Goal: Task Accomplishment & Management: Complete application form

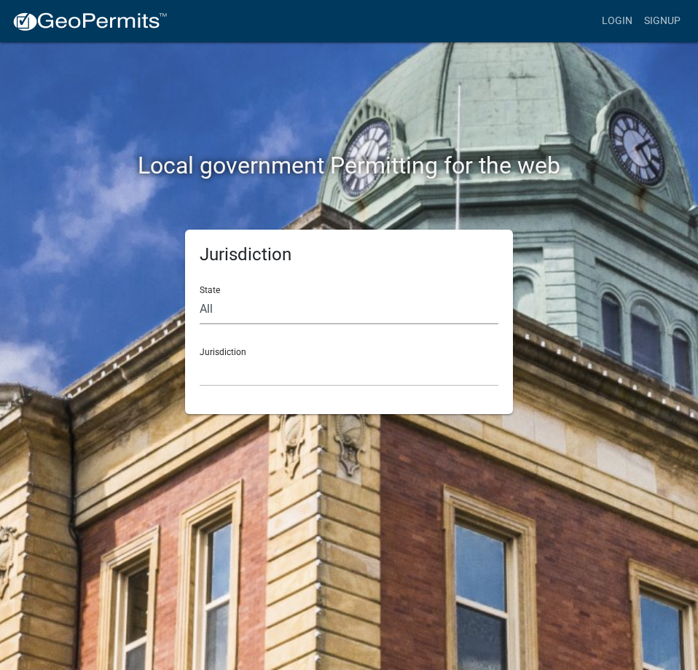
click at [257, 309] on select "All [US_STATE] [US_STATE] [US_STATE] [US_STATE] [US_STATE] [US_STATE] [US_STATE…" at bounding box center [349, 309] width 299 height 30
select select "[US_STATE]"
click at [200, 294] on select "All [US_STATE] [US_STATE] [US_STATE] [US_STATE] [US_STATE] [US_STATE] [US_STATE…" at bounding box center [349, 309] width 299 height 30
drag, startPoint x: 281, startPoint y: 359, endPoint x: 276, endPoint y: 367, distance: 8.9
click at [281, 359] on select "City of [GEOGRAPHIC_DATA], [US_STATE] City of [GEOGRAPHIC_DATA], [US_STATE] Cit…" at bounding box center [349, 371] width 299 height 30
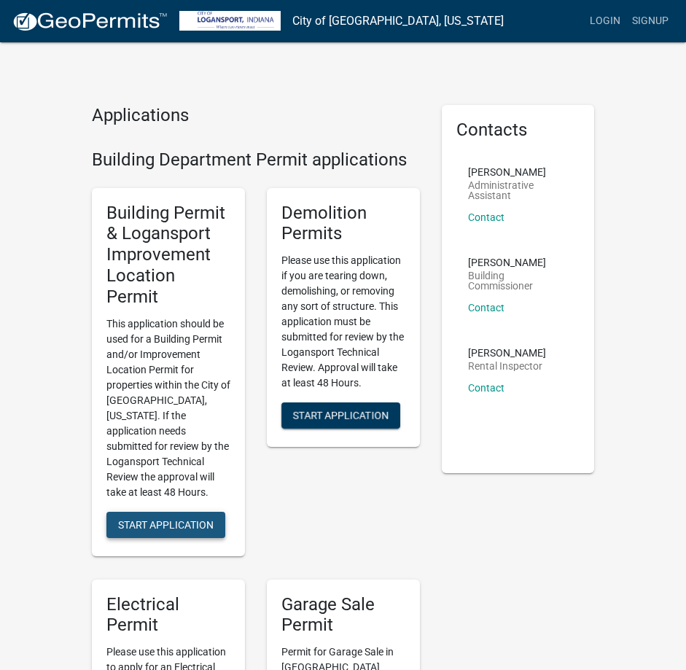
click at [154, 518] on span "Start Application" at bounding box center [165, 524] width 95 height 12
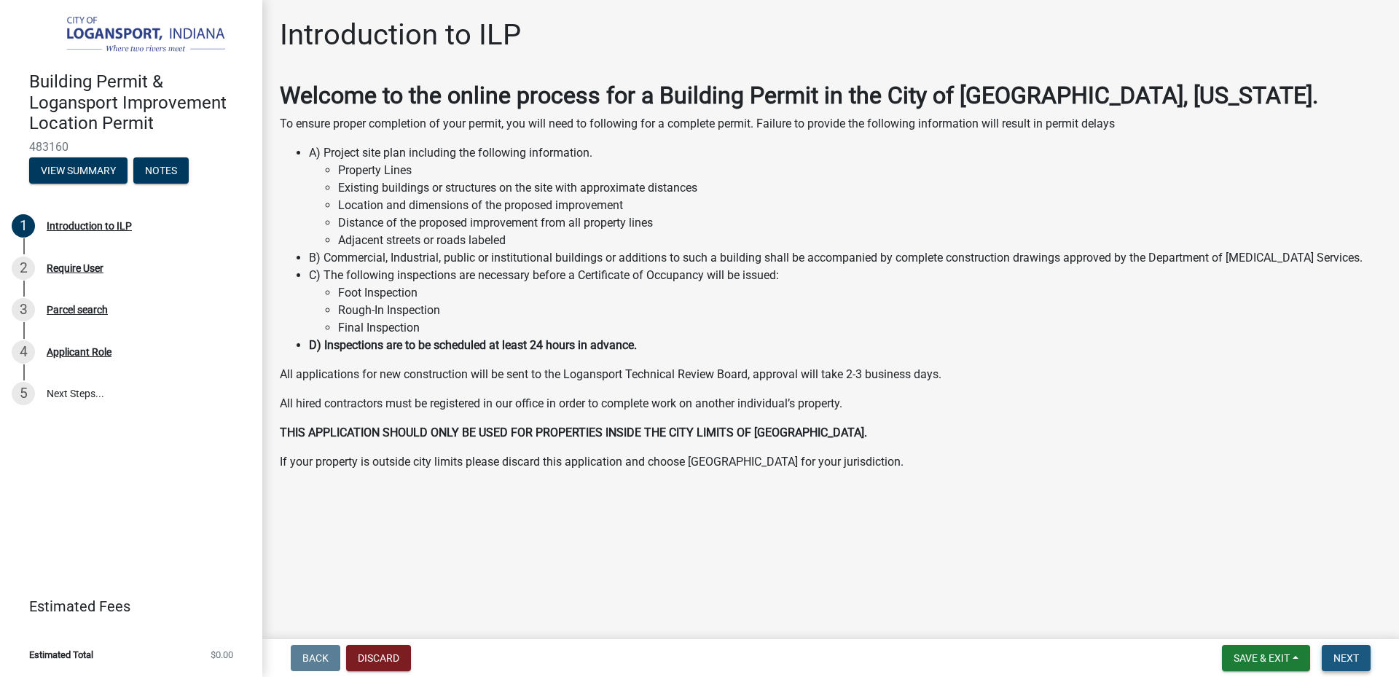
click at [697, 660] on span "Next" at bounding box center [1347, 658] width 26 height 12
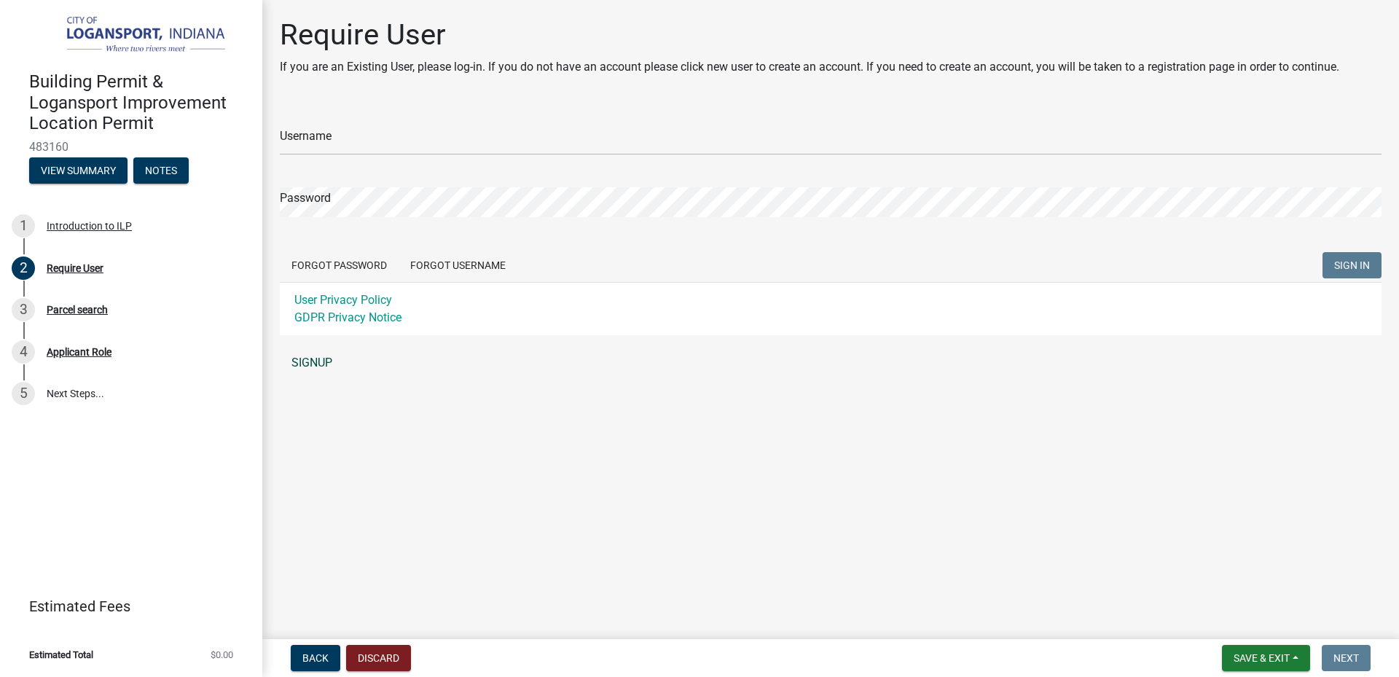
click at [335, 362] on link "SIGNUP" at bounding box center [831, 362] width 1102 height 29
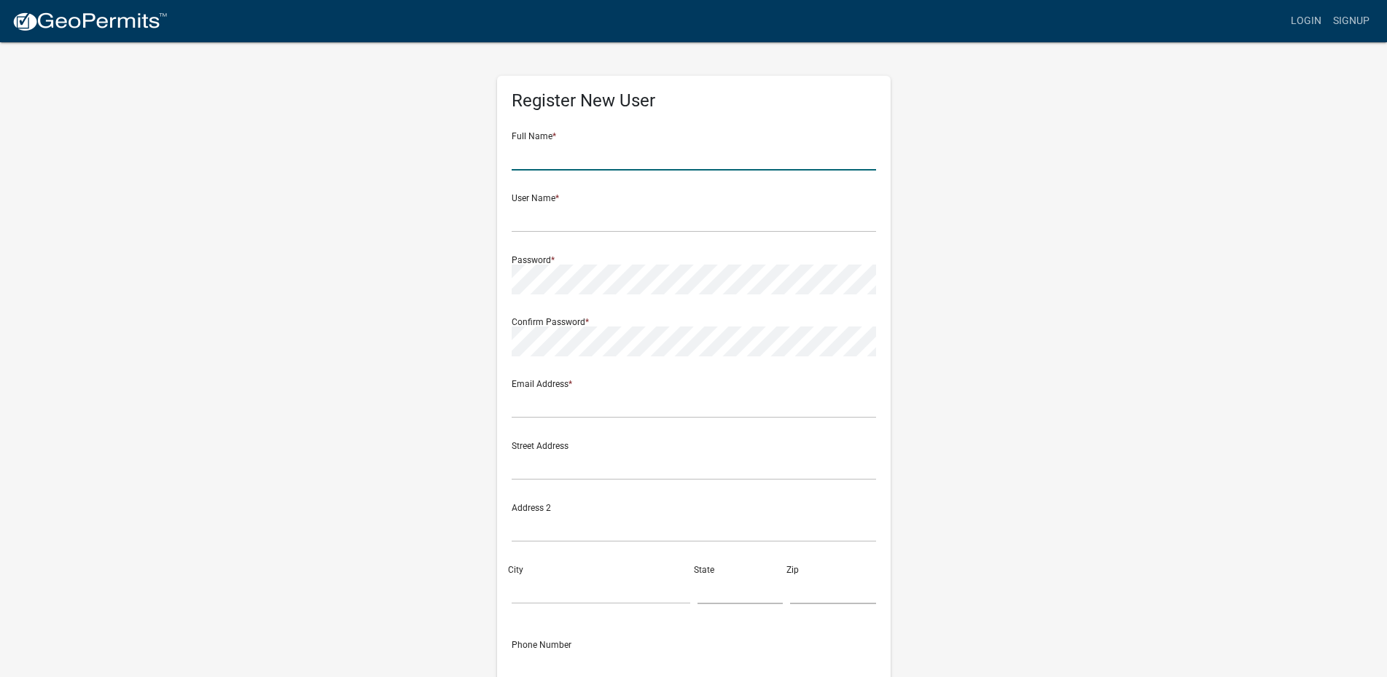
click at [588, 160] on input "text" at bounding box center [694, 156] width 364 height 30
type input "M"
type input "P"
drag, startPoint x: 574, startPoint y: 163, endPoint x: 329, endPoint y: 145, distance: 245.5
click at [329, 145] on div "Register New User Full Name * Michelle User Name * Password * Confirm Password …" at bounding box center [693, 431] width 831 height 780
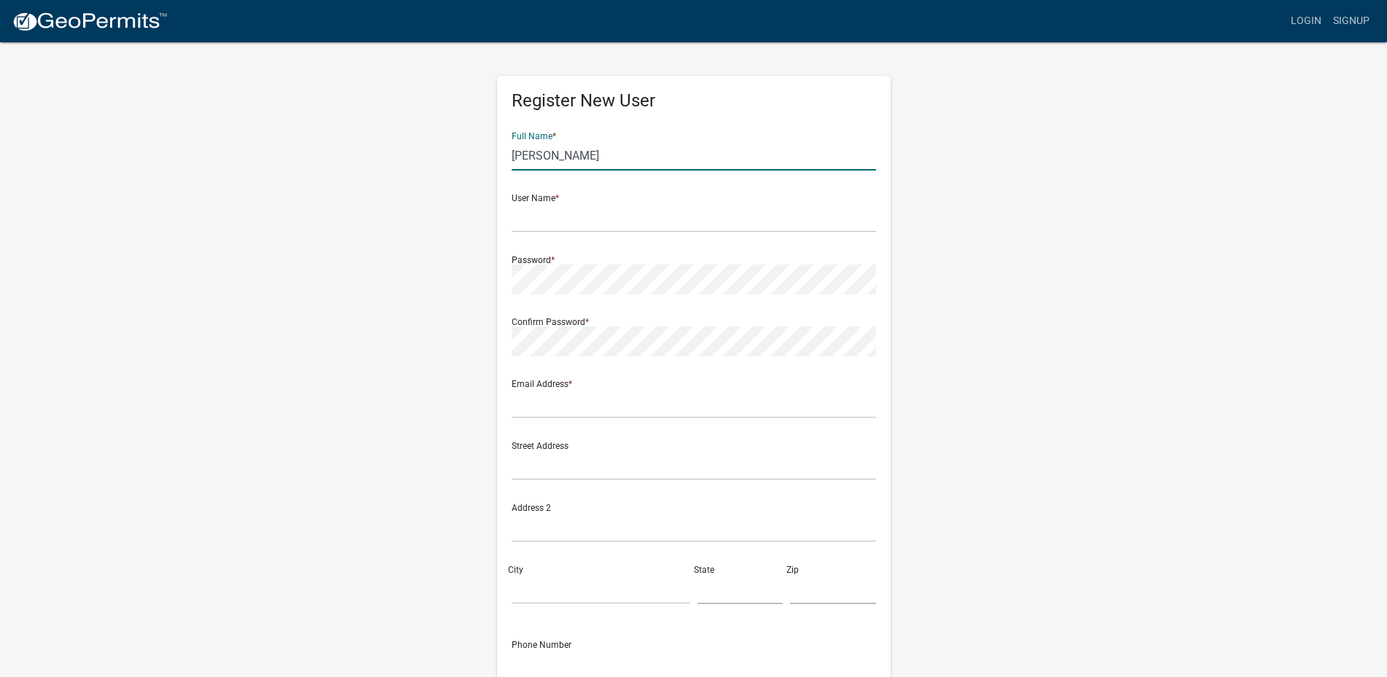
type input "Peter Saad"
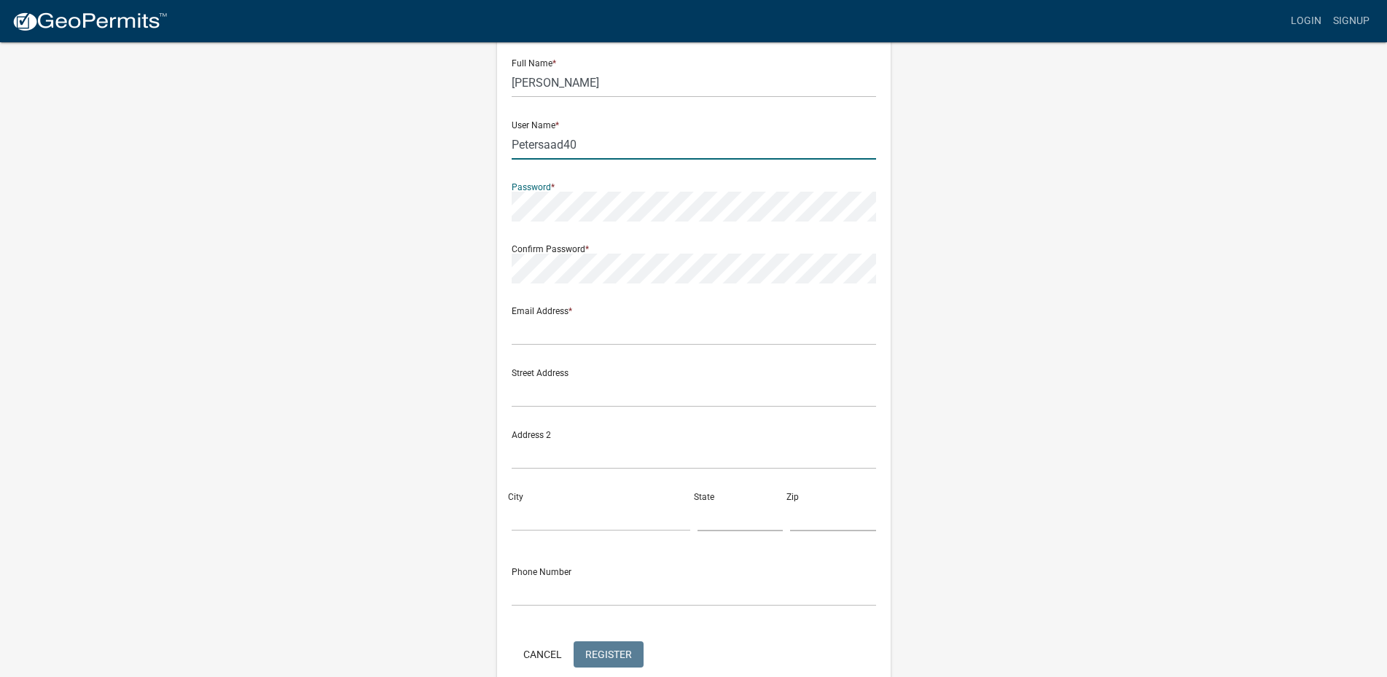
click at [516, 146] on input "Petersaad40" at bounding box center [694, 145] width 364 height 30
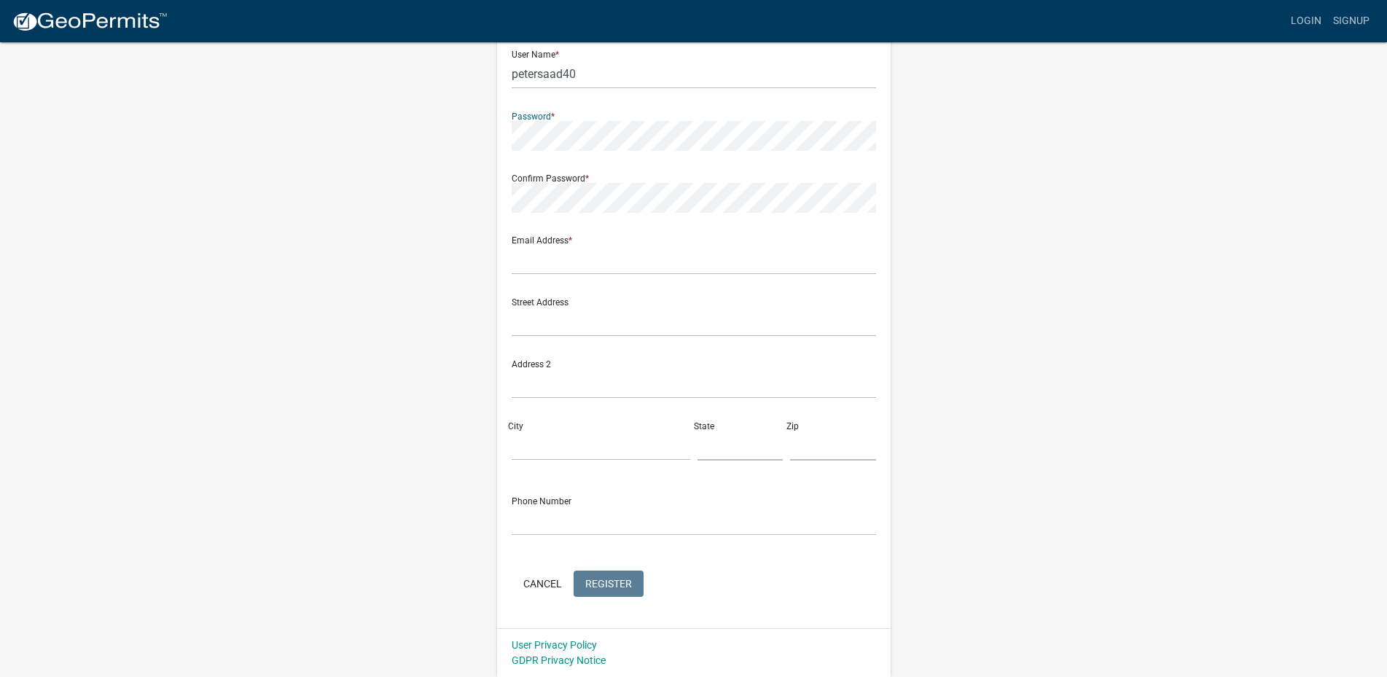
scroll to position [0, 0]
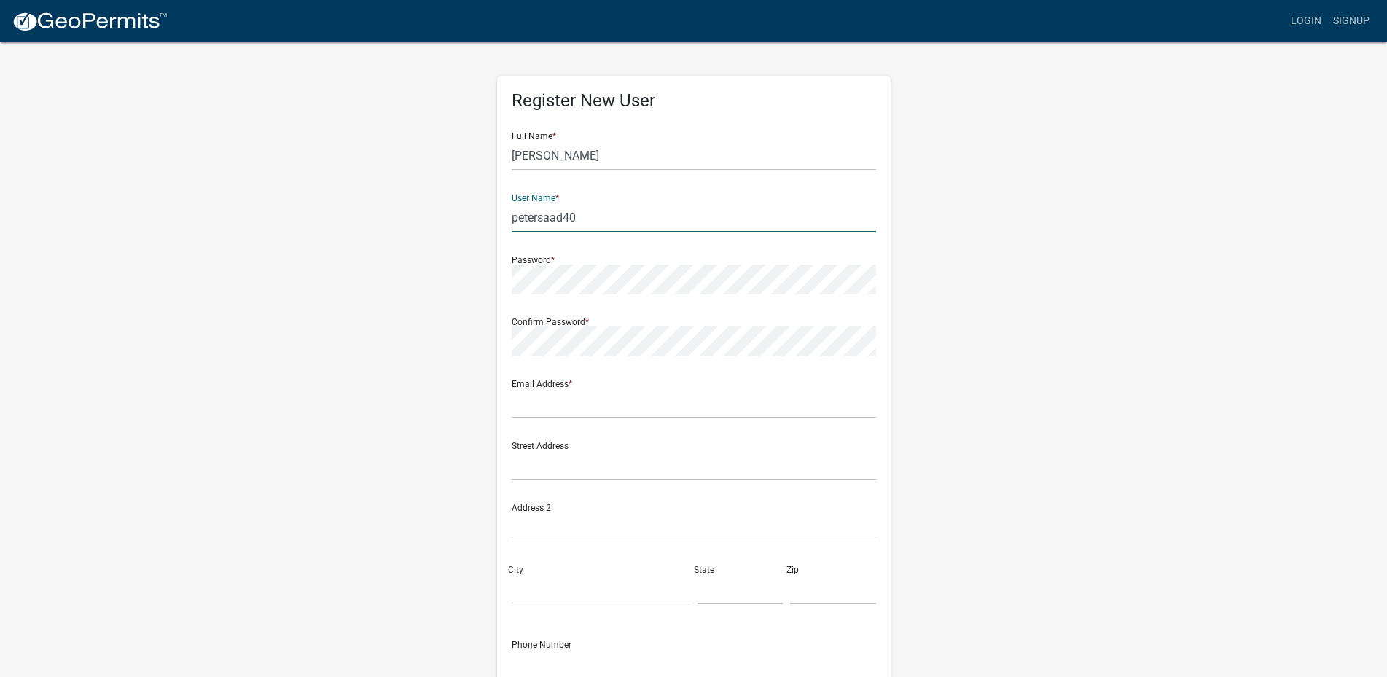
drag, startPoint x: 582, startPoint y: 219, endPoint x: 562, endPoint y: 216, distance: 19.9
click at [562, 216] on input "petersaad40" at bounding box center [694, 218] width 364 height 30
click at [697, 215] on input "petersaad40" at bounding box center [694, 218] width 364 height 30
click at [584, 394] on input "text" at bounding box center [694, 403] width 364 height 30
click at [565, 216] on input "petersaad40" at bounding box center [694, 218] width 364 height 30
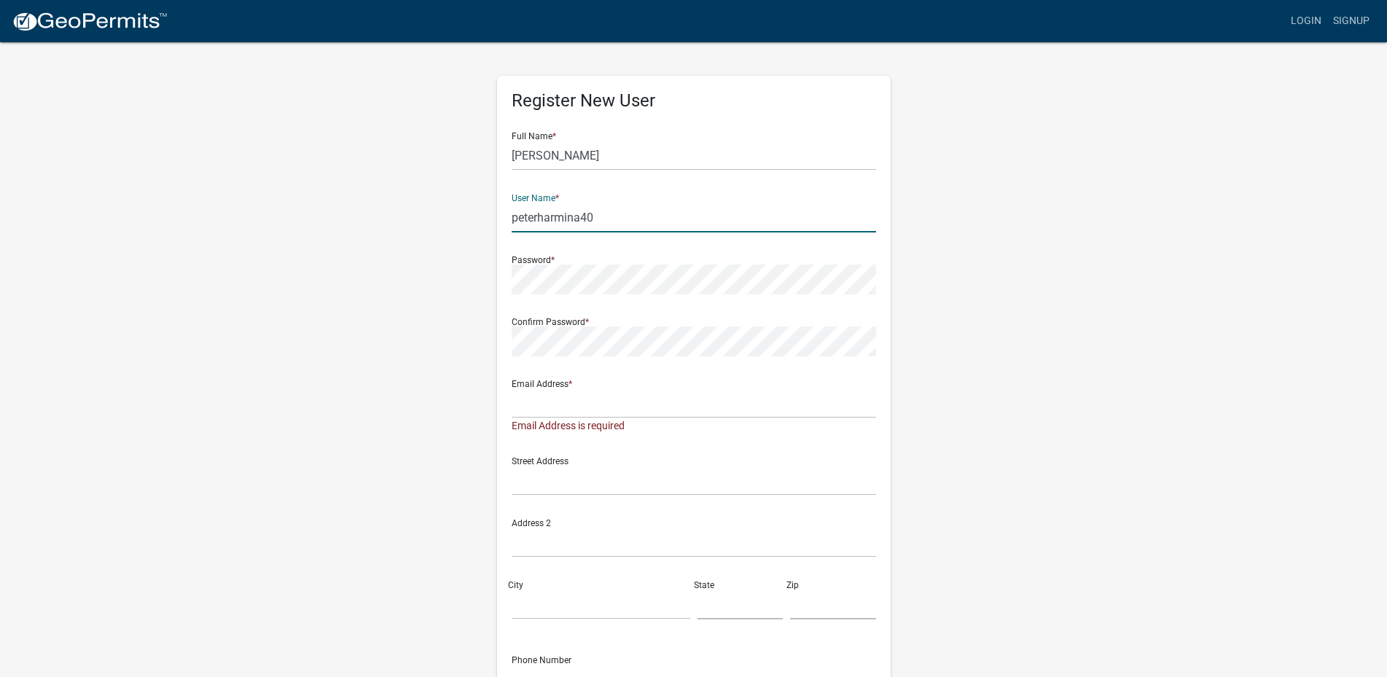
type input "peterharmina40"
click at [587, 384] on div "Email Address * Email Address is required" at bounding box center [694, 401] width 364 height 66
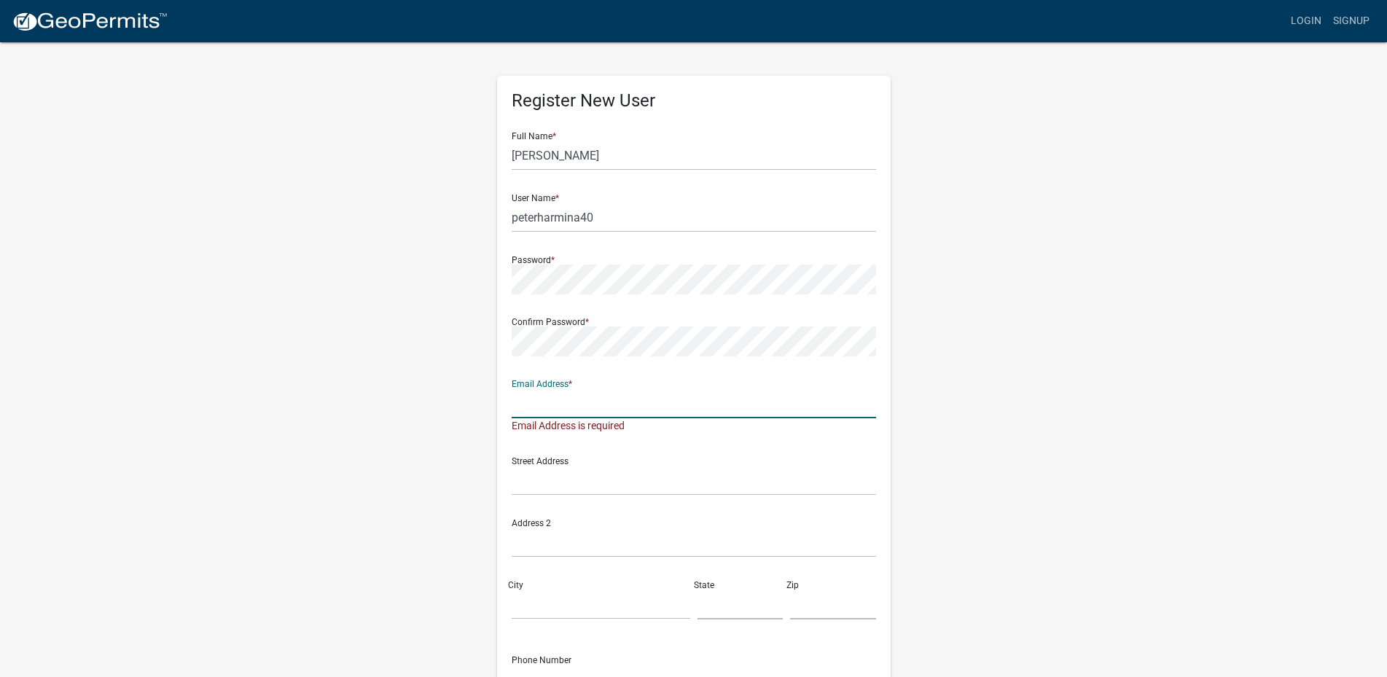
click at [579, 394] on input "text" at bounding box center [694, 403] width 364 height 30
click at [536, 399] on input "text" at bounding box center [694, 403] width 364 height 30
type input "peter@halstead-architects.com"
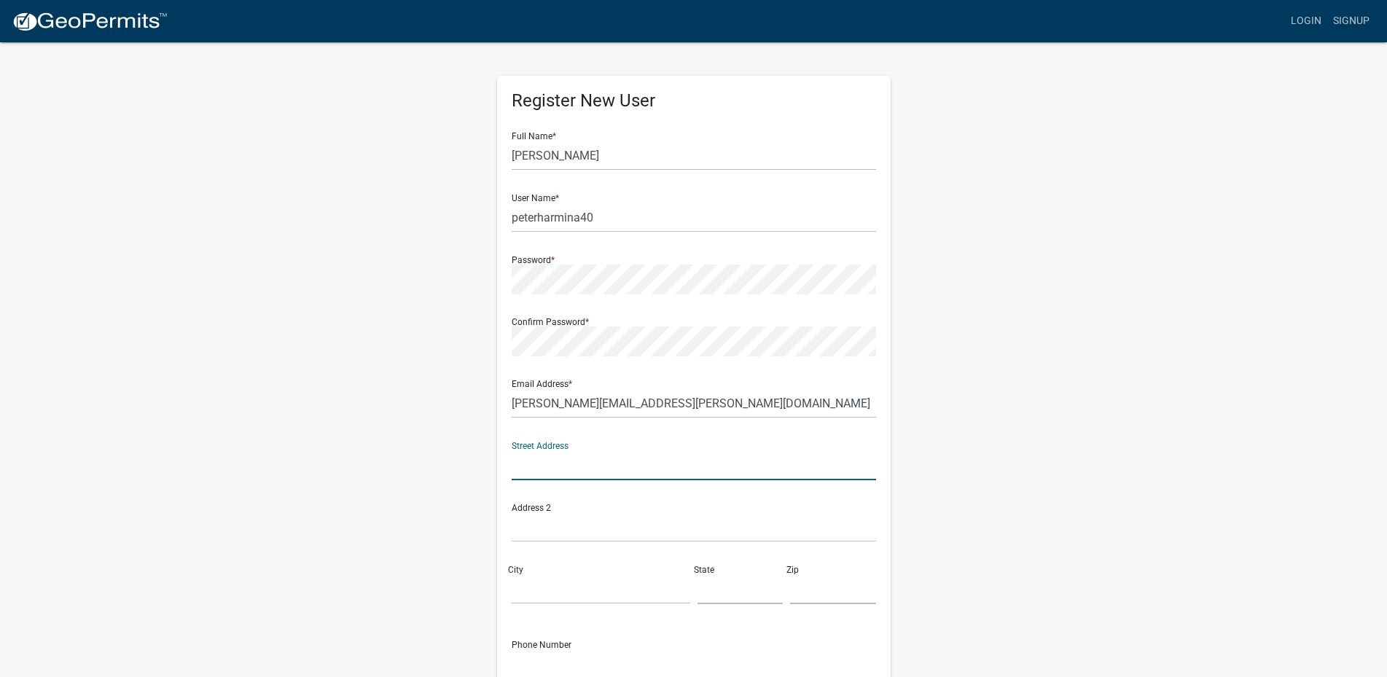
click at [591, 461] on input "text" at bounding box center [694, 465] width 364 height 30
type input "402 S Washington St"
click at [576, 530] on input "text" at bounding box center [694, 527] width 364 height 30
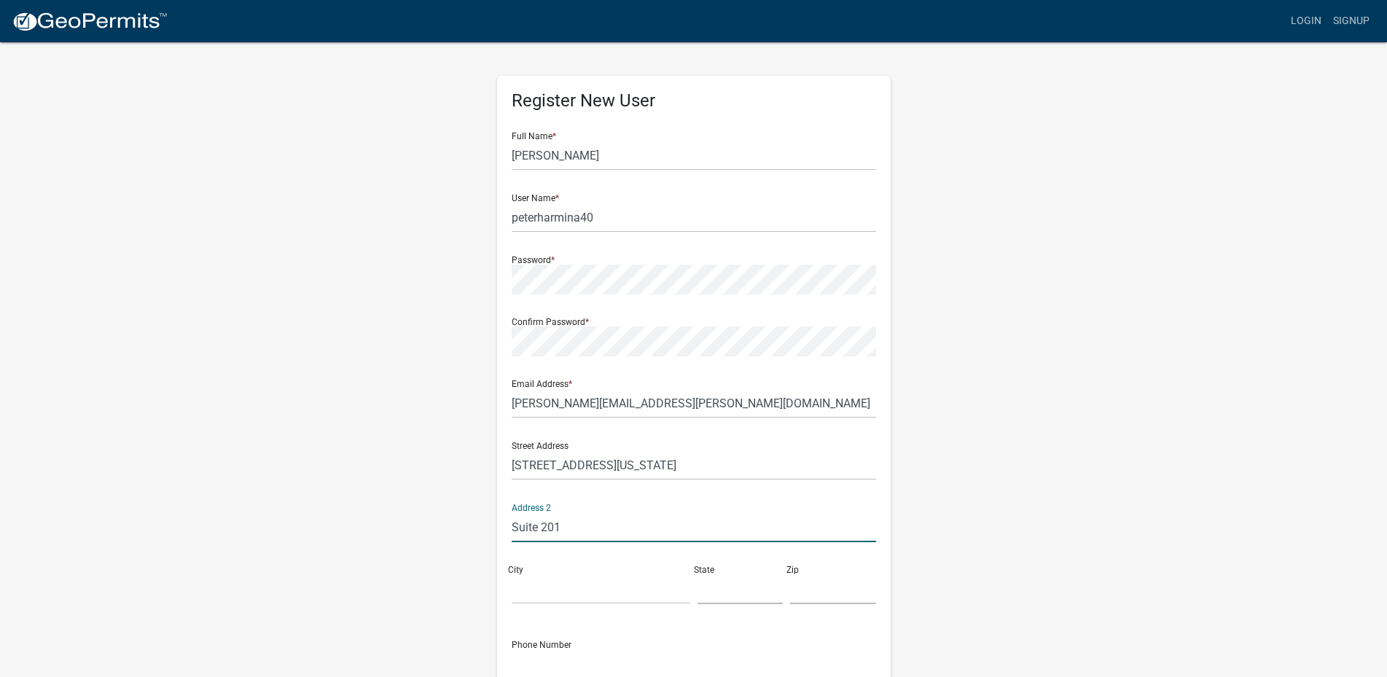
drag, startPoint x: 568, startPoint y: 528, endPoint x: 539, endPoint y: 530, distance: 28.5
click at [539, 530] on input "Suite 201" at bounding box center [694, 527] width 364 height 30
type input "Suite F"
click at [549, 595] on input "City" at bounding box center [601, 589] width 179 height 30
type input "Marion"
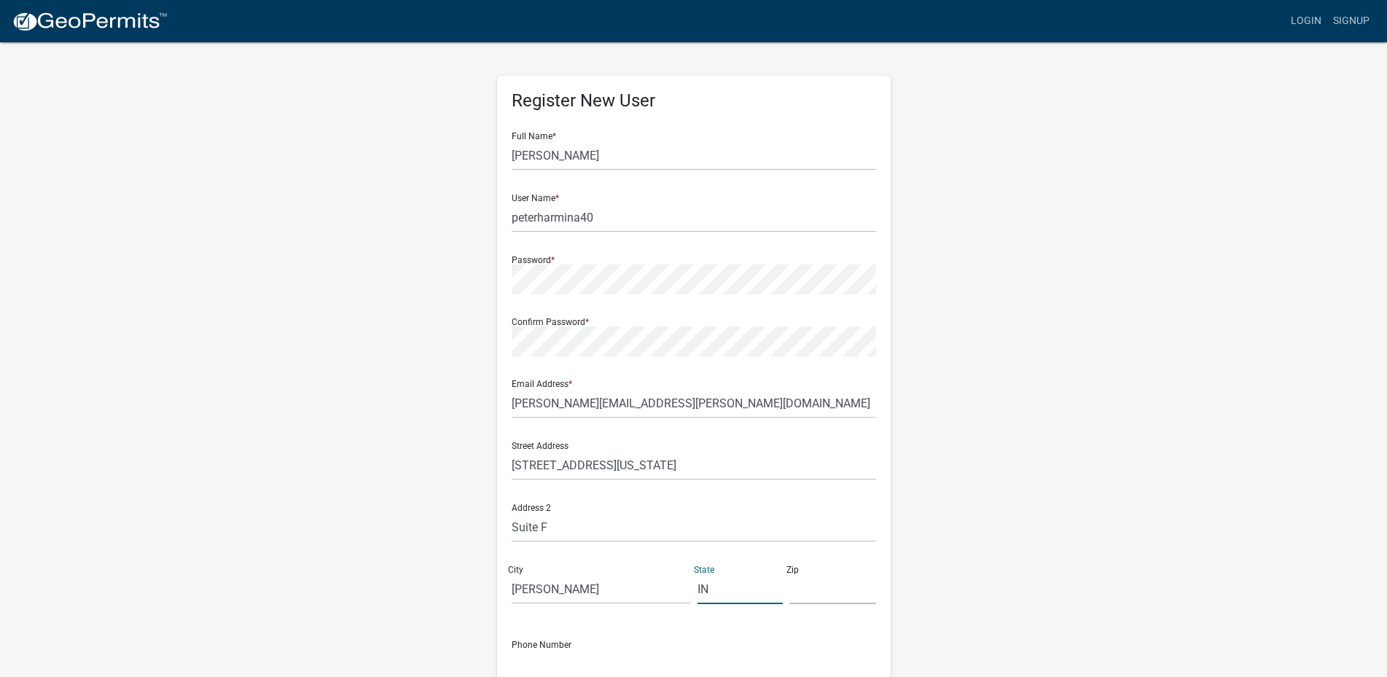
type input "IN"
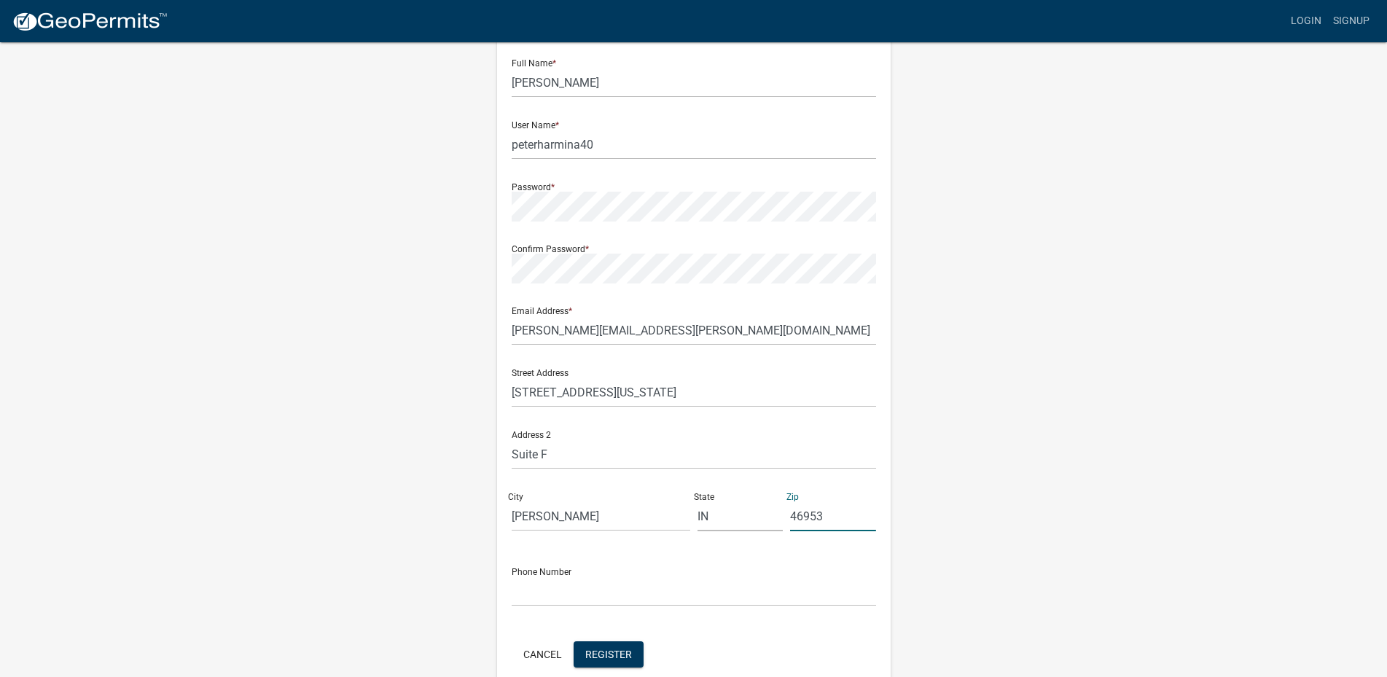
scroll to position [144, 0]
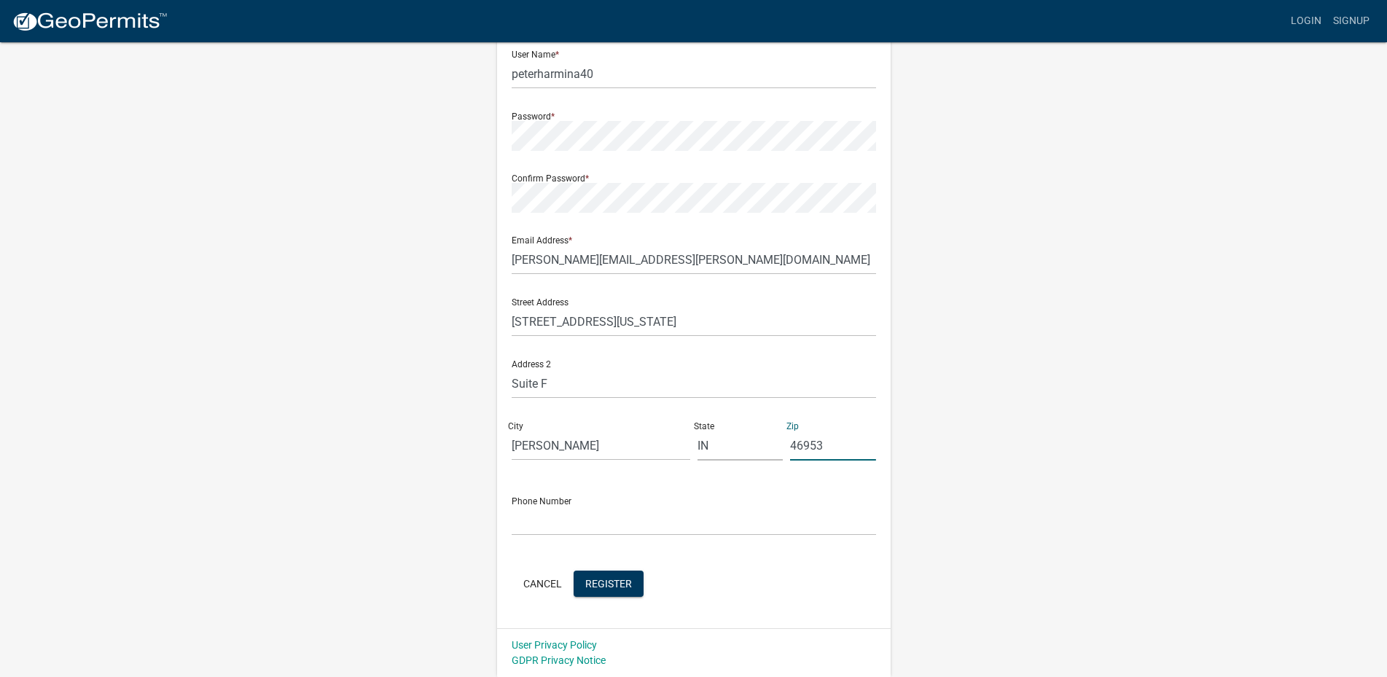
type input "46953"
click at [547, 520] on input "text" at bounding box center [694, 521] width 364 height 30
click at [625, 509] on input "text" at bounding box center [694, 521] width 364 height 30
type input "7656629372"
click at [604, 582] on span "Register" at bounding box center [608, 583] width 47 height 12
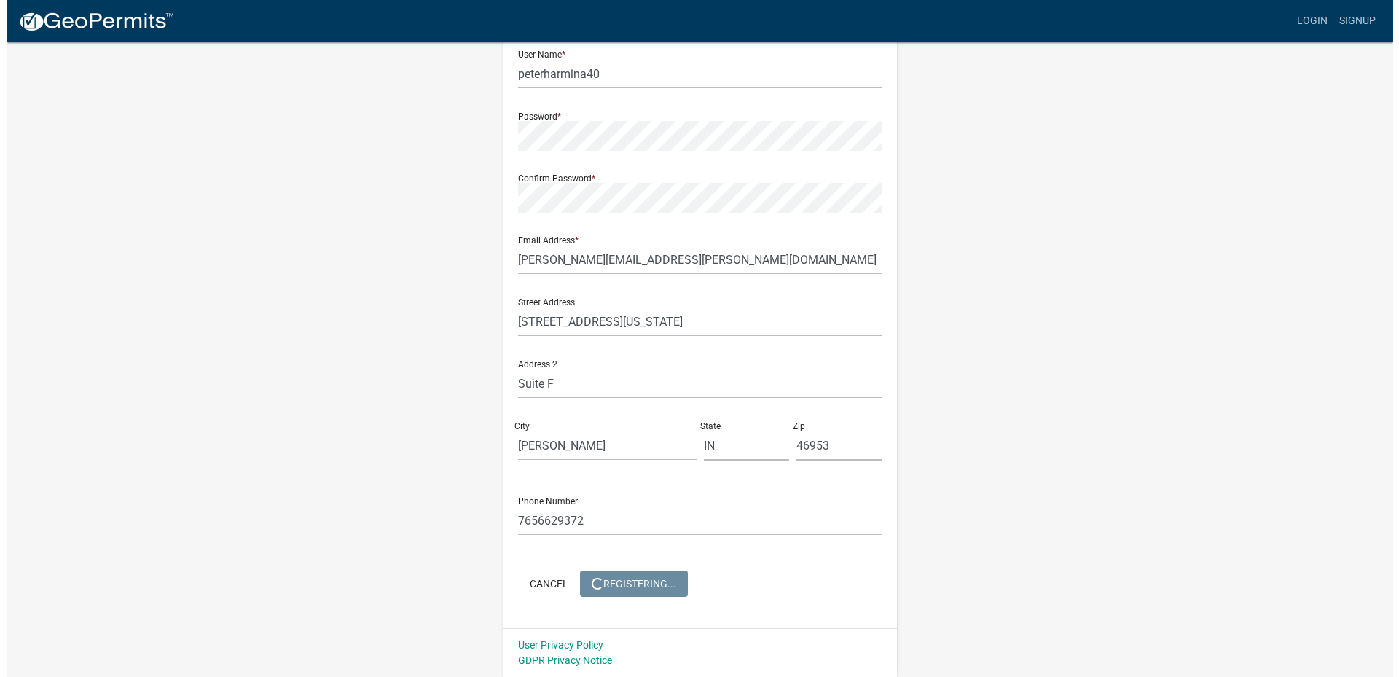
scroll to position [0, 0]
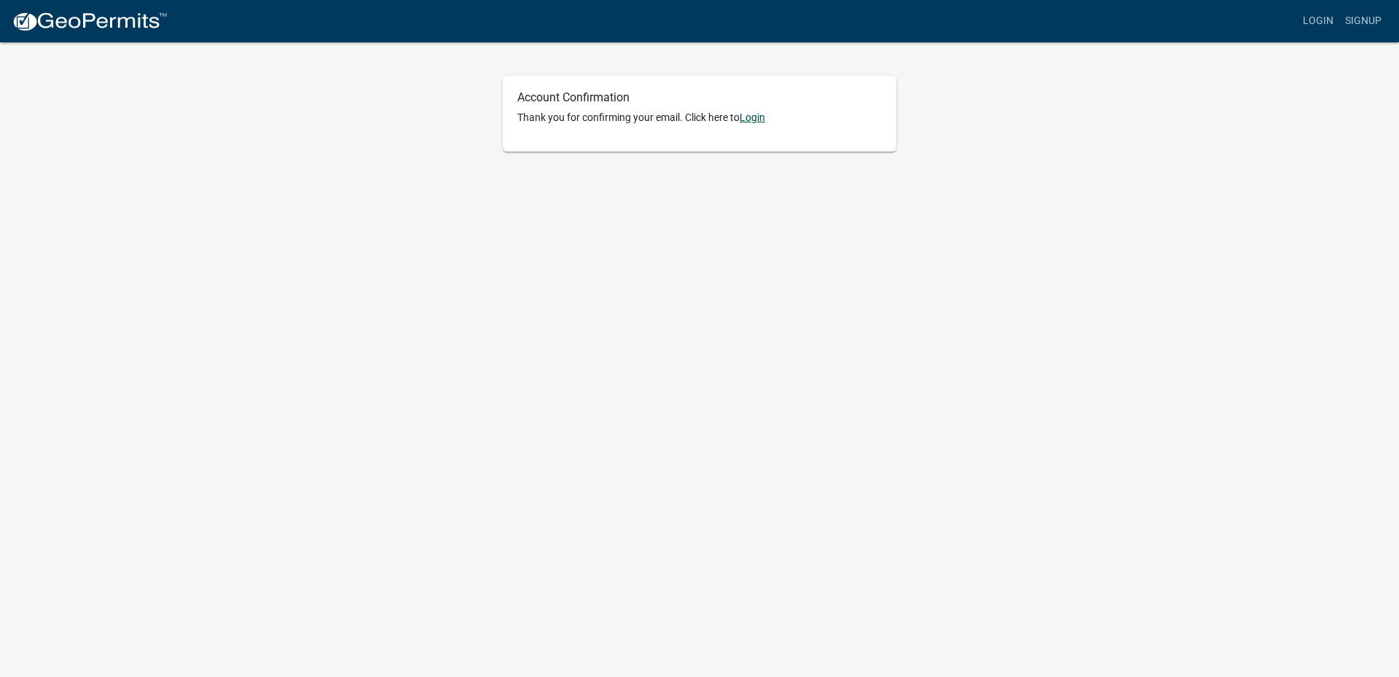
click at [749, 115] on link "Login" at bounding box center [753, 118] width 26 height 12
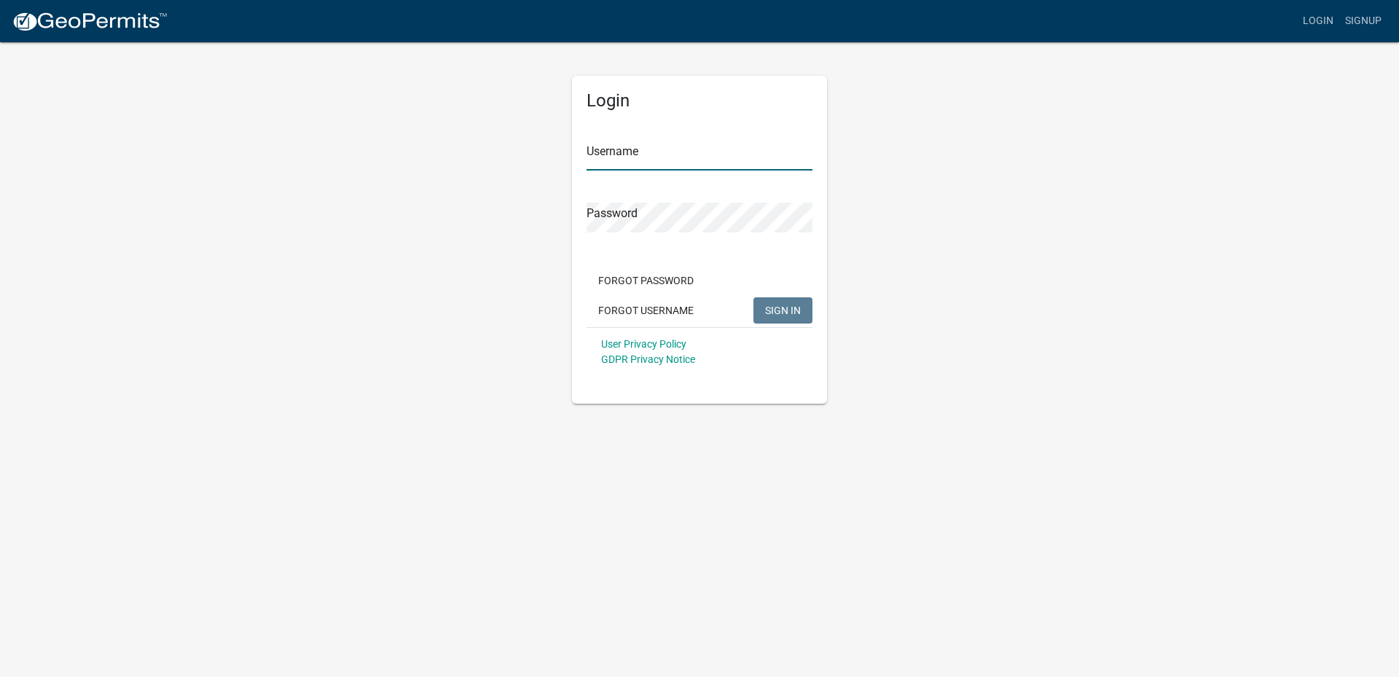
type input "peterharmina40"
click at [775, 302] on button "SIGN IN" at bounding box center [783, 310] width 59 height 26
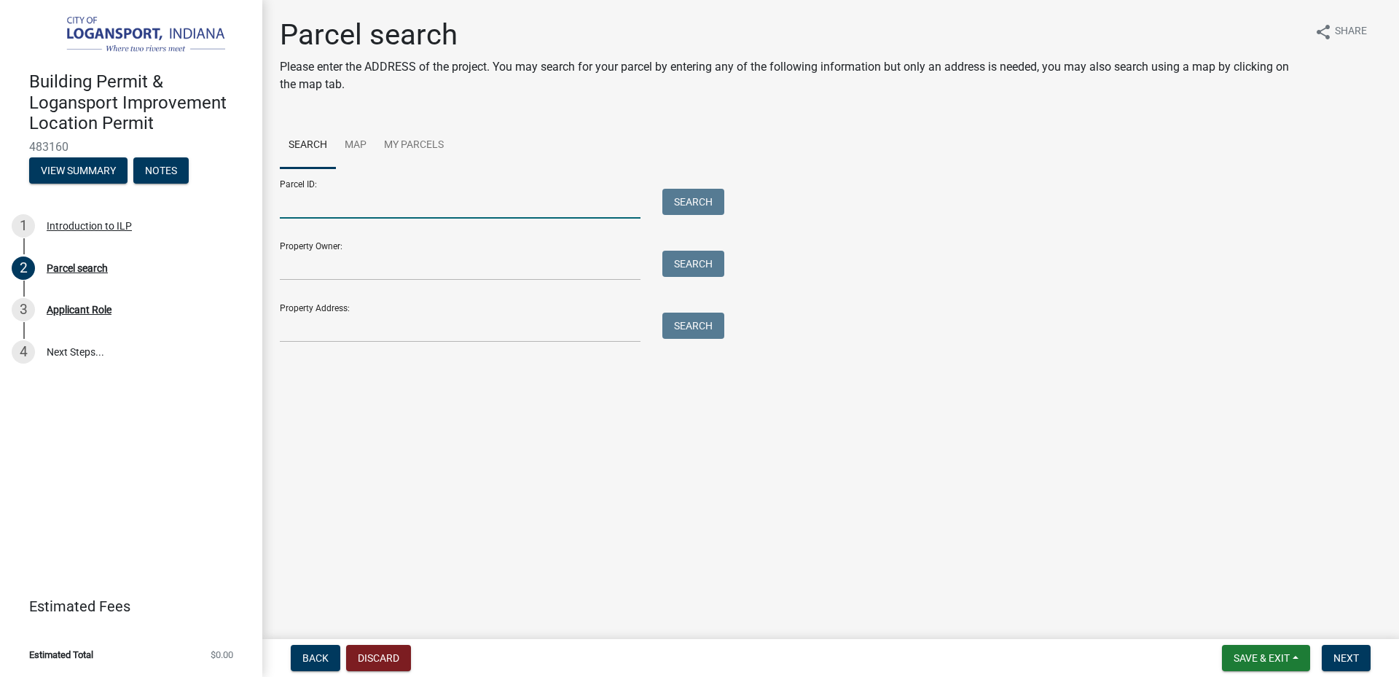
click at [371, 195] on input "Parcel ID:" at bounding box center [460, 204] width 361 height 30
paste input "09-17-19-310-002.000-006"
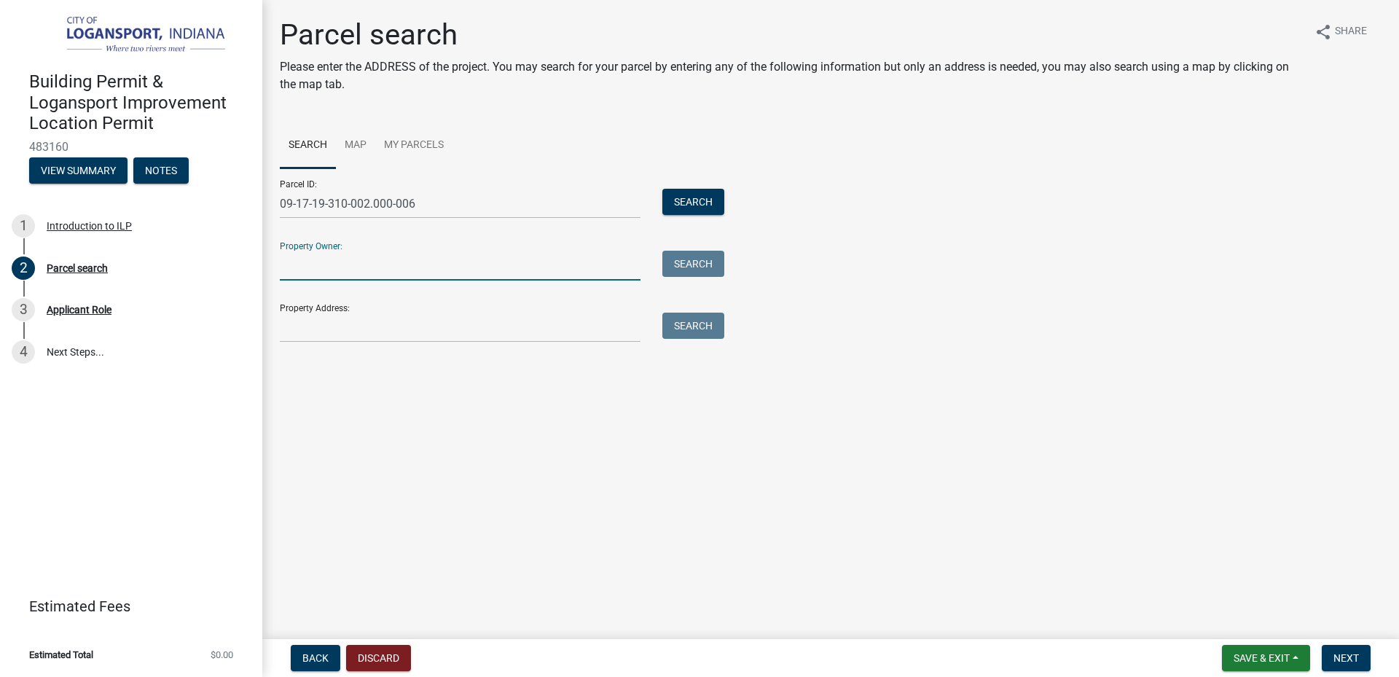
click at [378, 257] on input "Property Owner:" at bounding box center [460, 266] width 361 height 30
click at [300, 206] on input "09-17-19-310-002.000-006" at bounding box center [460, 204] width 361 height 30
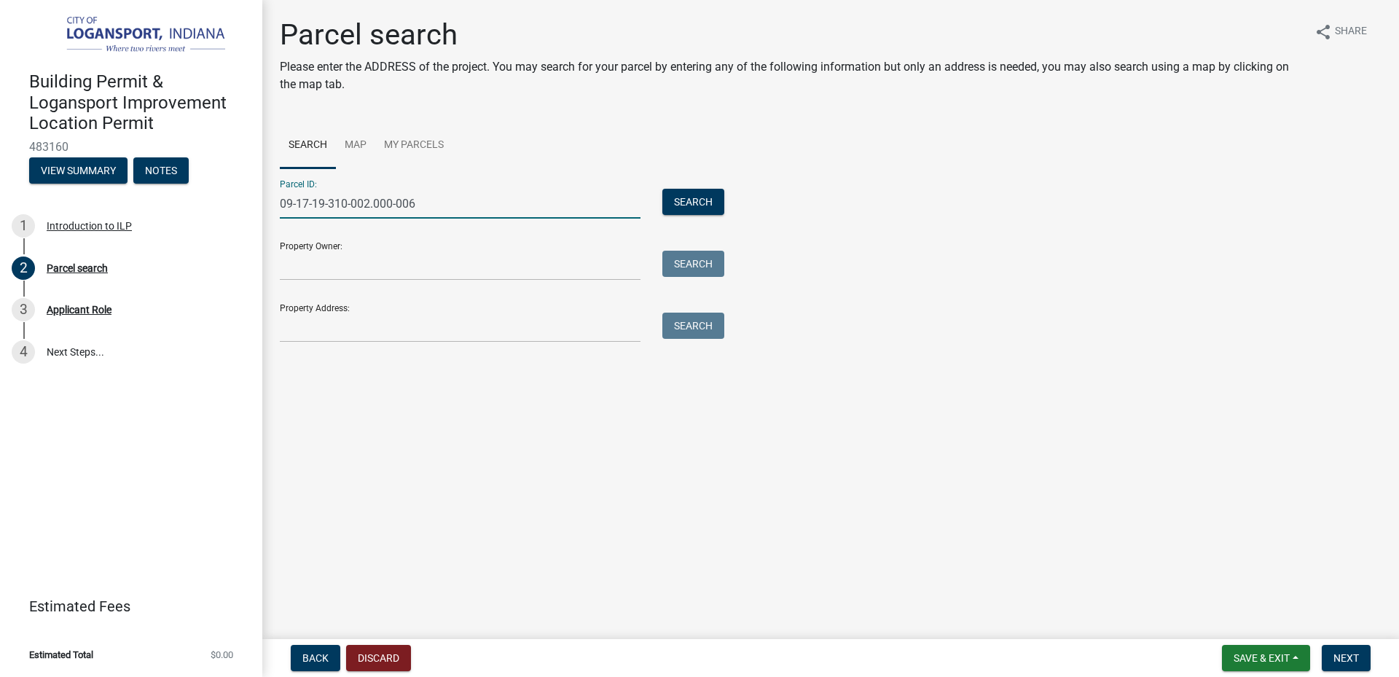
click at [455, 198] on input "09-17-19-310-002.000-006" at bounding box center [460, 204] width 361 height 30
type input "09-17-19-310-002.000-006"
click at [425, 276] on input "Property Owner:" at bounding box center [460, 266] width 361 height 30
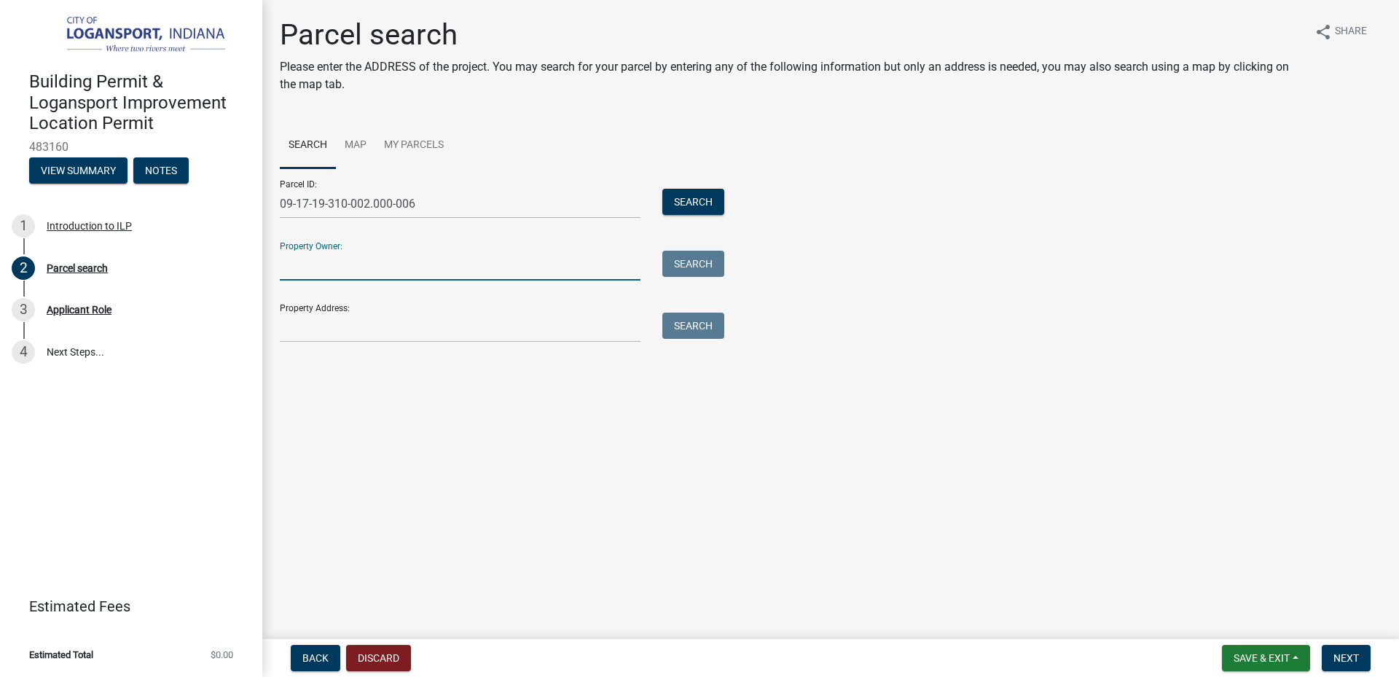
paste input "Area Five Agency On Aging & Community Services, Inc"
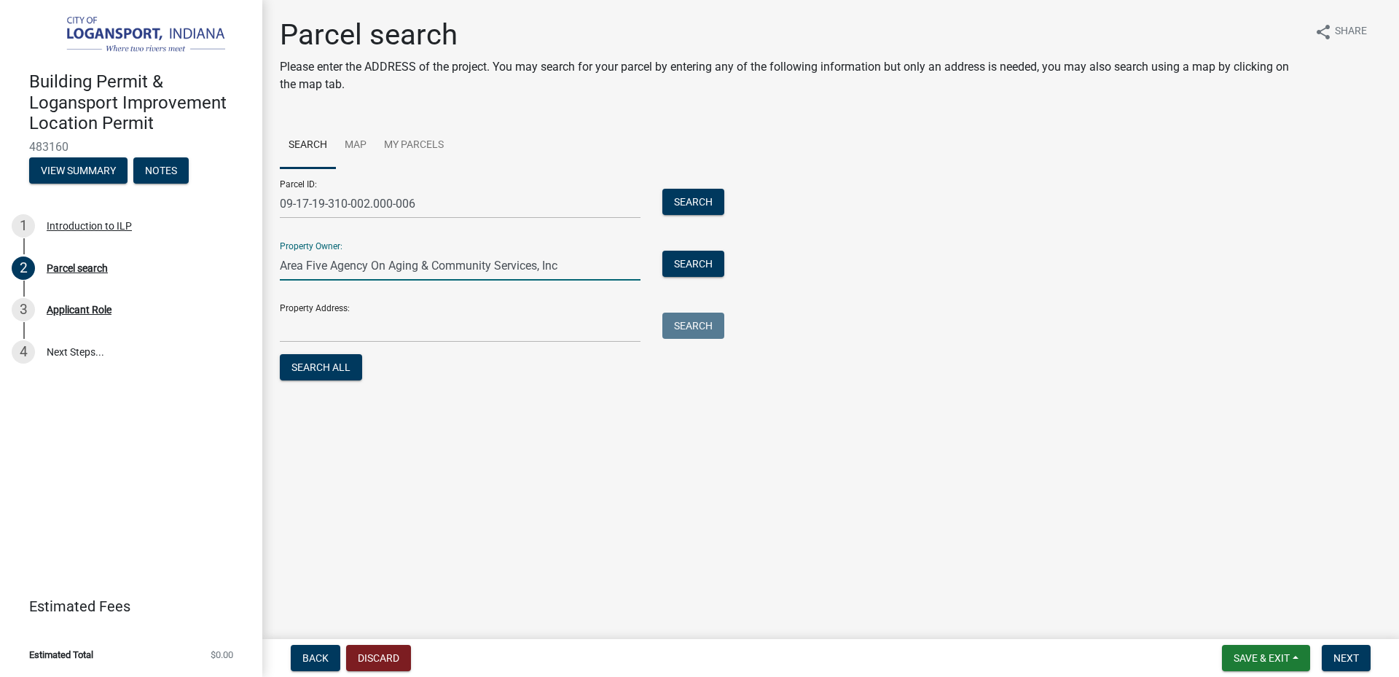
click at [305, 269] on input "Area Five Agency On Aging & Community Services, Inc" at bounding box center [460, 266] width 361 height 30
type input "Area Five Agency On Aging & Community Services, Inc"
click at [540, 321] on input "Property Address:" at bounding box center [460, 328] width 361 height 30
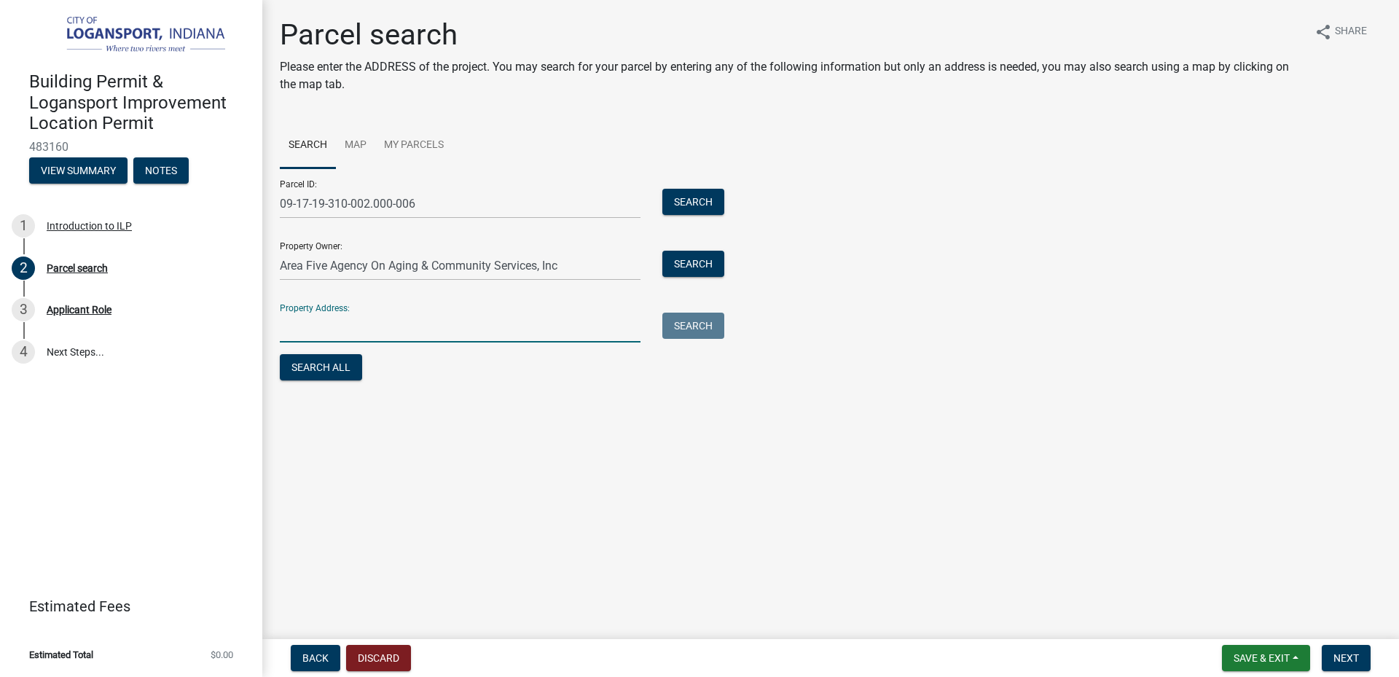
paste input "1700 Dividend Dr, Logansport, In 46947"
click at [528, 329] on input "1700 Dividend Dr, Logansport, In 46947" at bounding box center [460, 328] width 361 height 30
type input "1700 Dividend Dr, Logansport, In 46947"
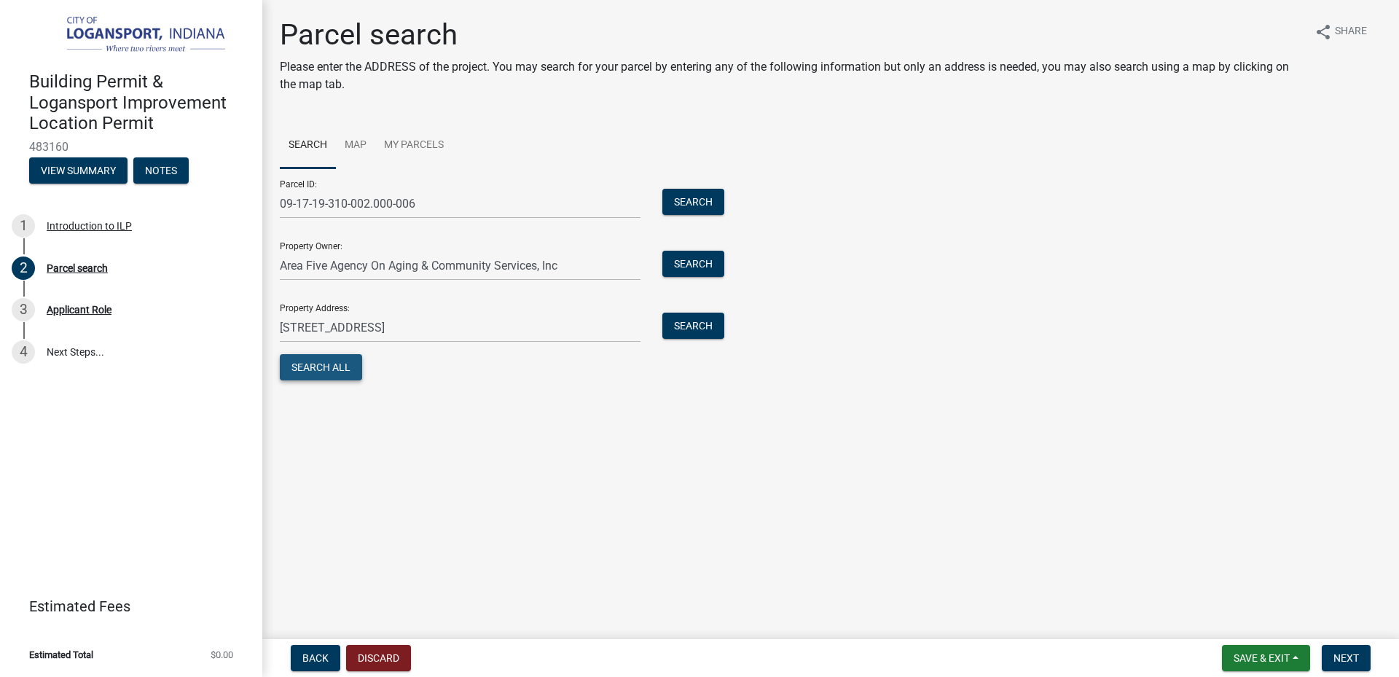
click at [340, 370] on button "Search All" at bounding box center [321, 367] width 82 height 26
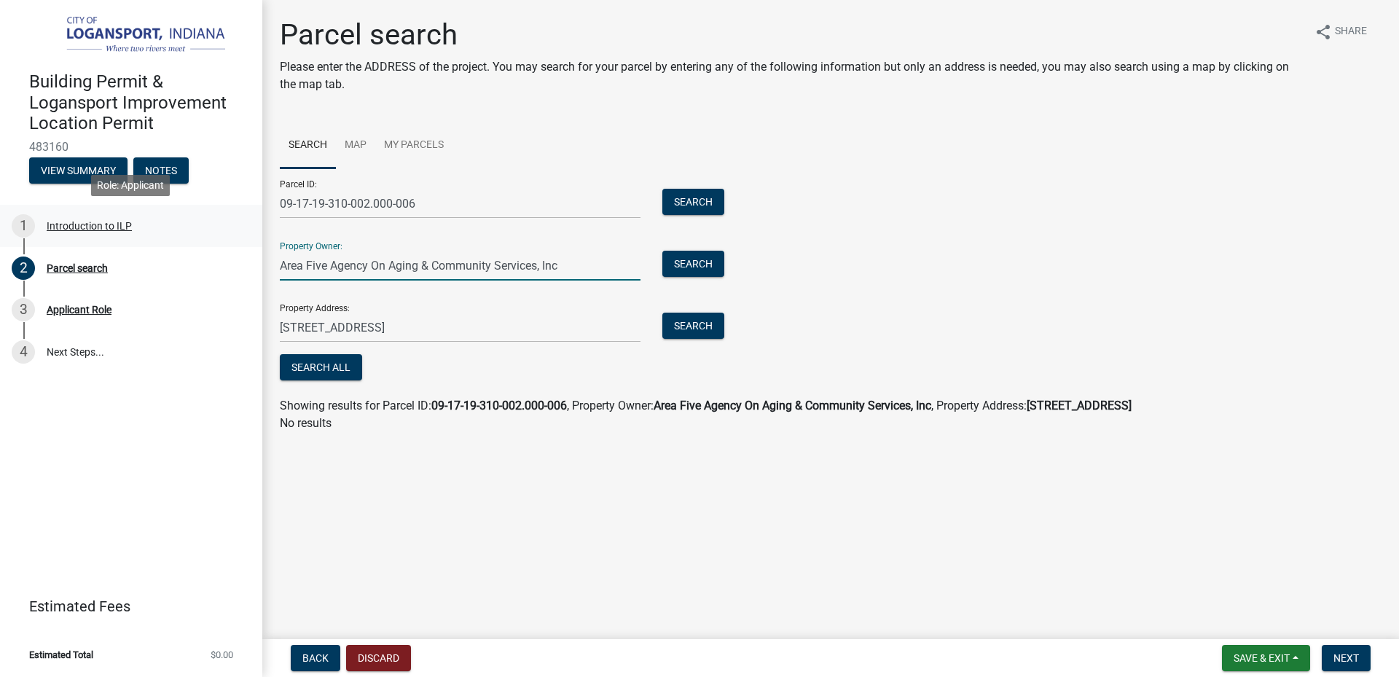
drag, startPoint x: 578, startPoint y: 266, endPoint x: 77, endPoint y: 243, distance: 501.2
click at [77, 243] on div "Building Permit & Logansport Improvement Location Permit 483160 View Summary No…" at bounding box center [699, 338] width 1399 height 677
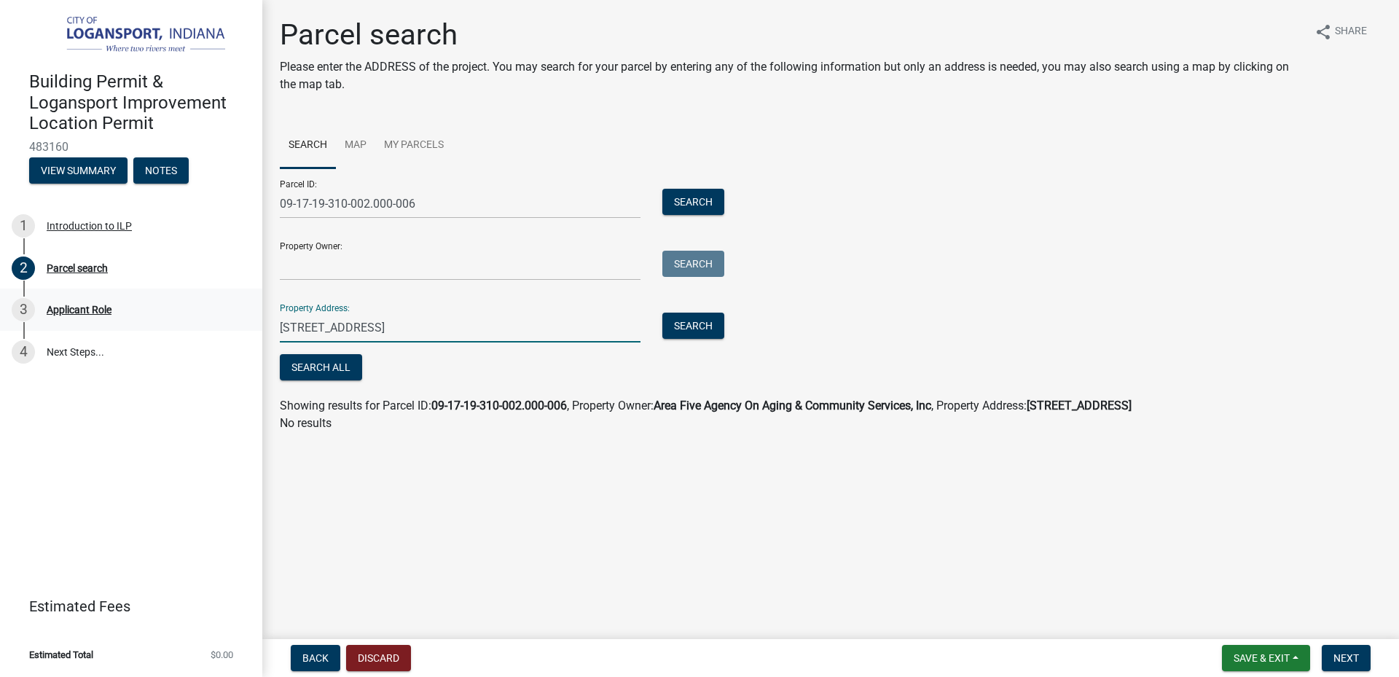
drag, startPoint x: 501, startPoint y: 327, endPoint x: 0, endPoint y: 294, distance: 501.8
click at [0, 294] on div "Building Permit & Logansport Improvement Location Permit 483160 View Summary No…" at bounding box center [699, 338] width 1399 height 677
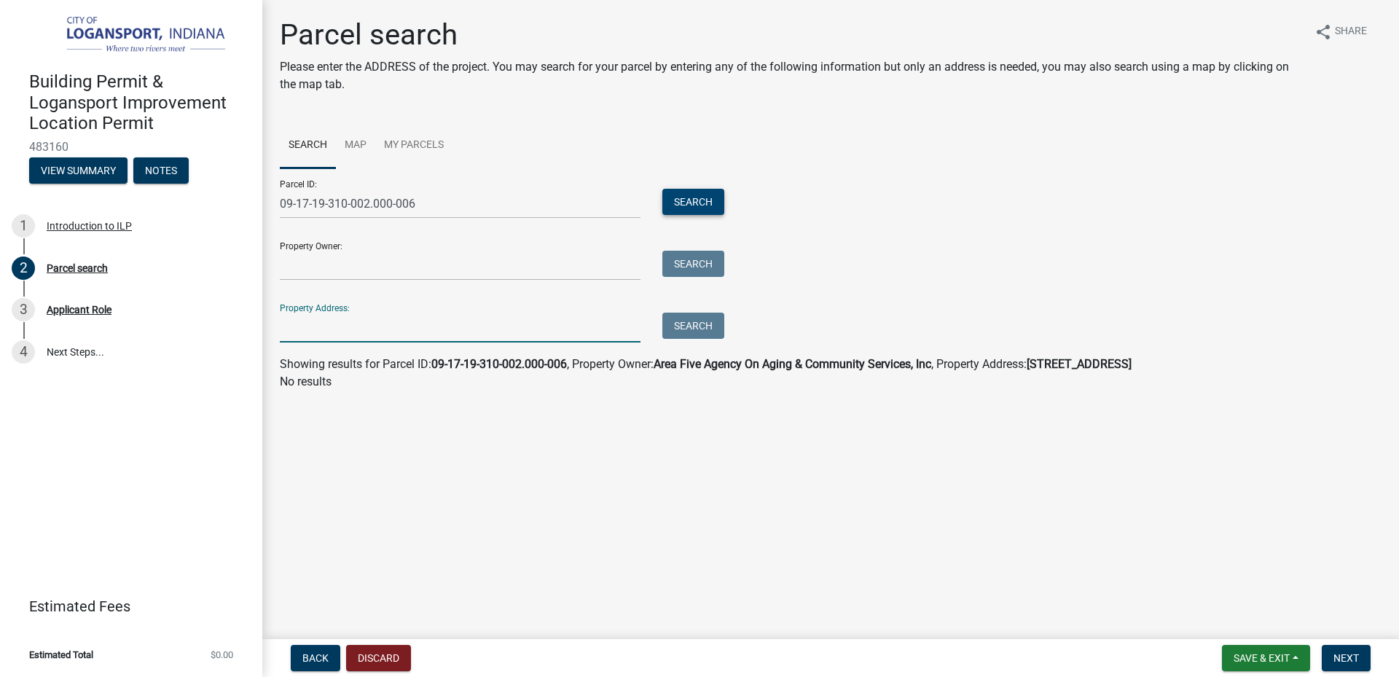
click at [702, 192] on button "Search" at bounding box center [693, 202] width 62 height 26
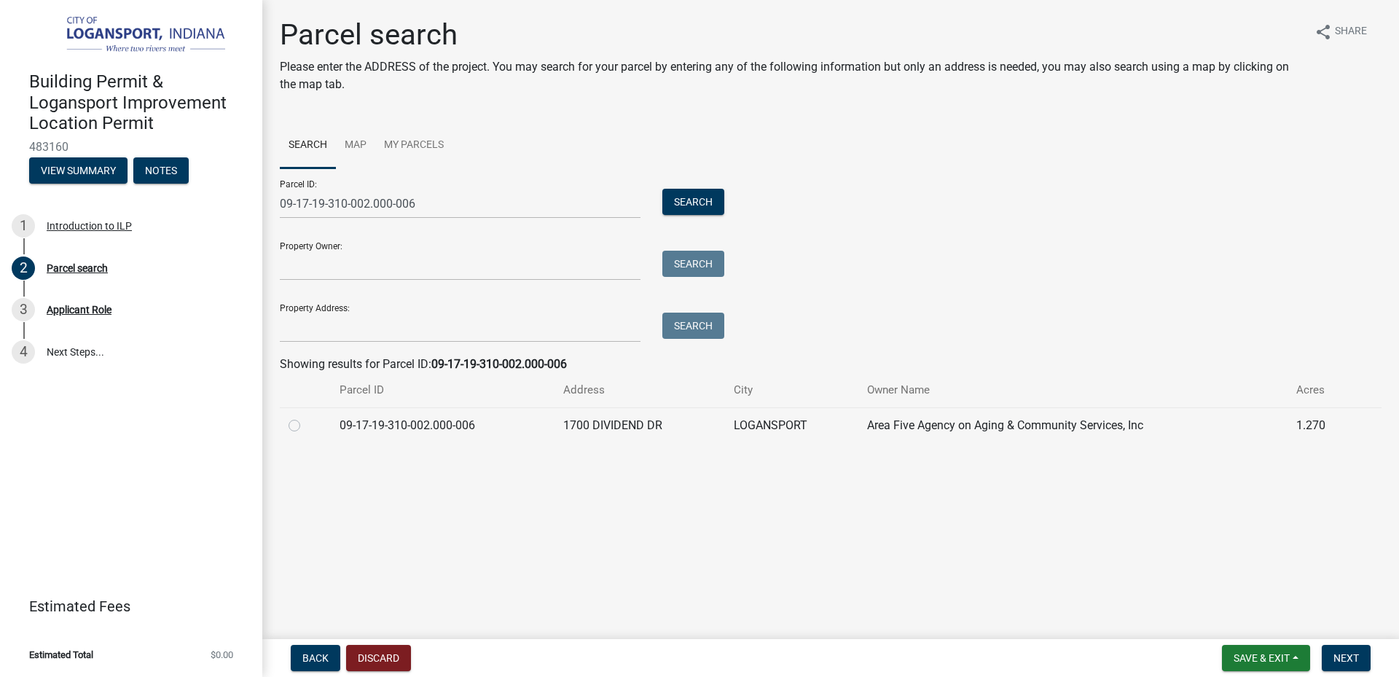
drag, startPoint x: 515, startPoint y: 421, endPoint x: 244, endPoint y: 442, distance: 271.2
click at [487, 419] on td "09-17-19-310-002.000-006" at bounding box center [443, 425] width 224 height 36
click at [297, 418] on div at bounding box center [306, 425] width 34 height 17
click at [306, 417] on label at bounding box center [306, 417] width 0 height 0
click at [306, 424] on input "radio" at bounding box center [310, 421] width 9 height 9
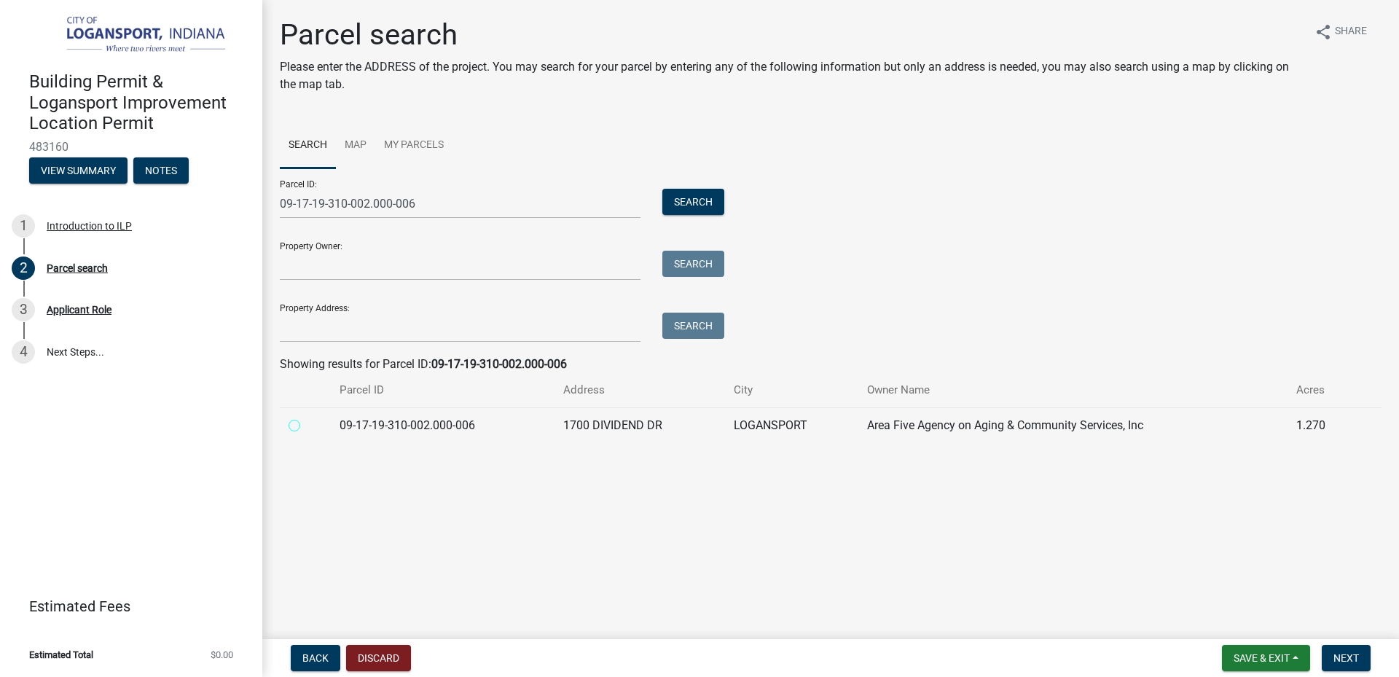
radio input "true"
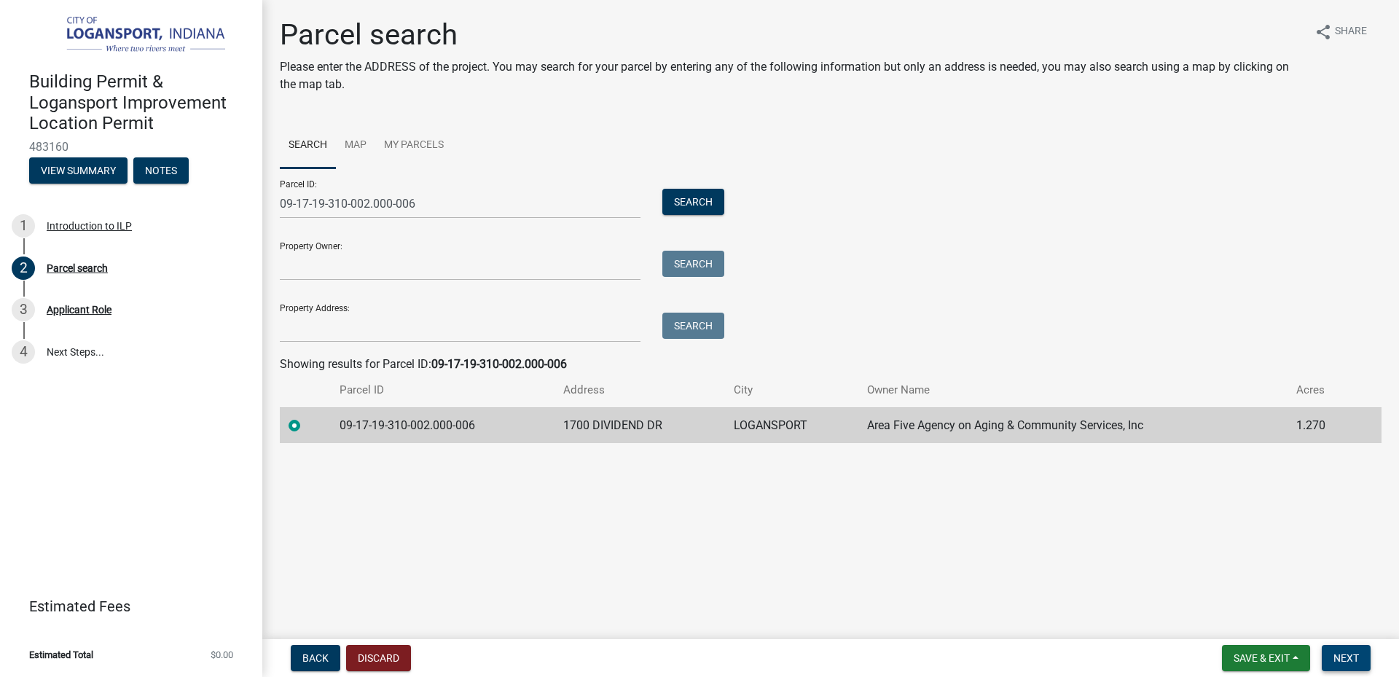
click at [1349, 655] on span "Next" at bounding box center [1347, 658] width 26 height 12
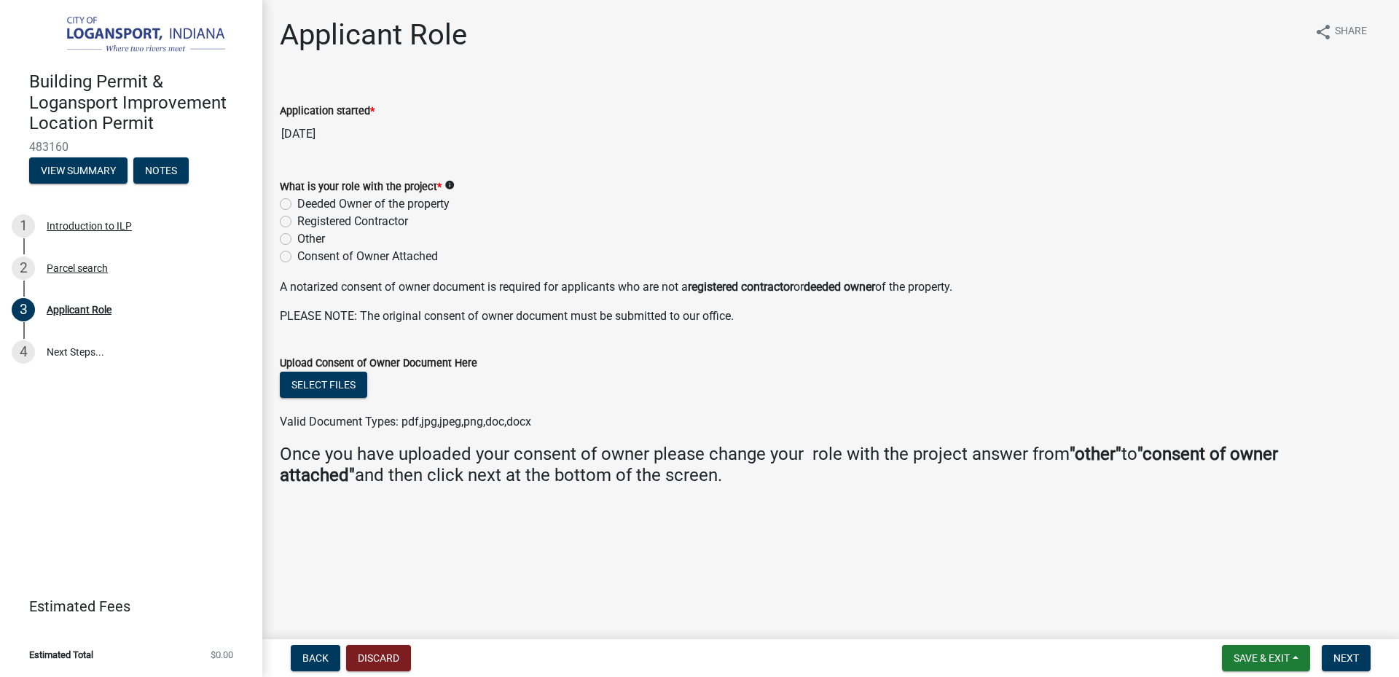
click at [297, 240] on label "Other" at bounding box center [311, 238] width 28 height 17
click at [297, 240] on input "Other" at bounding box center [301, 234] width 9 height 9
radio input "true"
click at [297, 258] on label "Consent of Owner Attached" at bounding box center [367, 256] width 141 height 17
click at [297, 257] on input "Consent of Owner Attached" at bounding box center [301, 252] width 9 height 9
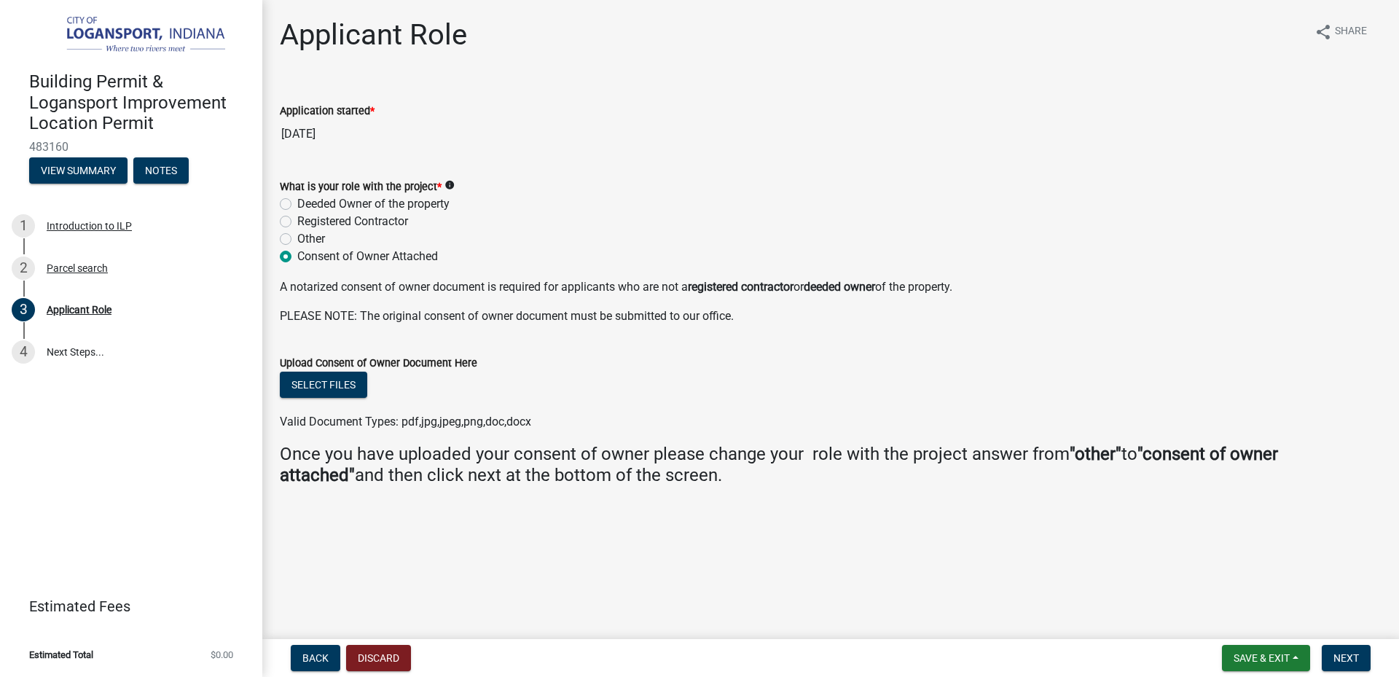
radio input "true"
click at [297, 243] on label "Other" at bounding box center [311, 238] width 28 height 17
click at [297, 240] on input "Other" at bounding box center [301, 234] width 9 height 9
radio input "true"
click at [1345, 657] on span "Next" at bounding box center [1347, 658] width 26 height 12
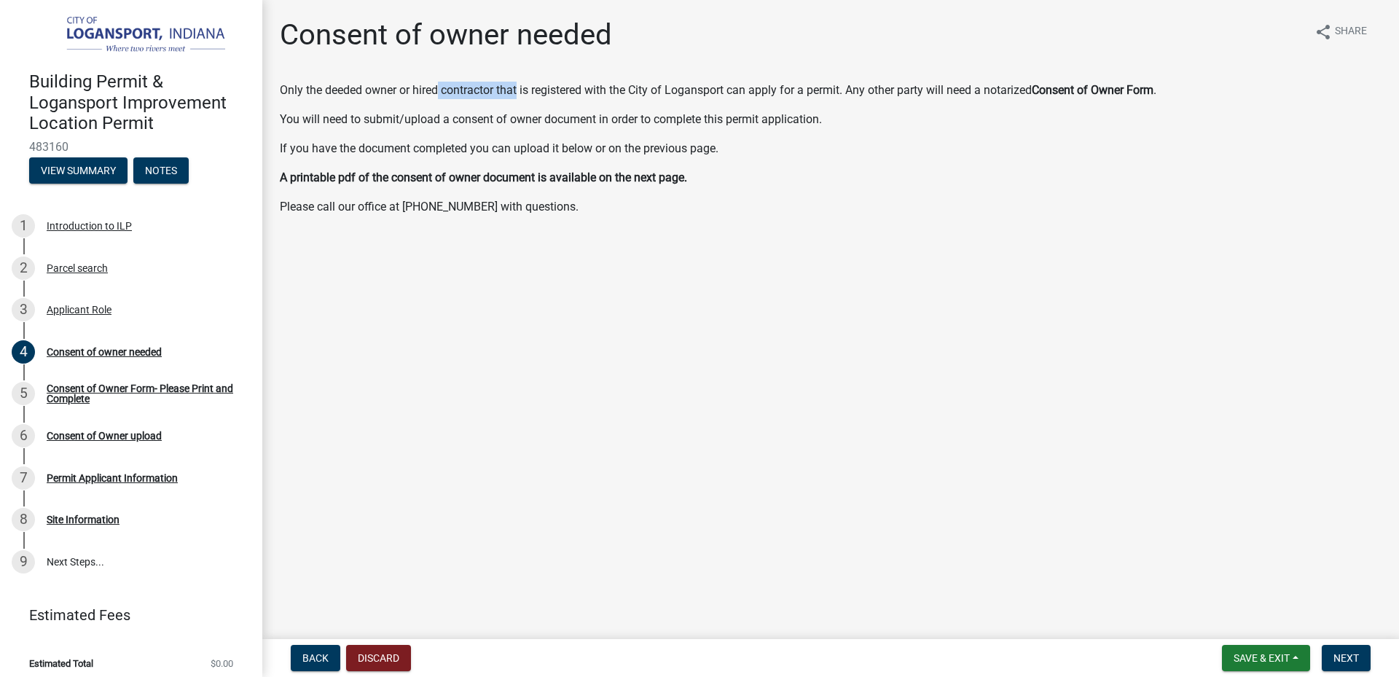
drag, startPoint x: 439, startPoint y: 93, endPoint x: 521, endPoint y: 95, distance: 81.7
click at [521, 95] on p "Only the deeded owner or hired contractor that is registered with the City of L…" at bounding box center [831, 90] width 1102 height 17
click at [1340, 655] on span "Next" at bounding box center [1347, 658] width 26 height 12
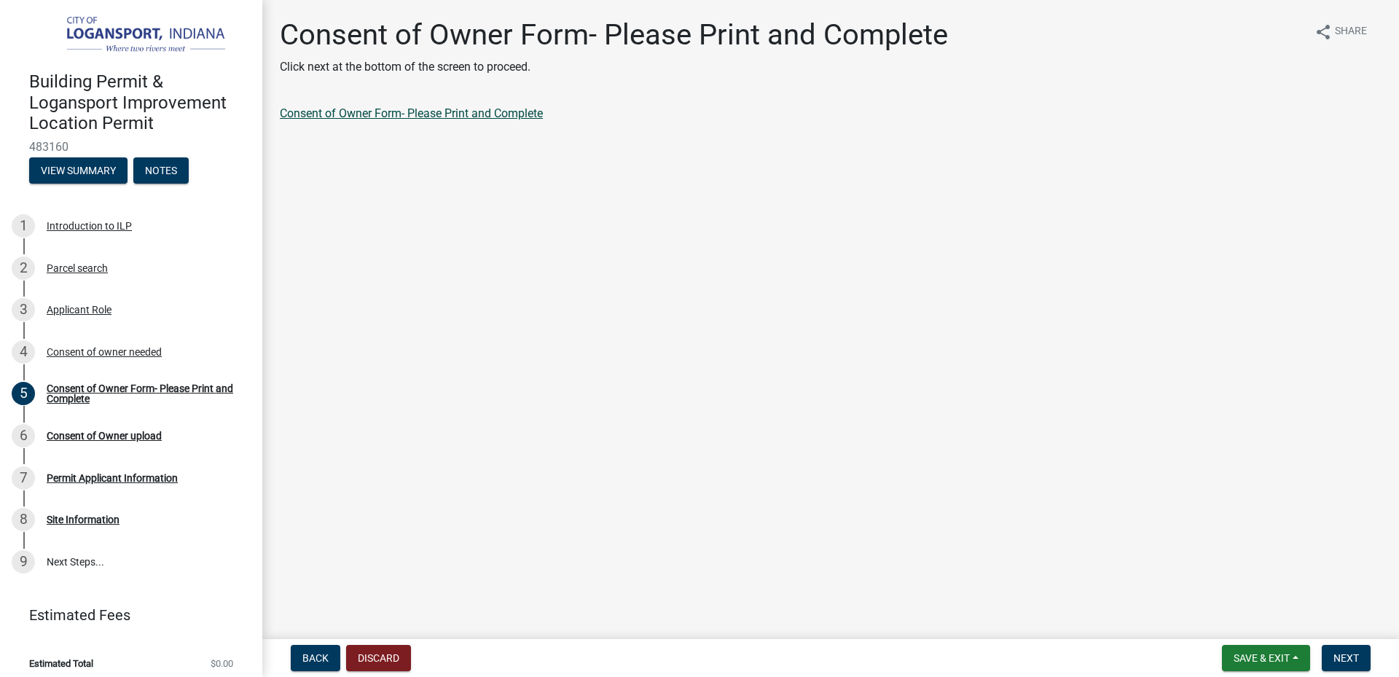
click at [512, 114] on link "Consent of Owner Form- Please Print and Complete" at bounding box center [411, 113] width 263 height 14
click at [1347, 658] on span "Next" at bounding box center [1347, 658] width 26 height 12
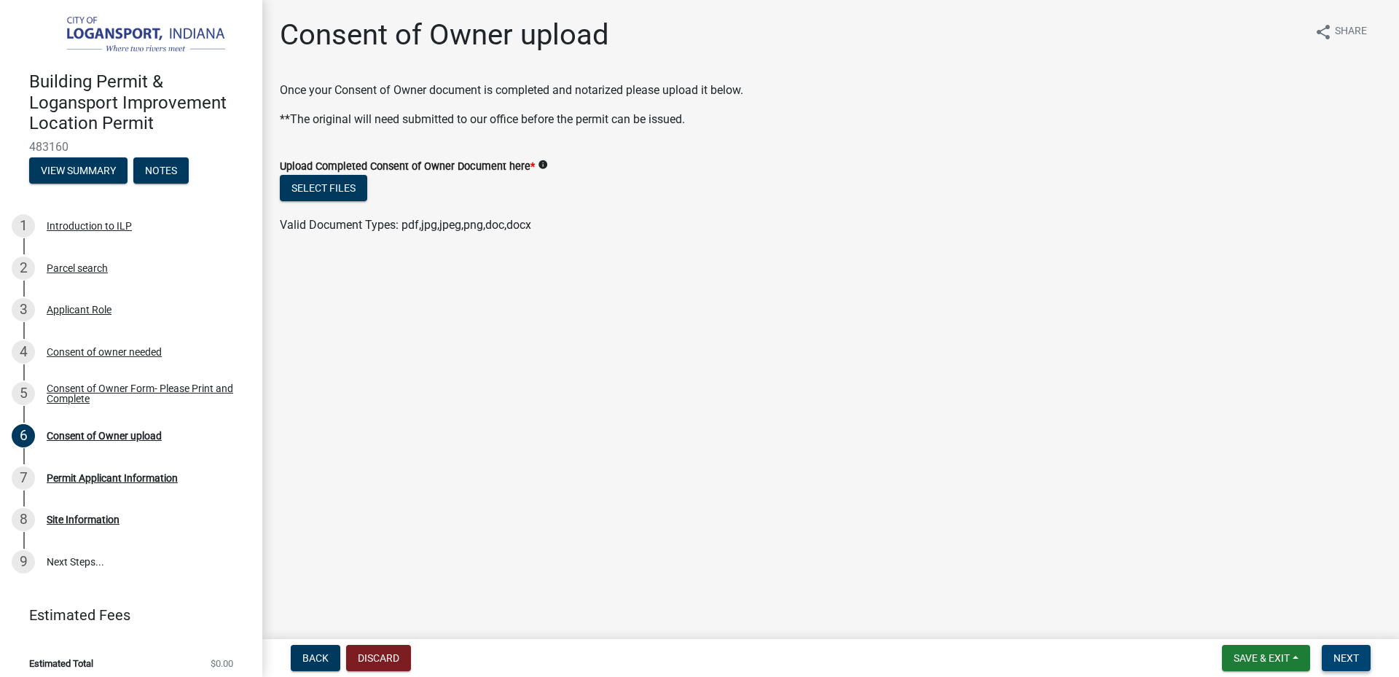
click at [1341, 654] on span "Next" at bounding box center [1347, 658] width 26 height 12
click at [87, 27] on img at bounding box center [134, 35] width 210 height 41
click at [70, 34] on img at bounding box center [134, 35] width 210 height 41
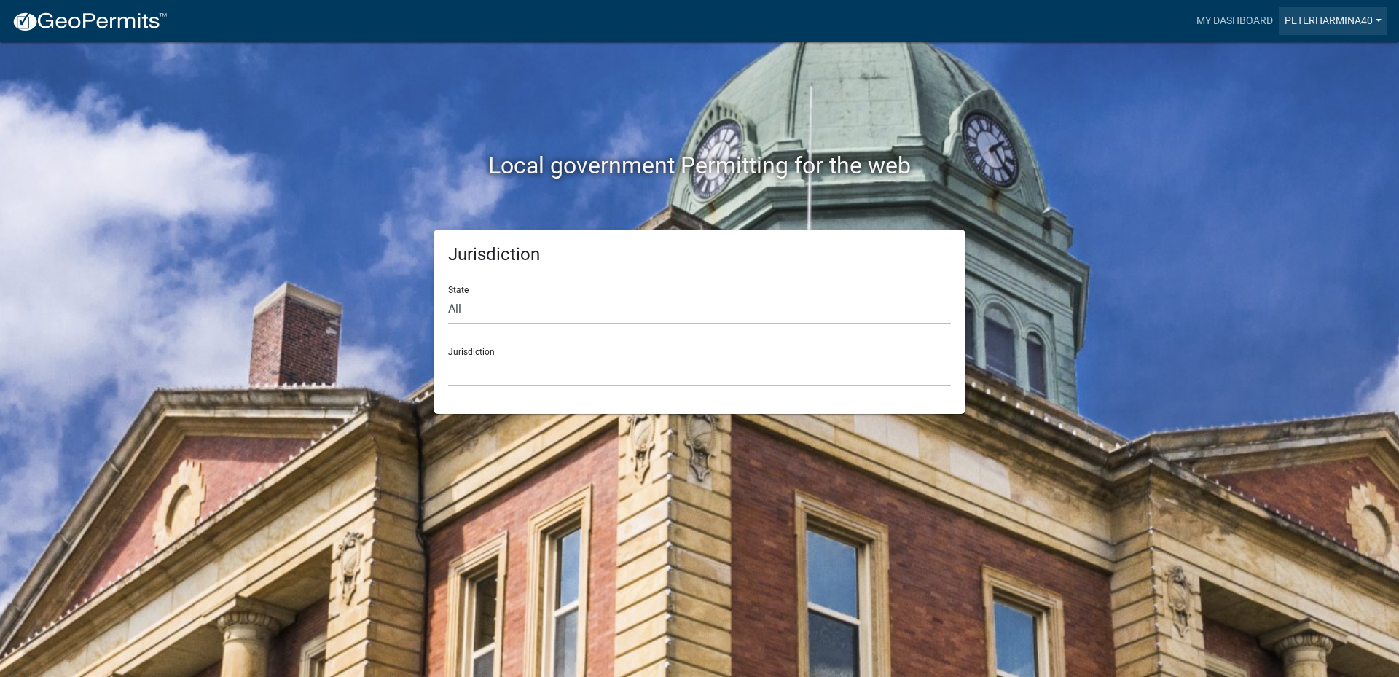
click at [1362, 20] on link "peterharmina40" at bounding box center [1333, 21] width 109 height 28
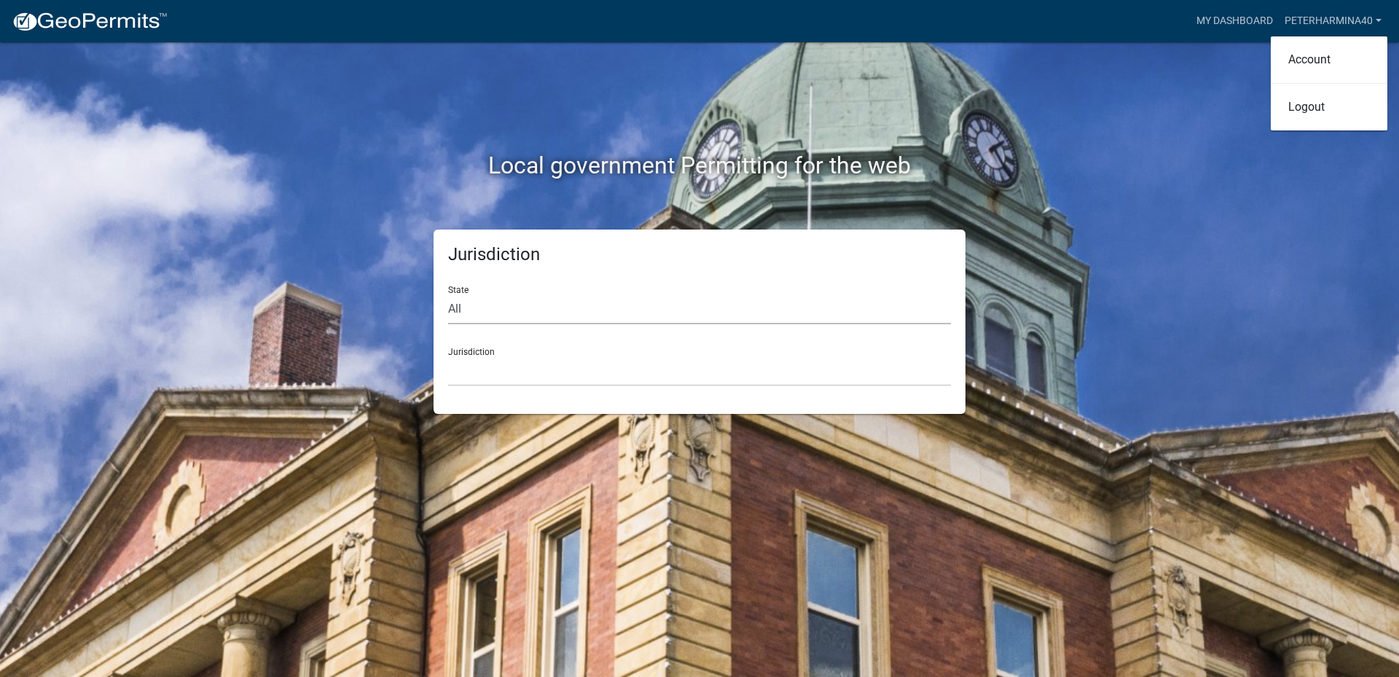
click at [692, 316] on select "All [US_STATE] [US_STATE] [US_STATE] [US_STATE] [US_STATE] [US_STATE] [US_STATE…" at bounding box center [699, 309] width 503 height 30
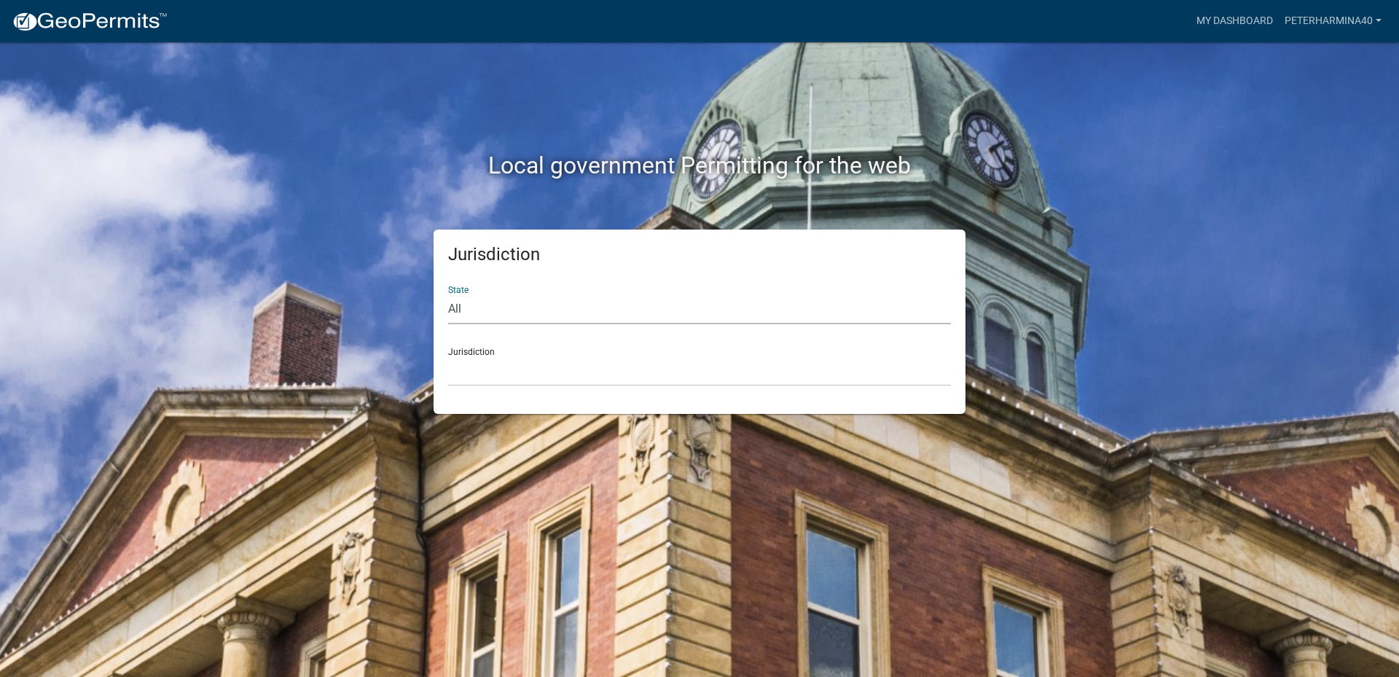
select select "[US_STATE]"
click at [448, 294] on select "All [US_STATE] [US_STATE] [US_STATE] [US_STATE] [US_STATE] [US_STATE] [US_STATE…" at bounding box center [699, 309] width 503 height 30
click at [554, 360] on select "City of [GEOGRAPHIC_DATA], [US_STATE] City of [GEOGRAPHIC_DATA], [US_STATE] Cit…" at bounding box center [699, 371] width 503 height 30
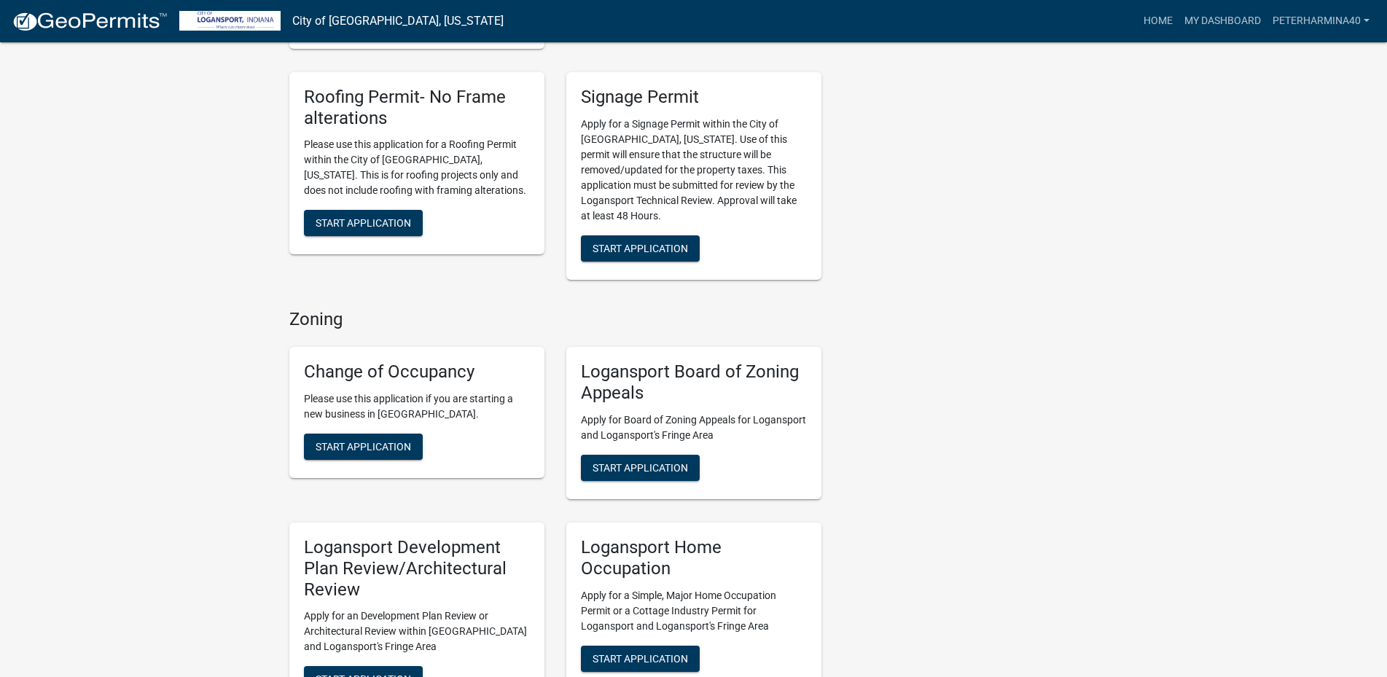
scroll to position [947, 0]
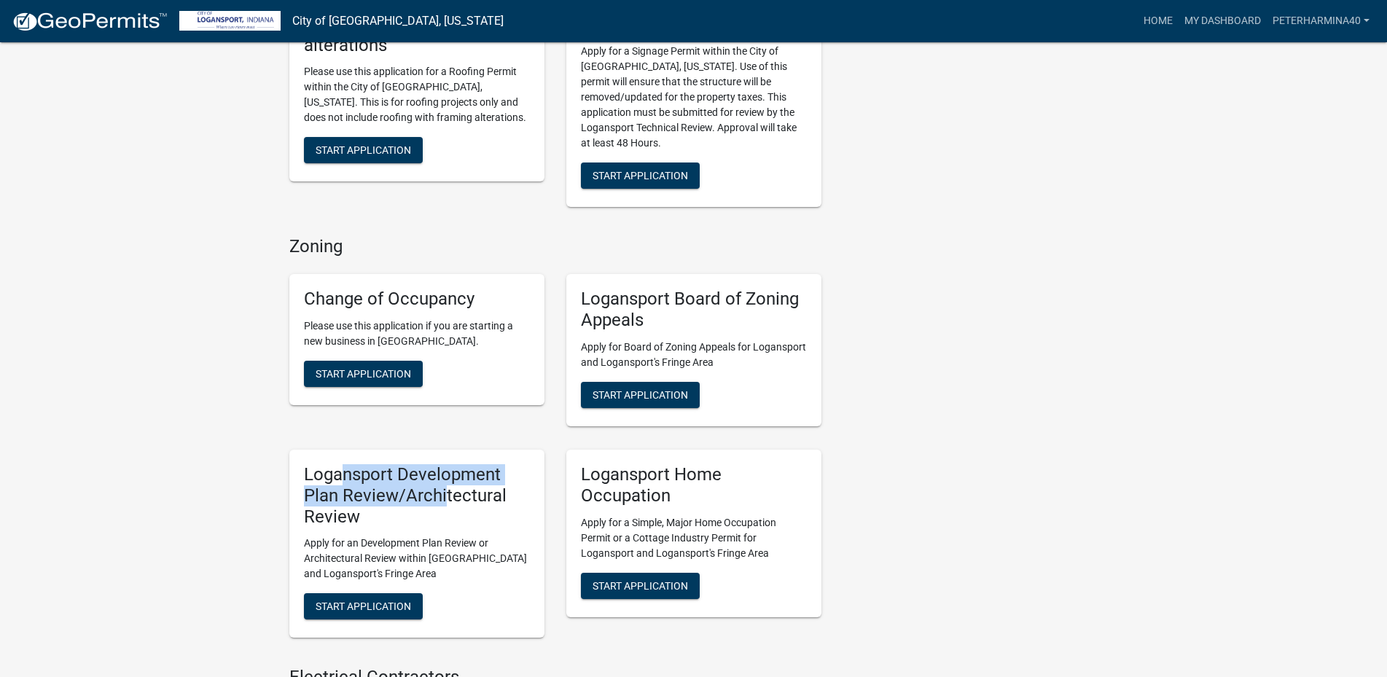
drag, startPoint x: 347, startPoint y: 450, endPoint x: 447, endPoint y: 484, distance: 106.2
click at [447, 484] on h5 "Logansport Development Plan Review/Architectural Review" at bounding box center [417, 495] width 226 height 63
drag, startPoint x: 342, startPoint y: 522, endPoint x: 495, endPoint y: 531, distance: 153.3
click at [495, 536] on p "Apply for an Development Plan Review or Architectural Review within [GEOGRAPHIC…" at bounding box center [417, 559] width 226 height 46
drag, startPoint x: 396, startPoint y: 543, endPoint x: 488, endPoint y: 548, distance: 92.7
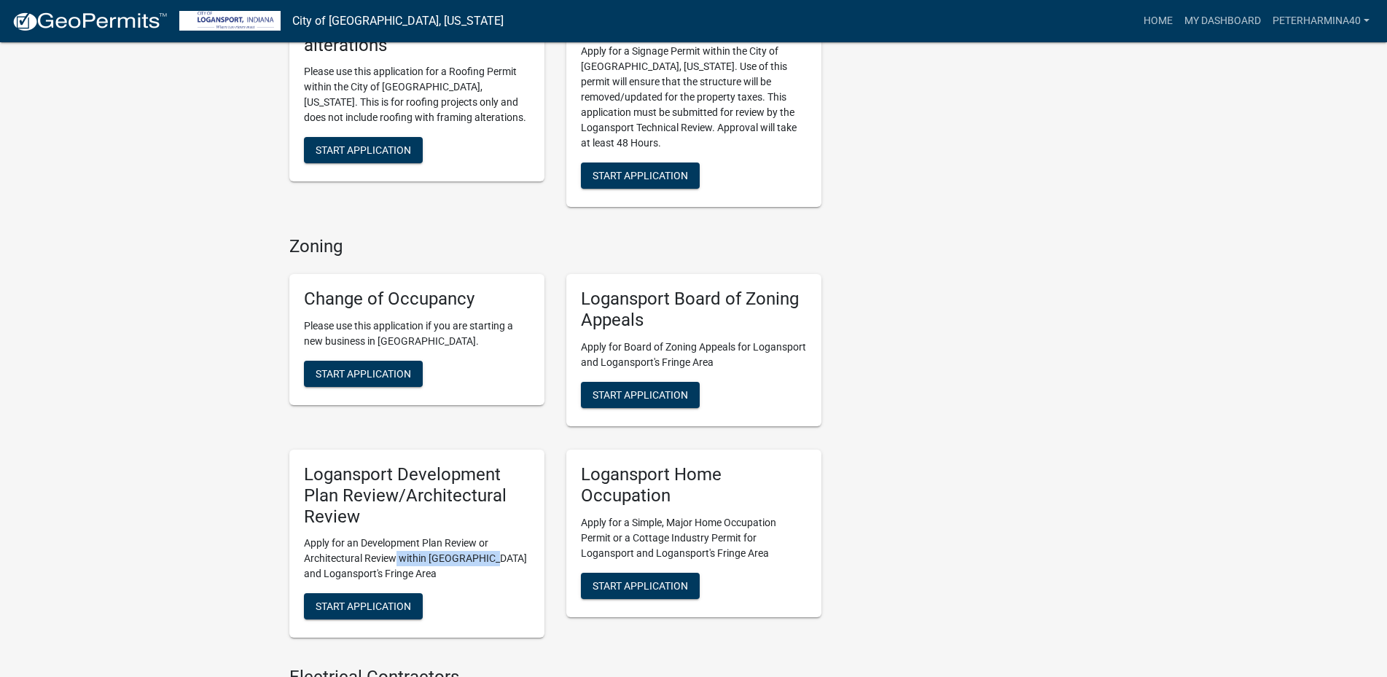
click at [488, 548] on p "Apply for an Development Plan Review or Architectural Review within [GEOGRAPHIC…" at bounding box center [417, 559] width 226 height 46
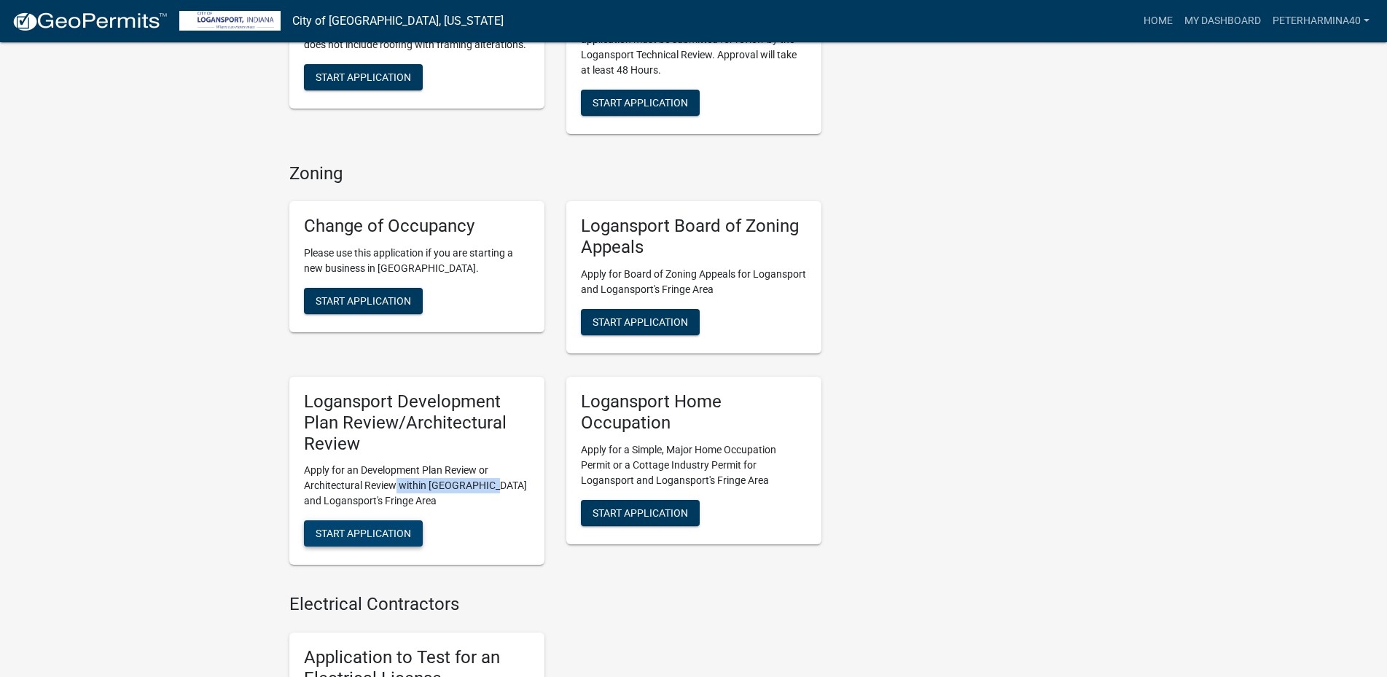
click at [327, 528] on span "Start Application" at bounding box center [363, 534] width 95 height 12
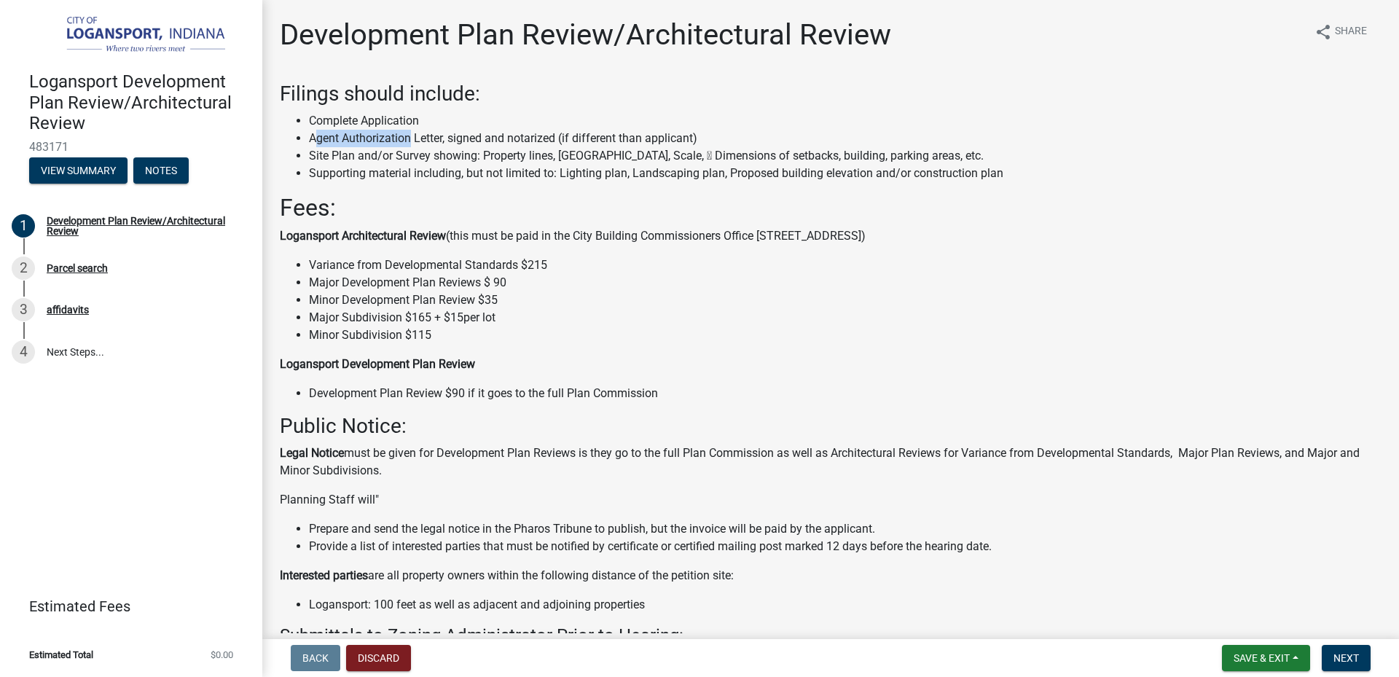
drag, startPoint x: 316, startPoint y: 140, endPoint x: 413, endPoint y: 145, distance: 97.1
click at [413, 145] on li "Agent Authorization Letter, signed and notarized (if different than applicant)" at bounding box center [845, 138] width 1073 height 17
drag, startPoint x: 308, startPoint y: 158, endPoint x: 352, endPoint y: 160, distance: 43.8
click at [352, 160] on ul "Complete Application Agent Authorization Letter, signed and notarized (if diffe…" at bounding box center [831, 147] width 1102 height 70
click at [40, 447] on div "Logansport Development Plan Review/Architectural Review 483171 View Summary Not…" at bounding box center [131, 338] width 262 height 677
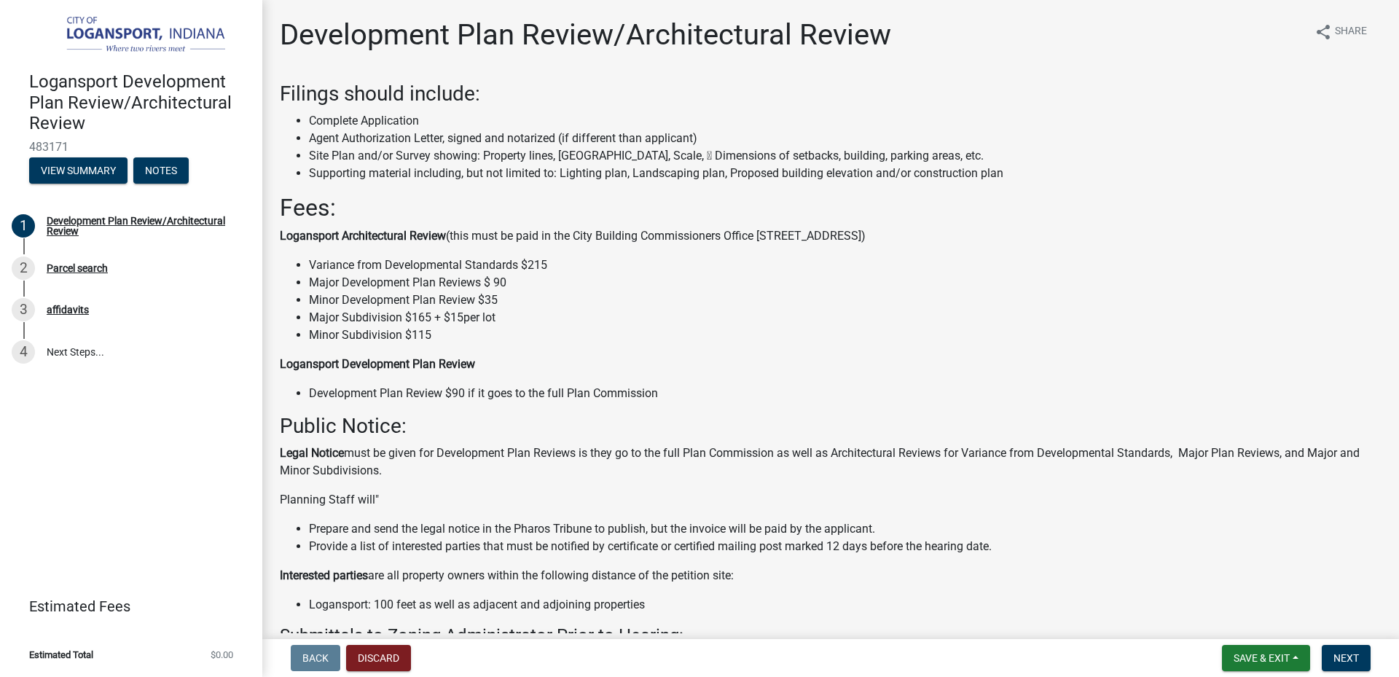
click at [411, 143] on li "Agent Authorization Letter, signed and notarized (if different than applicant)" at bounding box center [845, 138] width 1073 height 17
click at [551, 95] on h3 "Filings should include:" at bounding box center [831, 94] width 1102 height 25
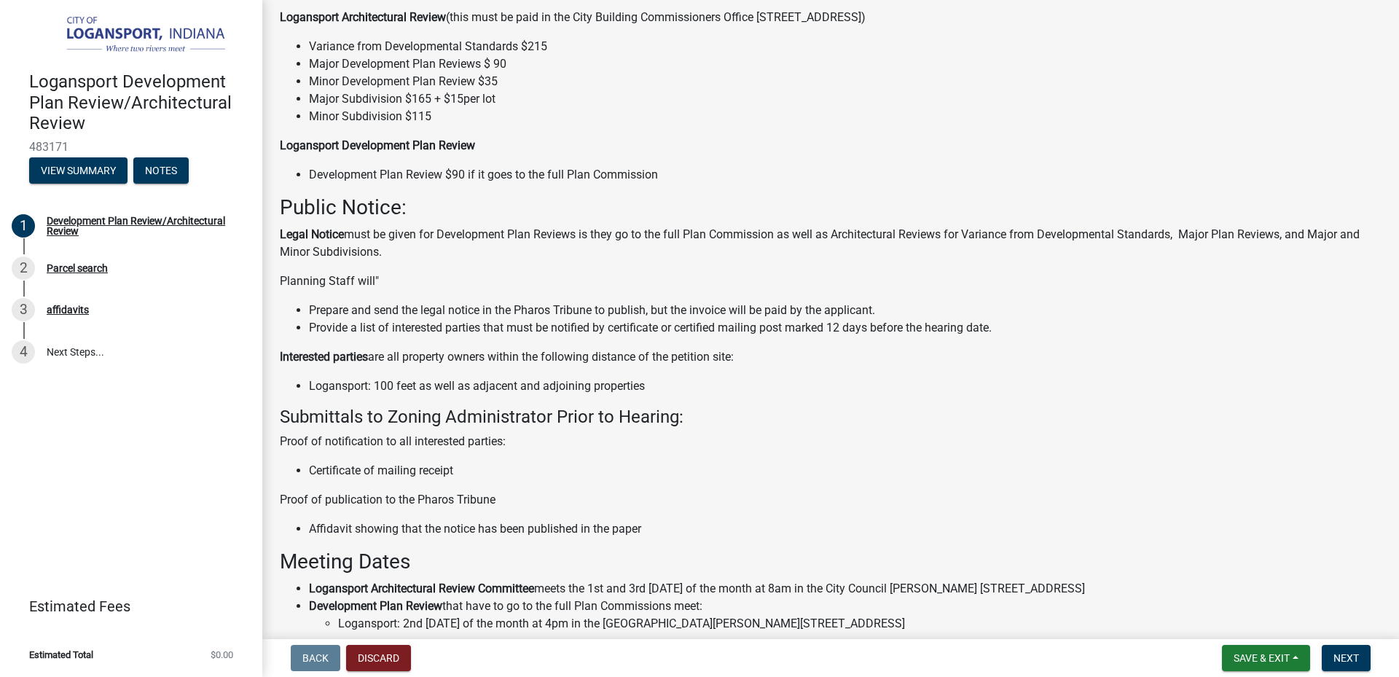
scroll to position [292, 0]
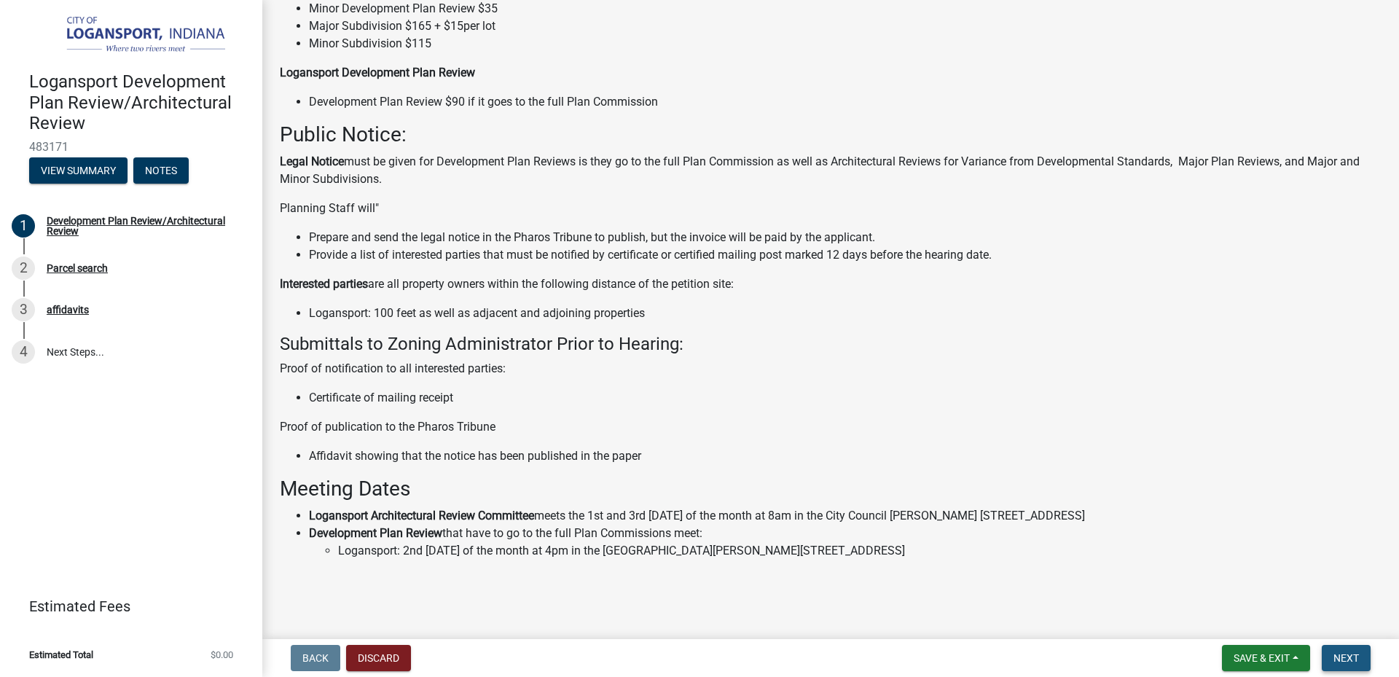
click at [1355, 656] on span "Next" at bounding box center [1347, 658] width 26 height 12
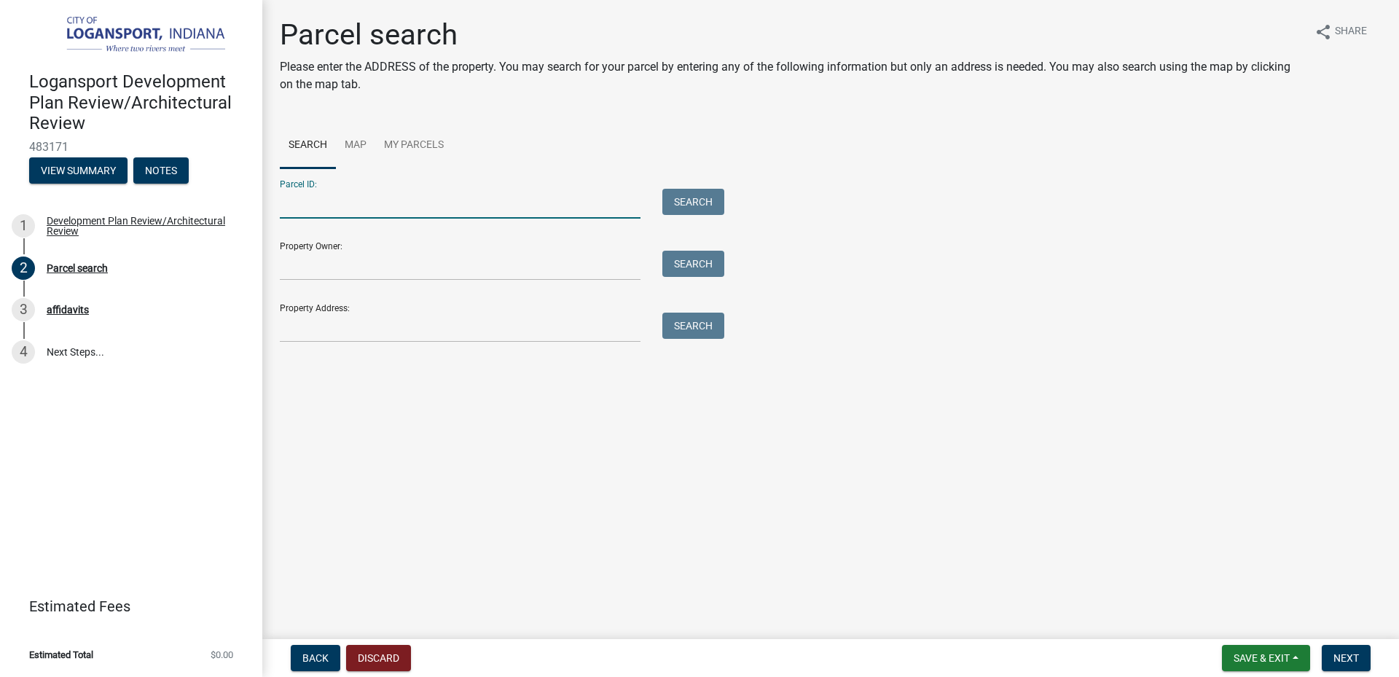
click at [356, 195] on input "Parcel ID:" at bounding box center [460, 204] width 361 height 30
paste input "09-17-19-310-002.000-006"
type input "09-17-19-310-002.000-006"
click at [685, 192] on button "Search" at bounding box center [693, 202] width 62 height 26
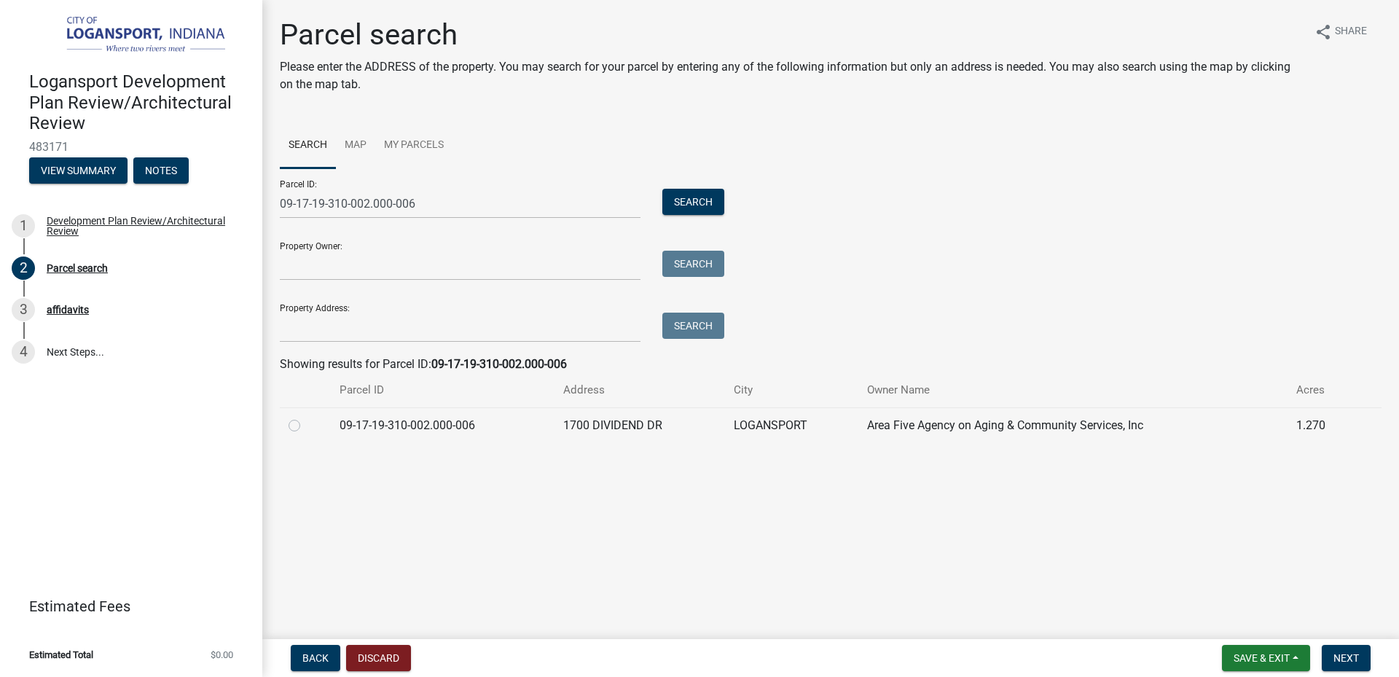
drag, startPoint x: 315, startPoint y: 418, endPoint x: 305, endPoint y: 422, distance: 10.4
click at [312, 418] on div at bounding box center [306, 425] width 34 height 17
click at [306, 417] on label at bounding box center [306, 417] width 0 height 0
click at [306, 425] on input "radio" at bounding box center [310, 421] width 9 height 9
radio input "true"
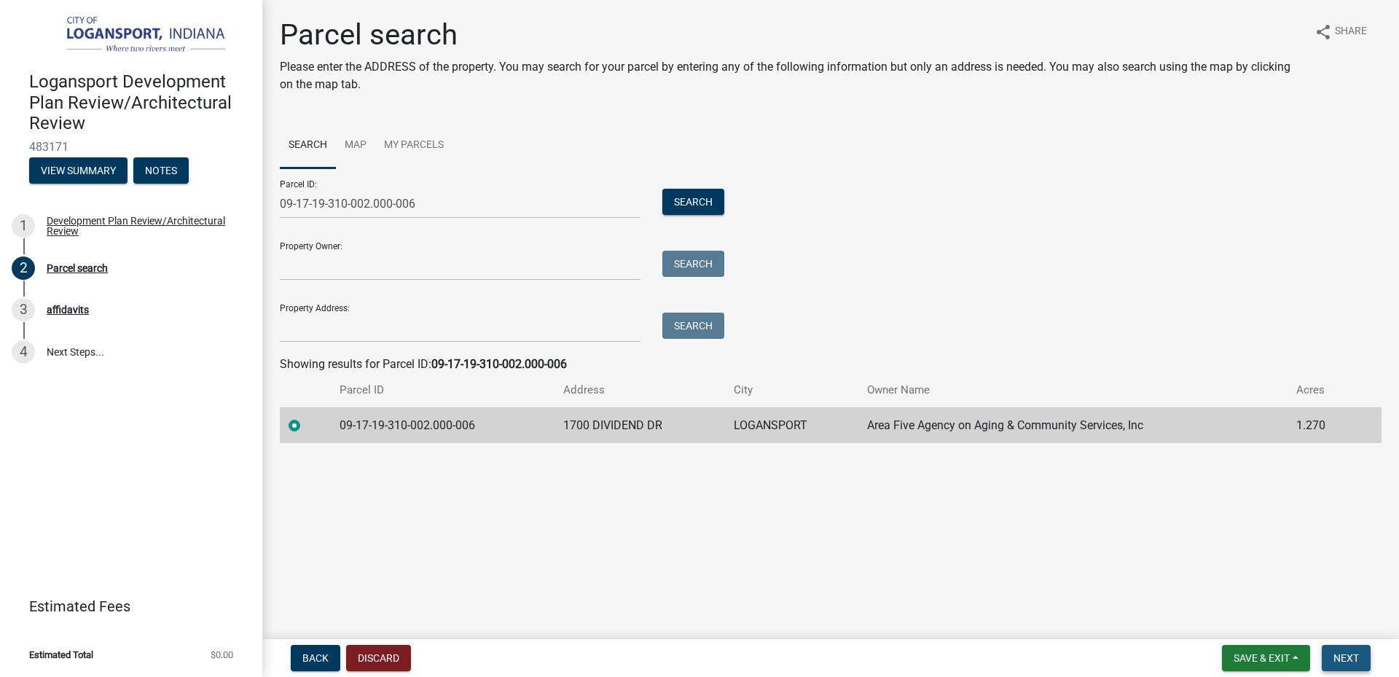
click at [1352, 664] on span "Next" at bounding box center [1347, 658] width 26 height 12
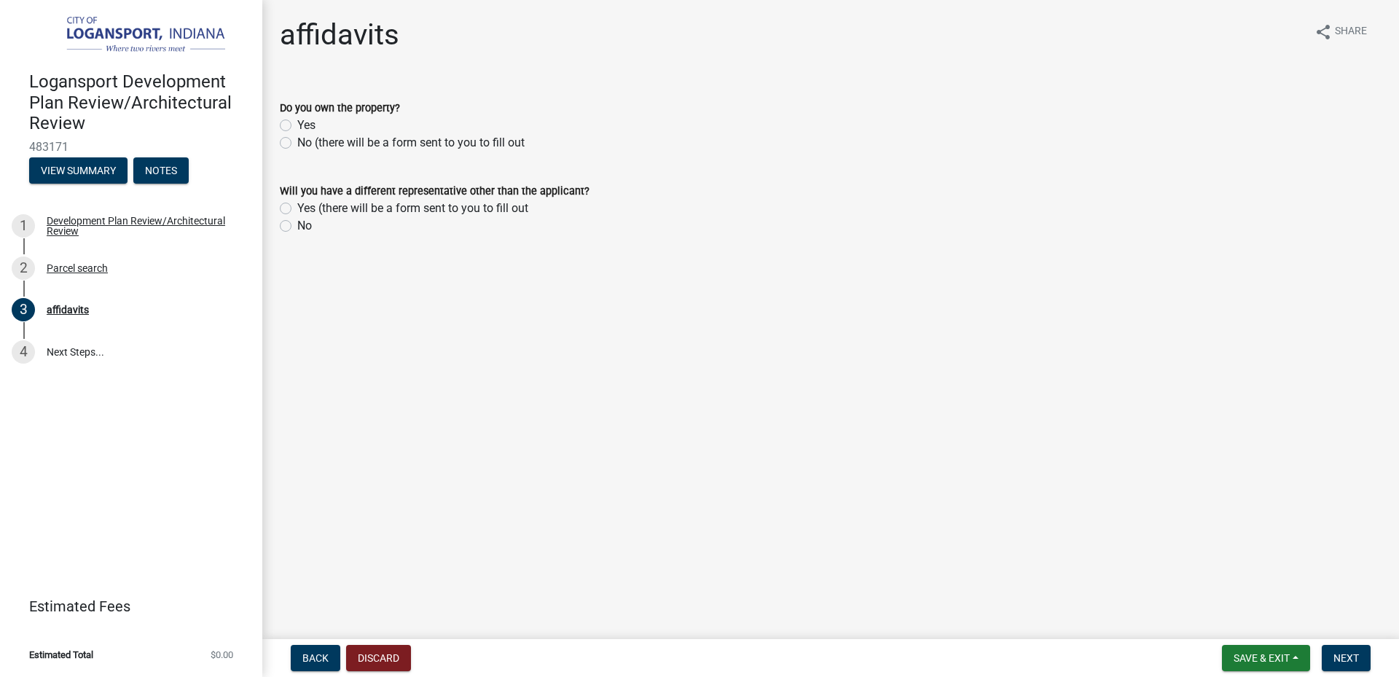
click at [297, 141] on label "No (there will be a form sent to you to fill out" at bounding box center [410, 142] width 227 height 17
click at [297, 141] on input "No (there will be a form sent to you to fill out" at bounding box center [301, 138] width 9 height 9
radio input "true"
click at [297, 211] on label "Yes (there will be a form sent to you to fill out" at bounding box center [412, 208] width 231 height 17
click at [297, 209] on input "Yes (there will be a form sent to you to fill out" at bounding box center [301, 204] width 9 height 9
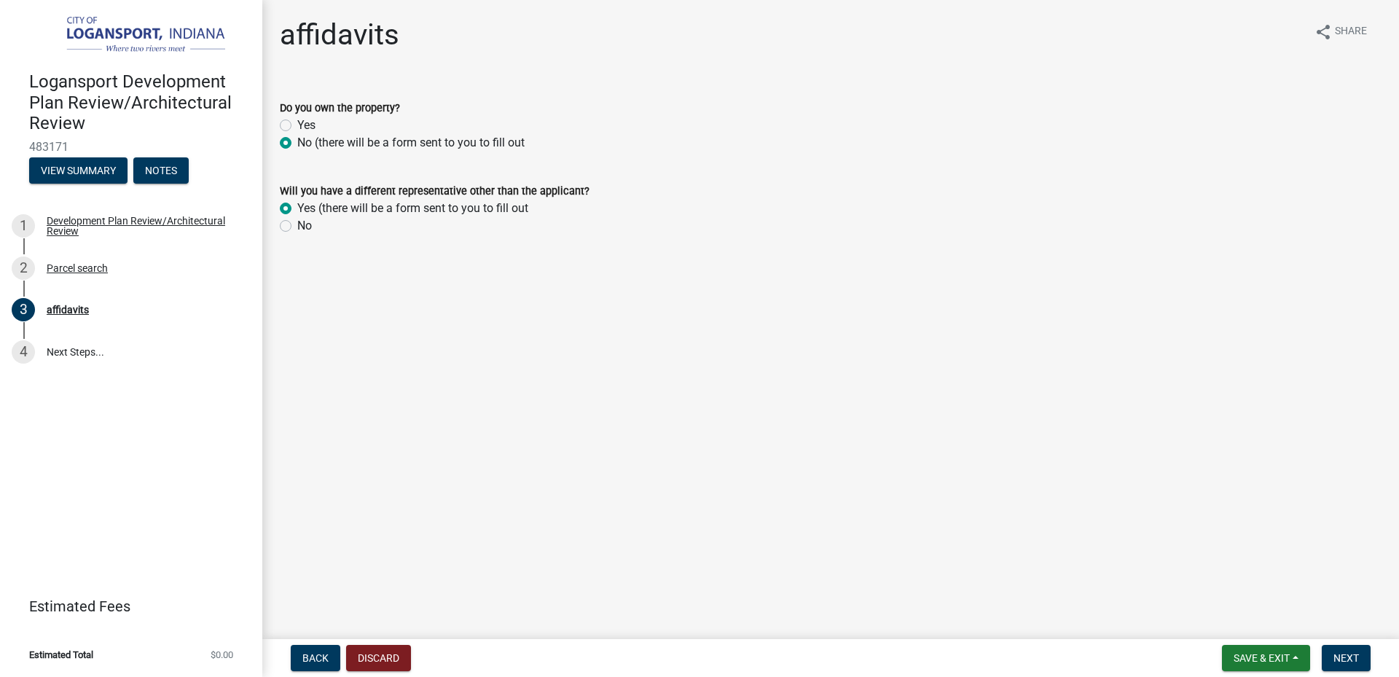
radio input "true"
click at [1367, 662] on button "Next" at bounding box center [1346, 658] width 49 height 26
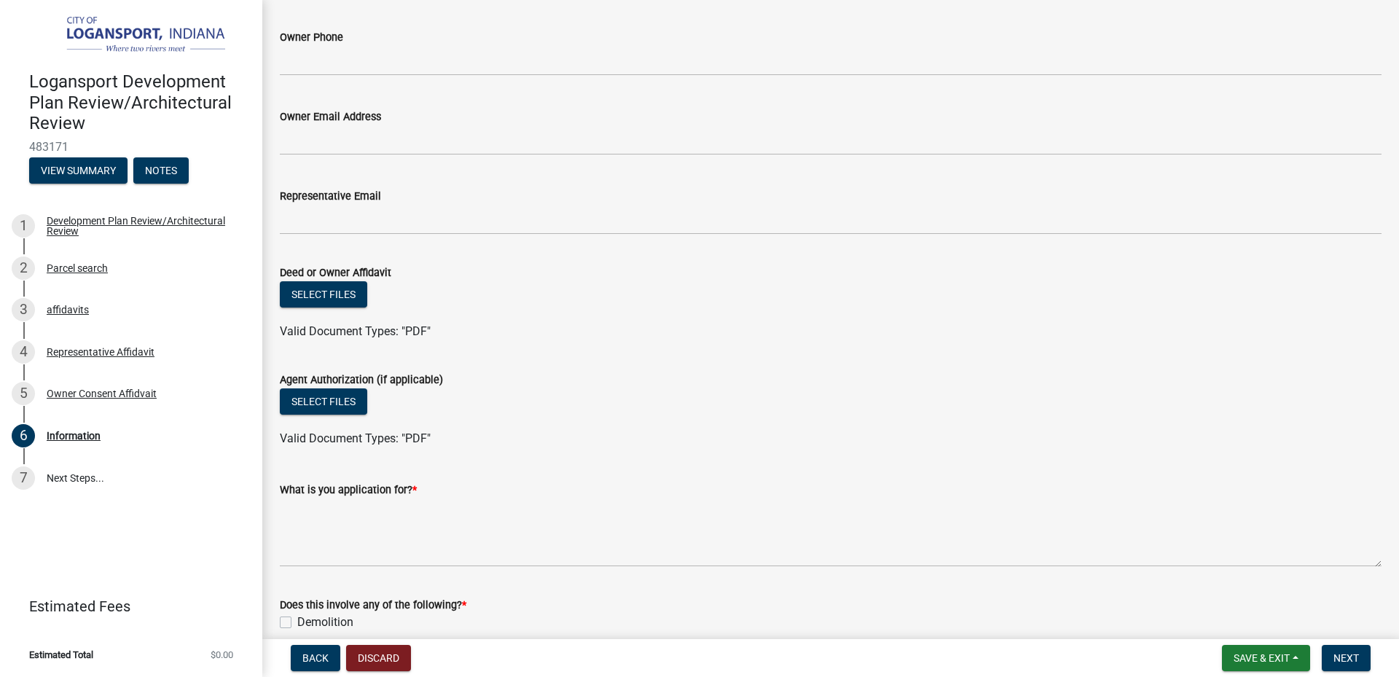
scroll to position [656, 0]
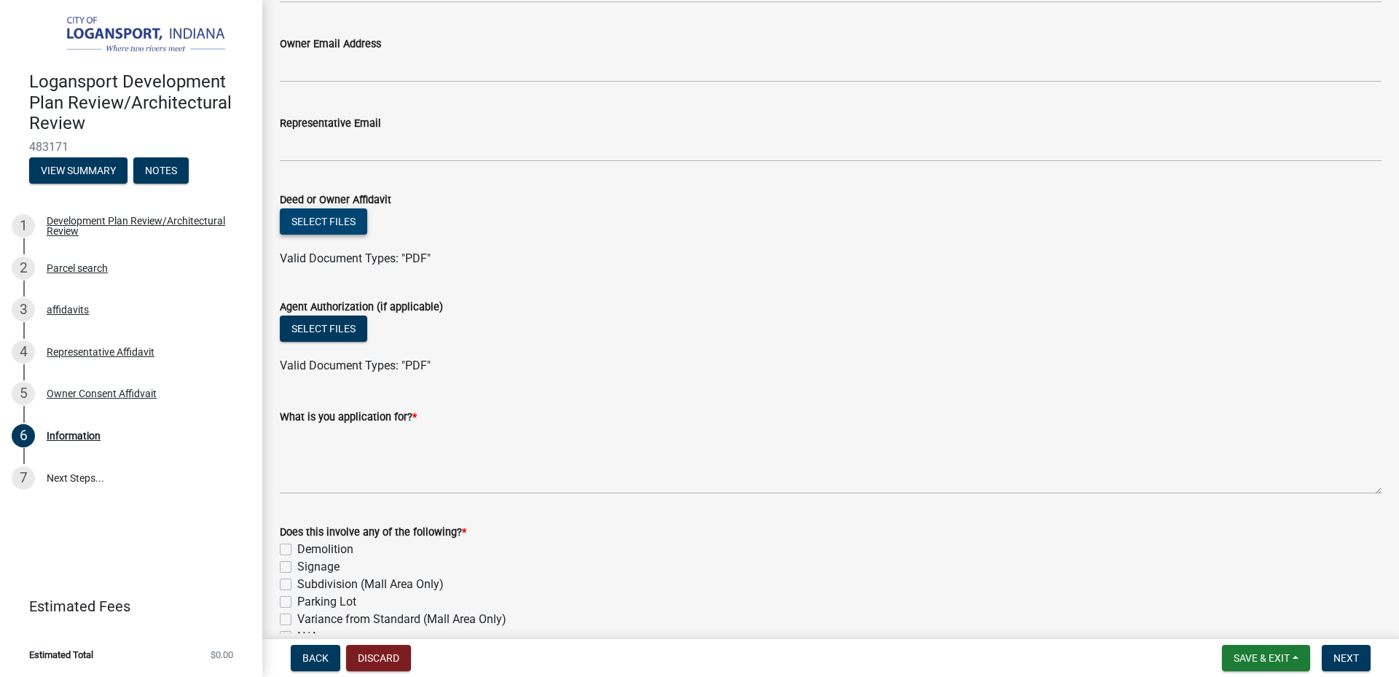
click at [344, 222] on button "Select files" at bounding box center [323, 221] width 87 height 26
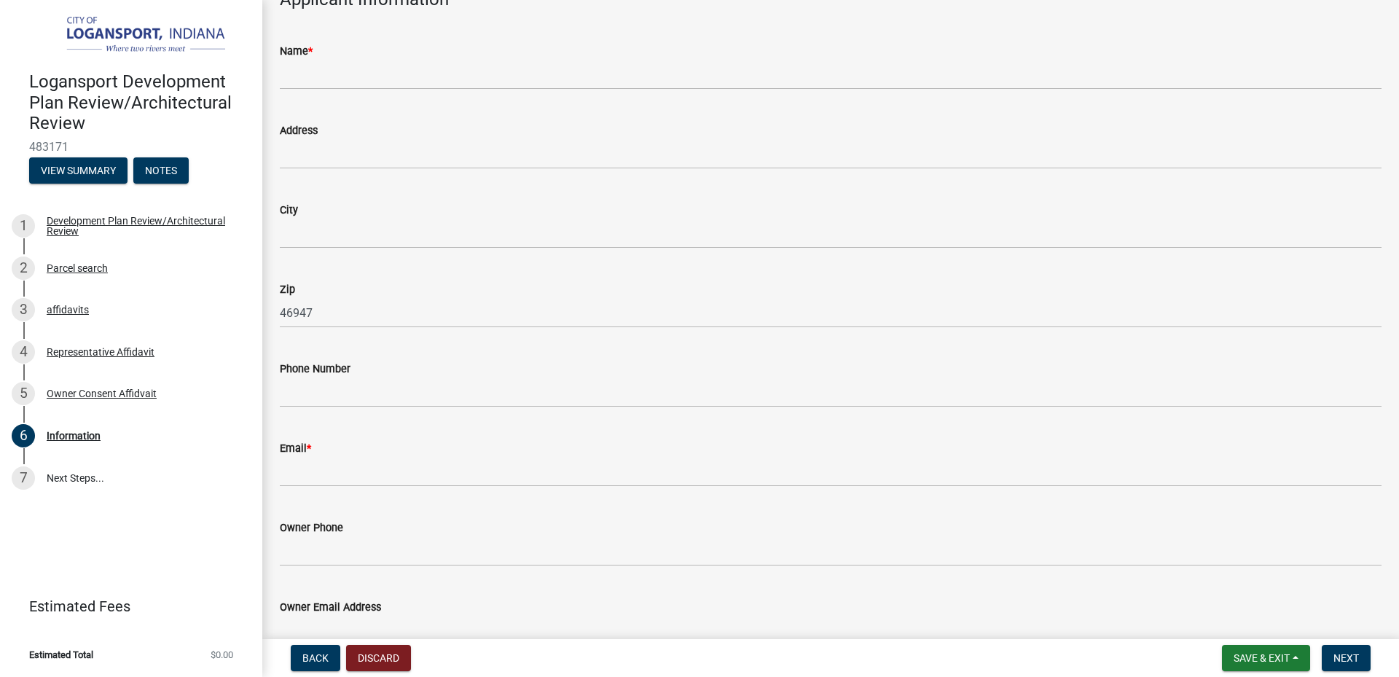
scroll to position [0, 0]
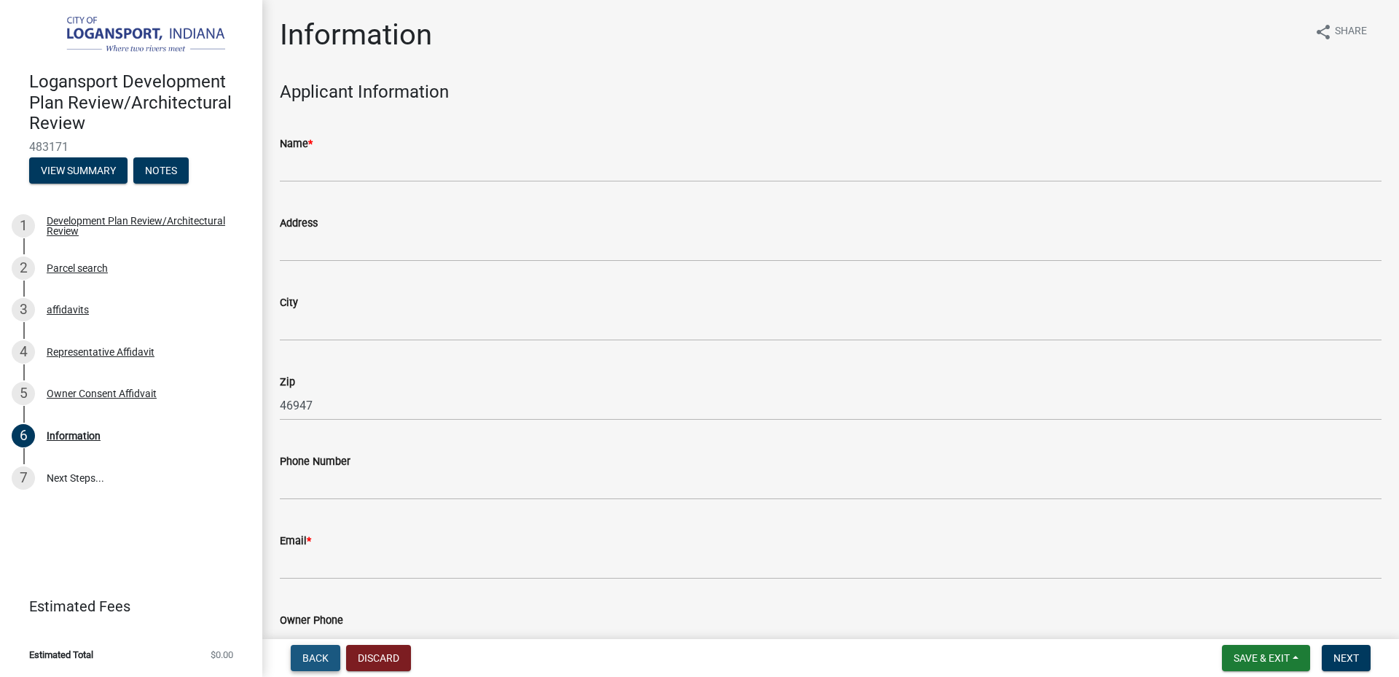
click at [318, 660] on span "Back" at bounding box center [315, 658] width 26 height 12
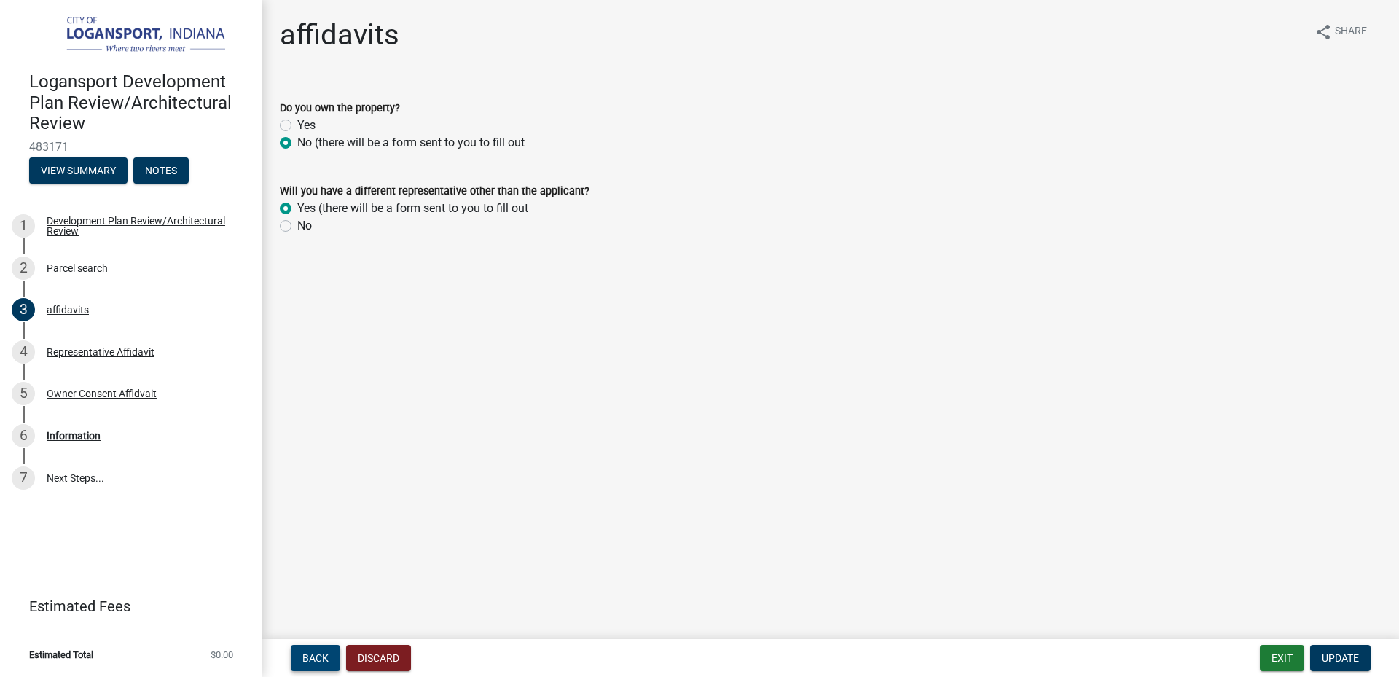
click at [320, 654] on span "Back" at bounding box center [315, 658] width 26 height 12
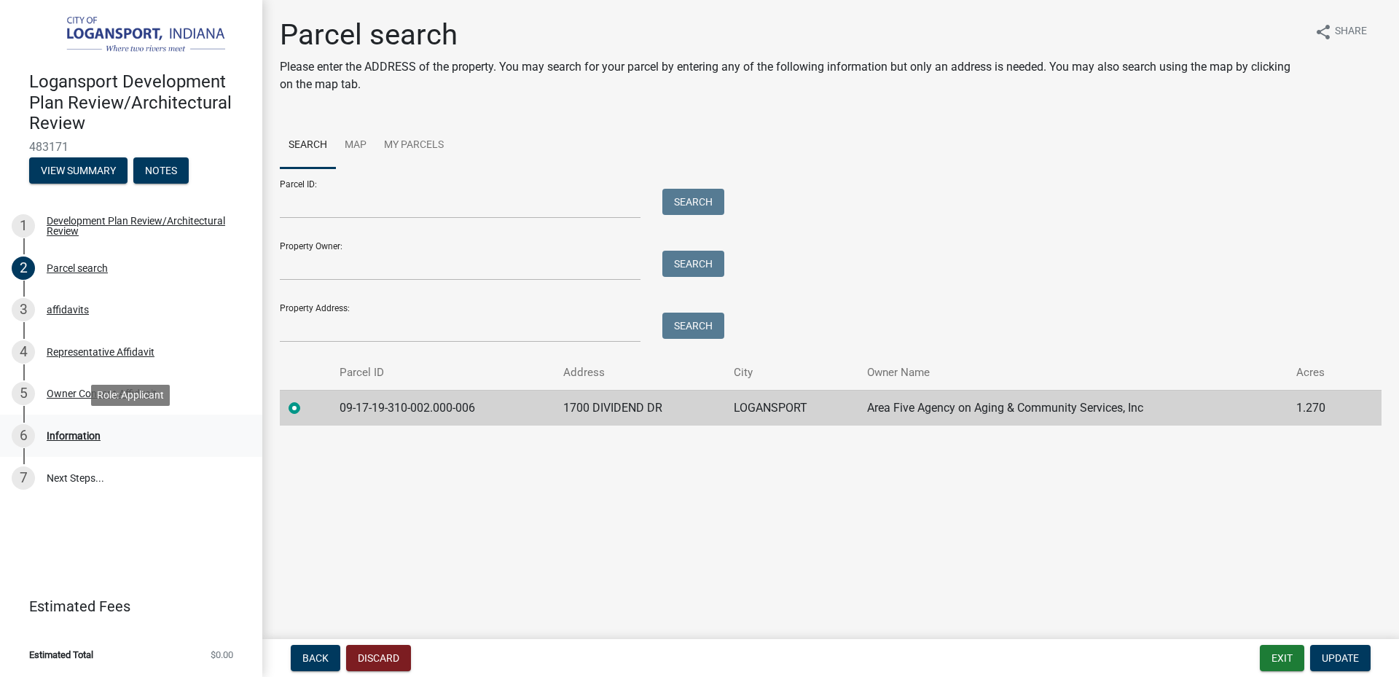
click at [84, 433] on div "Information" at bounding box center [74, 436] width 54 height 10
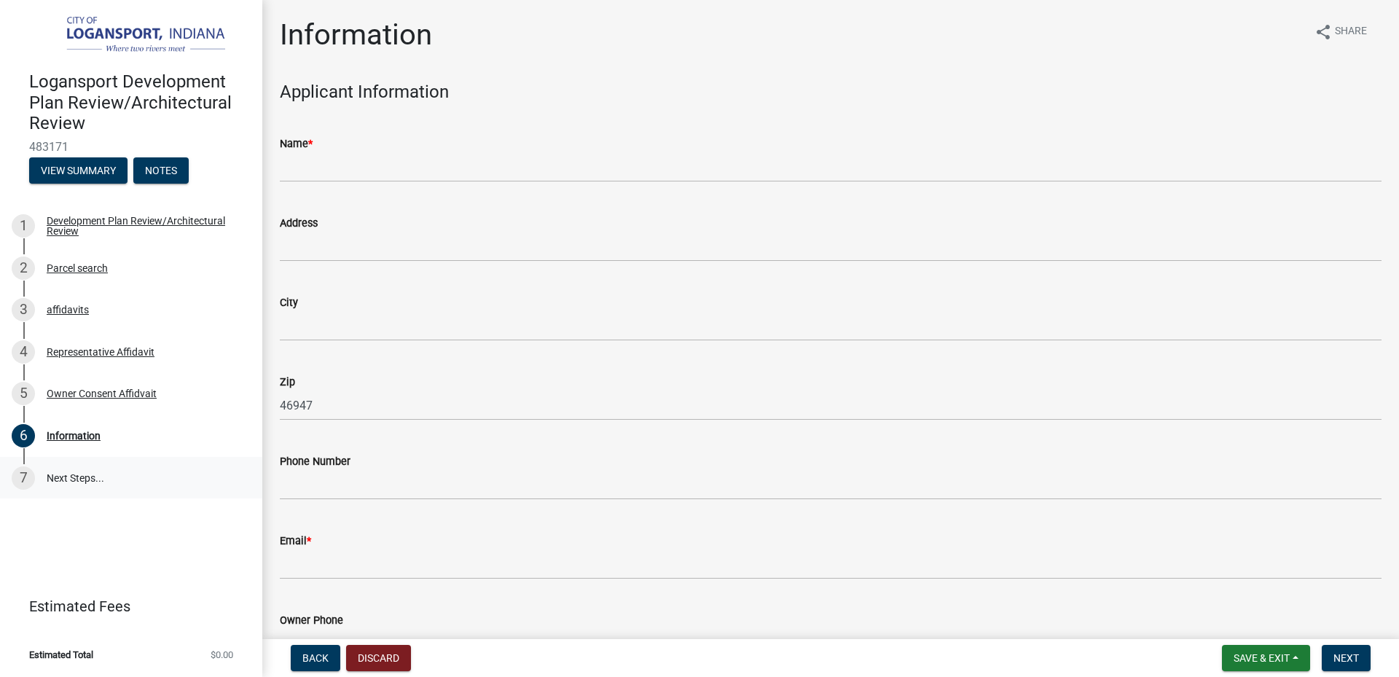
click at [91, 477] on link "7 Next Steps..." at bounding box center [131, 478] width 262 height 42
click at [86, 473] on link "7 Next Steps..." at bounding box center [131, 478] width 262 height 42
click at [93, 394] on div "Owner Consent Affidvait" at bounding box center [102, 393] width 110 height 10
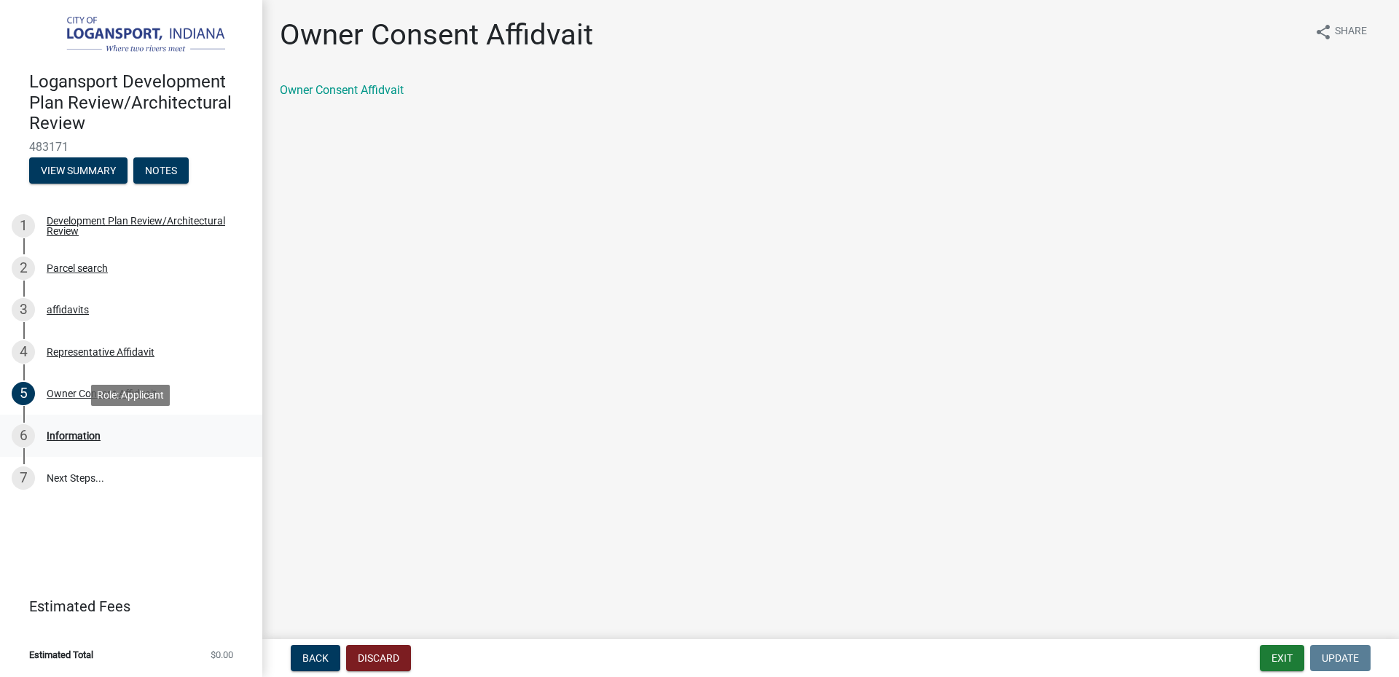
click at [83, 431] on div "Information" at bounding box center [74, 436] width 54 height 10
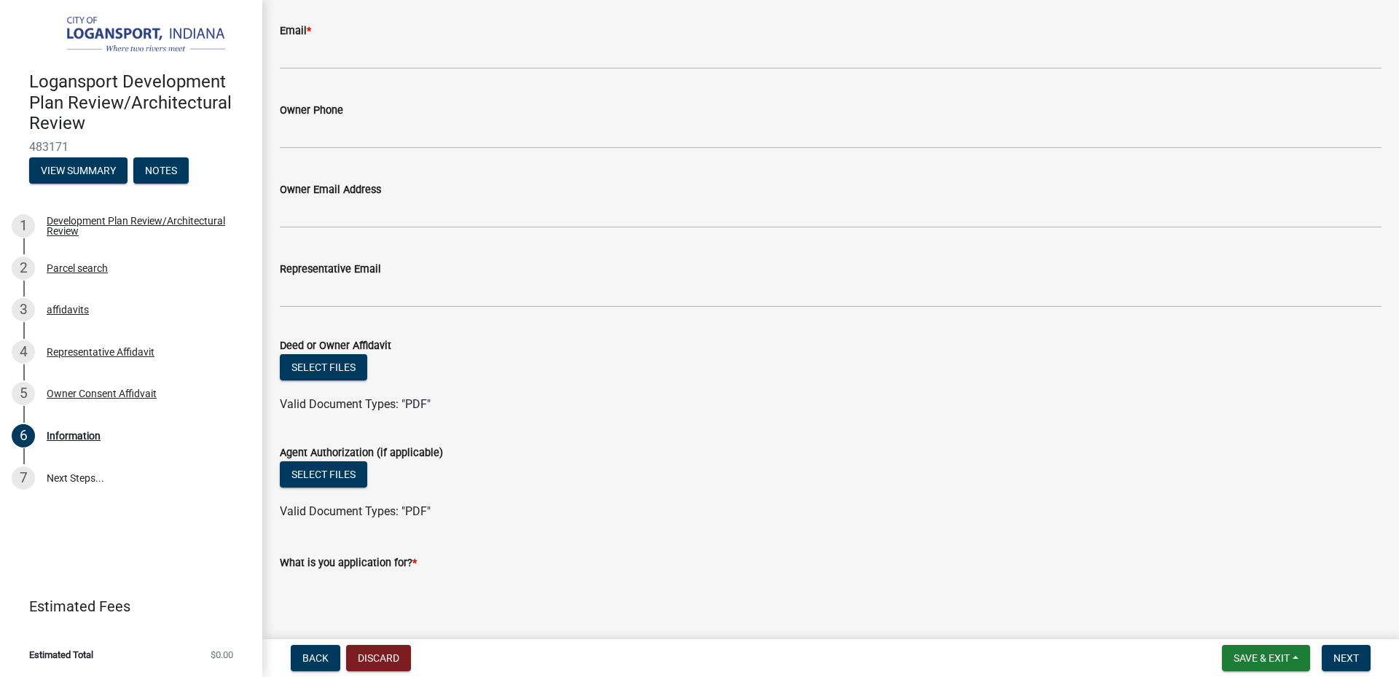
scroll to position [583, 0]
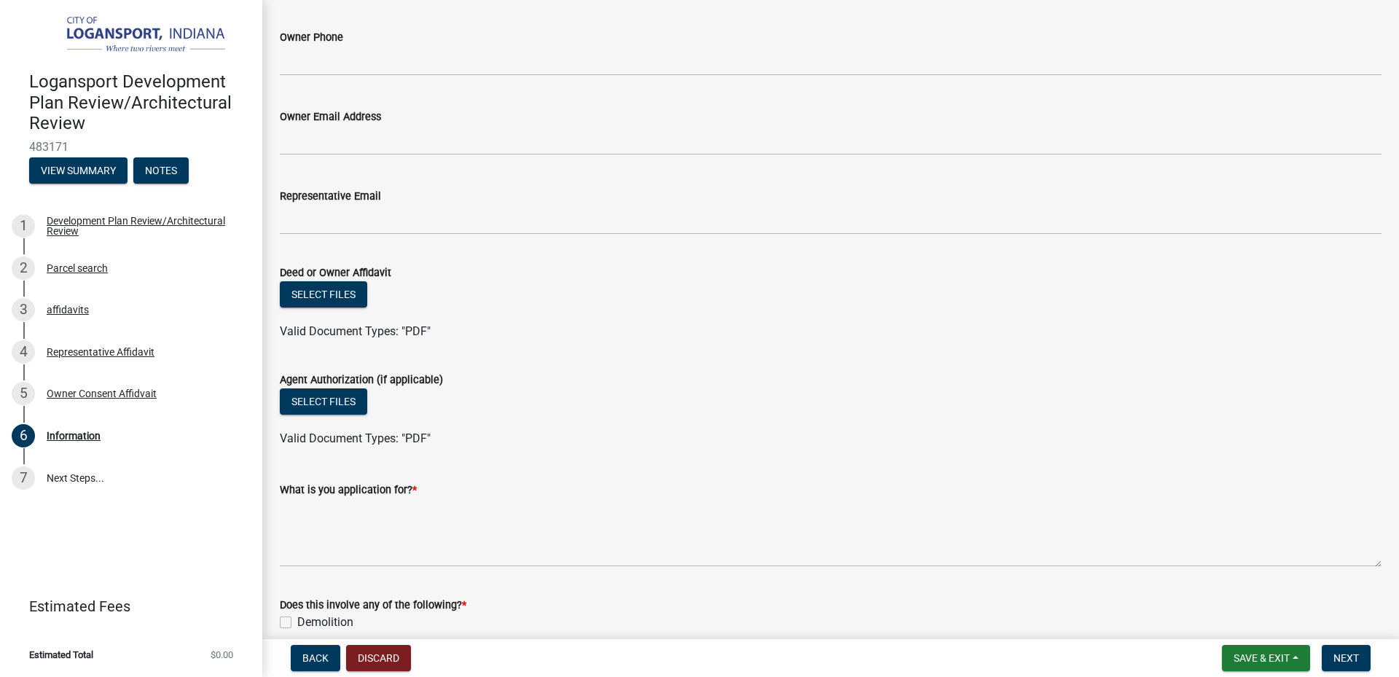
click at [379, 444] on span "Valid Document Types: "PDF"" at bounding box center [355, 438] width 151 height 14
click at [407, 380] on label "Agent Authorization (if applicable)" at bounding box center [361, 380] width 163 height 10
click at [154, 386] on div "5 Owner Consent Affidvait" at bounding box center [125, 393] width 227 height 23
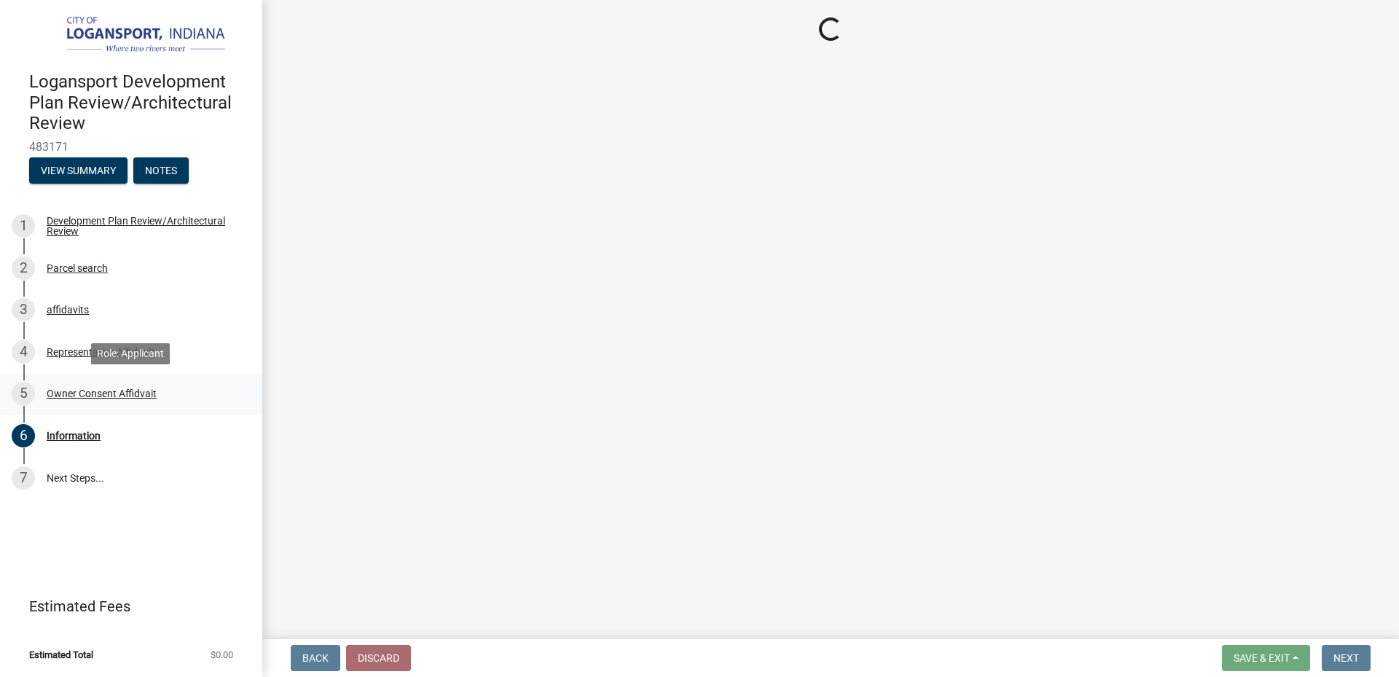
scroll to position [0, 0]
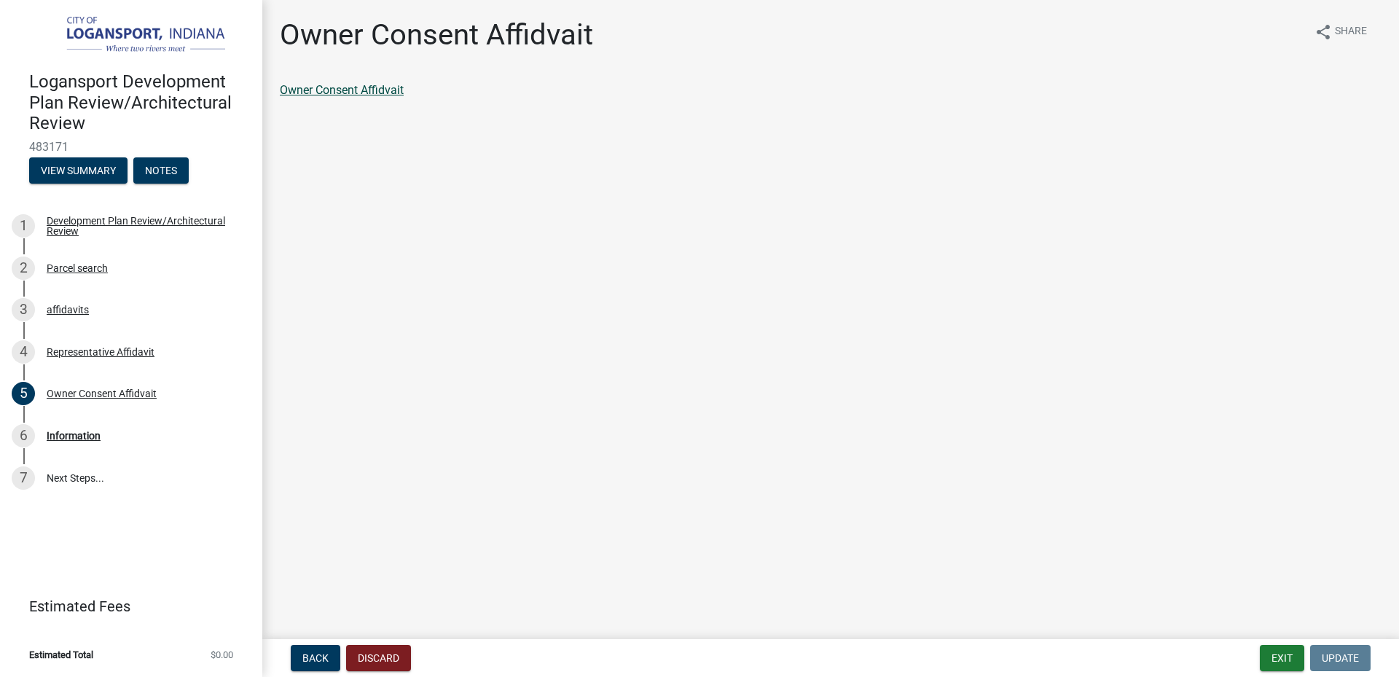
click at [353, 93] on link "Owner Consent Affidvait" at bounding box center [342, 90] width 124 height 14
click at [83, 356] on div "Representative Affidavit" at bounding box center [101, 352] width 108 height 10
click at [375, 92] on link "Representative Affidavit" at bounding box center [341, 90] width 122 height 14
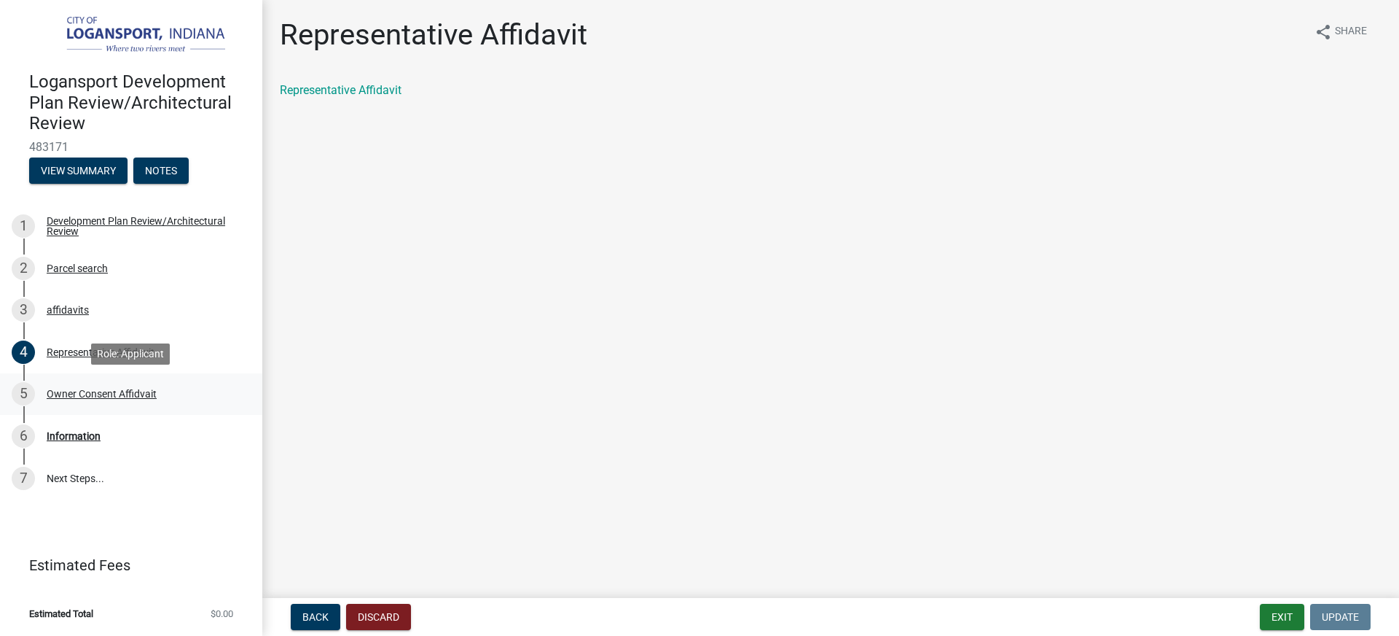
click at [102, 399] on div "5 Owner Consent Affidvait" at bounding box center [125, 393] width 227 height 23
click at [383, 89] on link "Owner Consent Affidvait" at bounding box center [342, 90] width 124 height 14
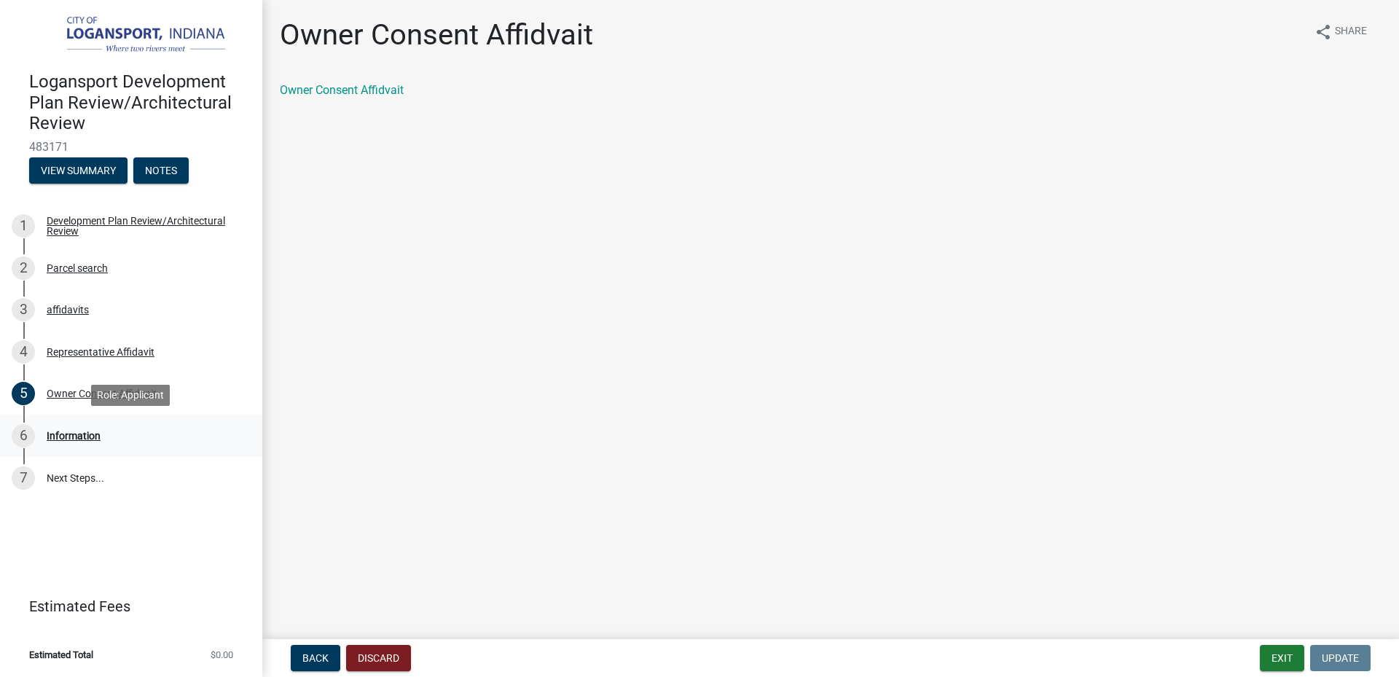
click at [62, 431] on div "Information" at bounding box center [74, 436] width 54 height 10
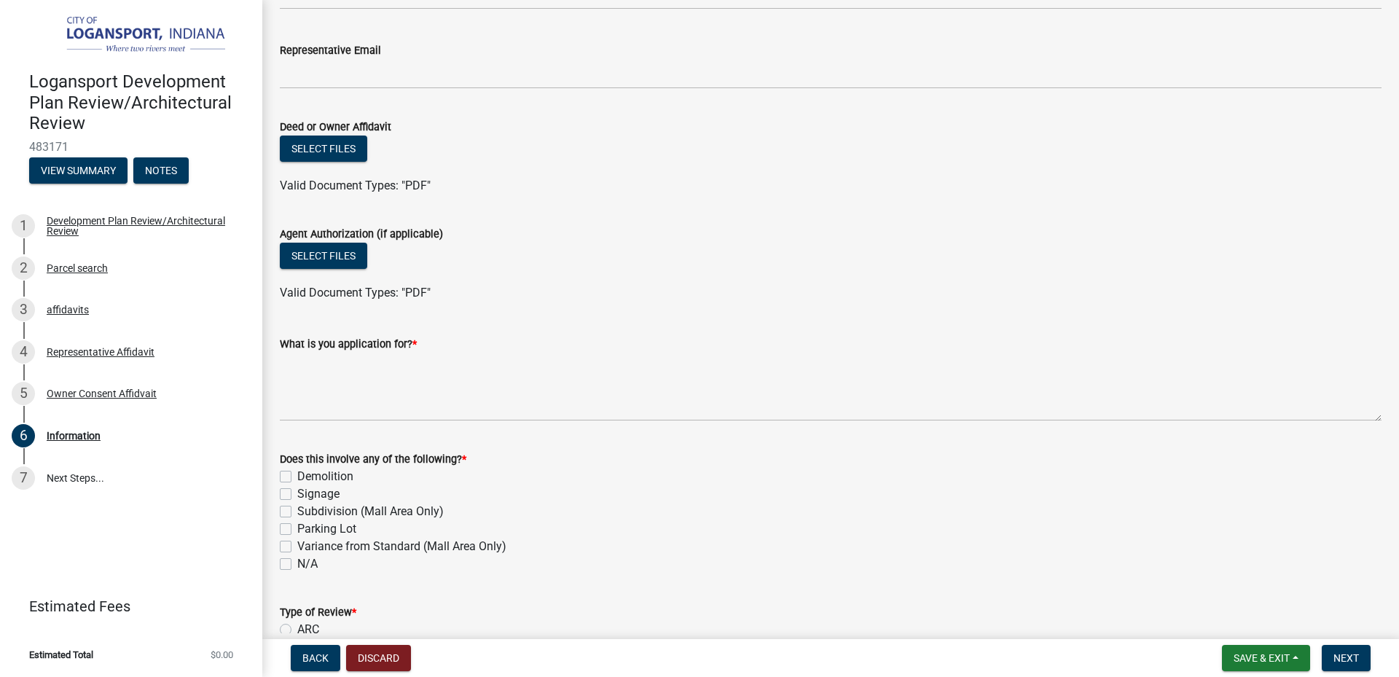
scroll to position [821, 0]
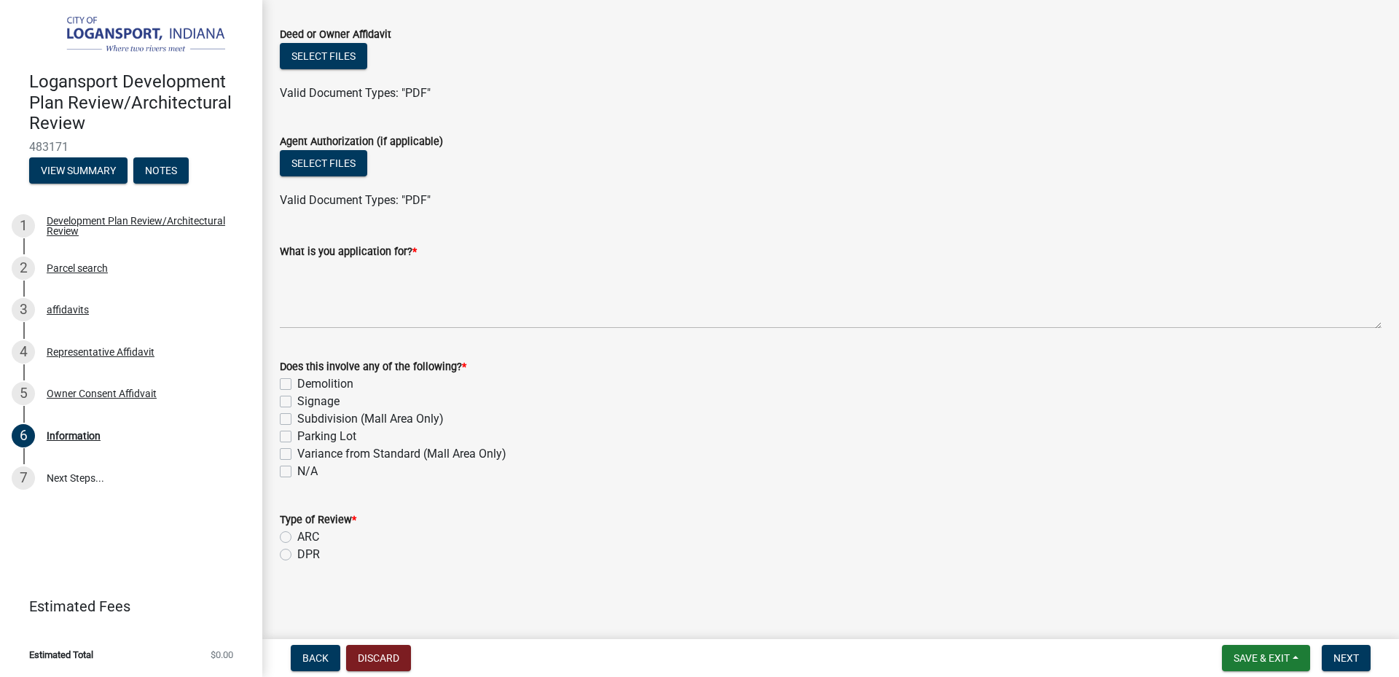
click at [292, 383] on div "Demolition" at bounding box center [831, 383] width 1102 height 17
click at [297, 384] on label "Demolition" at bounding box center [325, 383] width 56 height 17
click at [297, 384] on input "Demolition" at bounding box center [301, 379] width 9 height 9
checkbox input "true"
checkbox input "false"
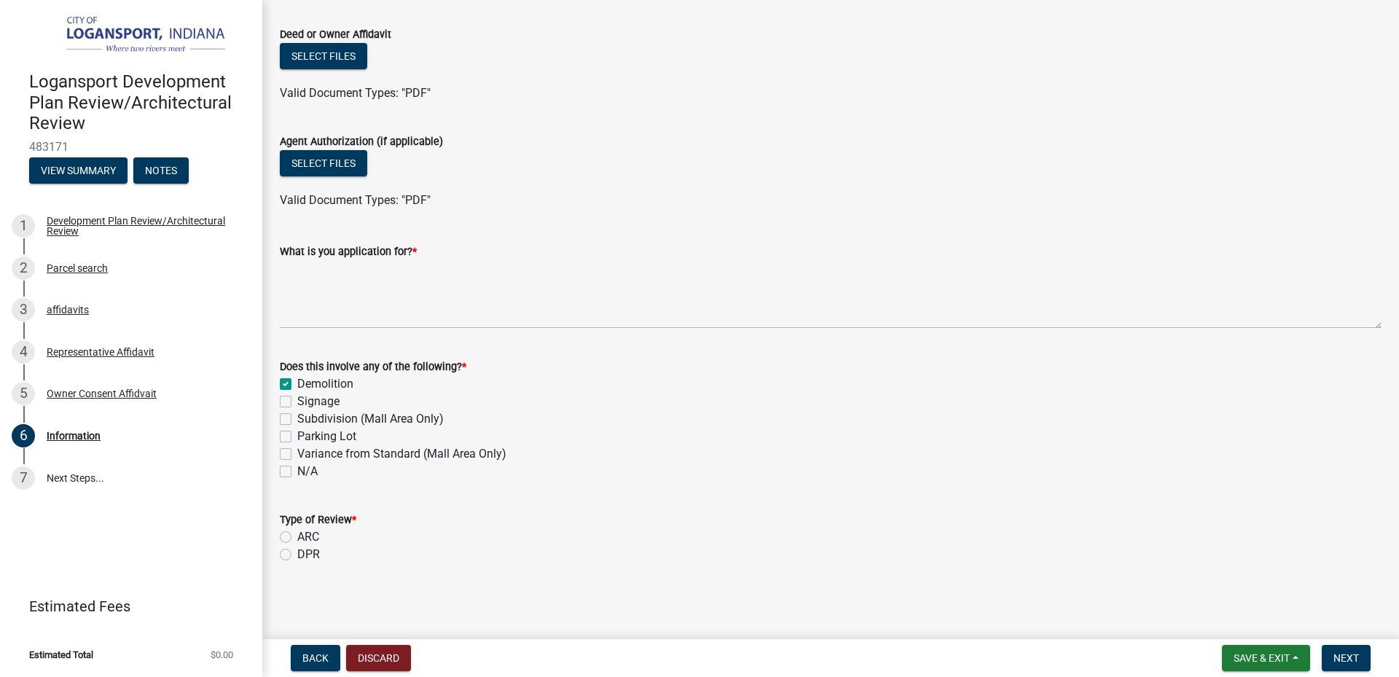
checkbox input "false"
drag, startPoint x: 322, startPoint y: 538, endPoint x: 301, endPoint y: 542, distance: 21.4
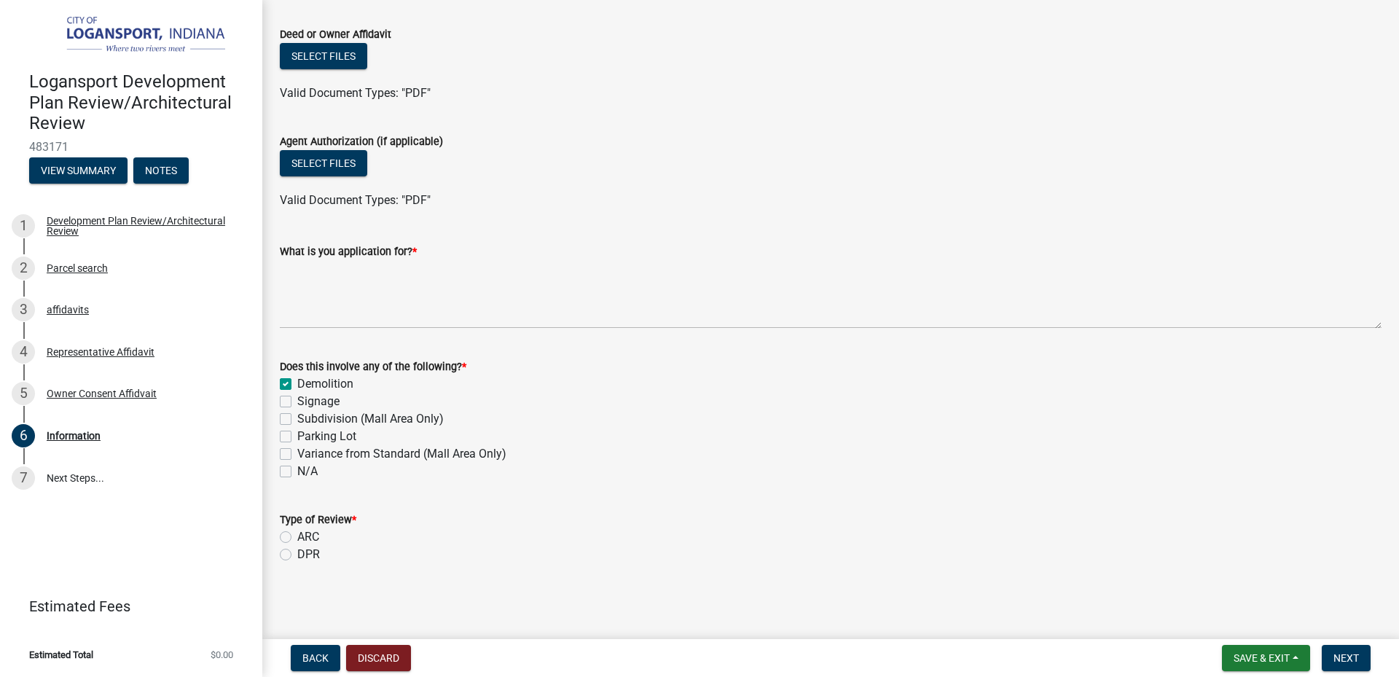
click at [301, 542] on div "ARC" at bounding box center [831, 536] width 1102 height 17
click at [512, 518] on div "Type of Review *" at bounding box center [831, 519] width 1102 height 17
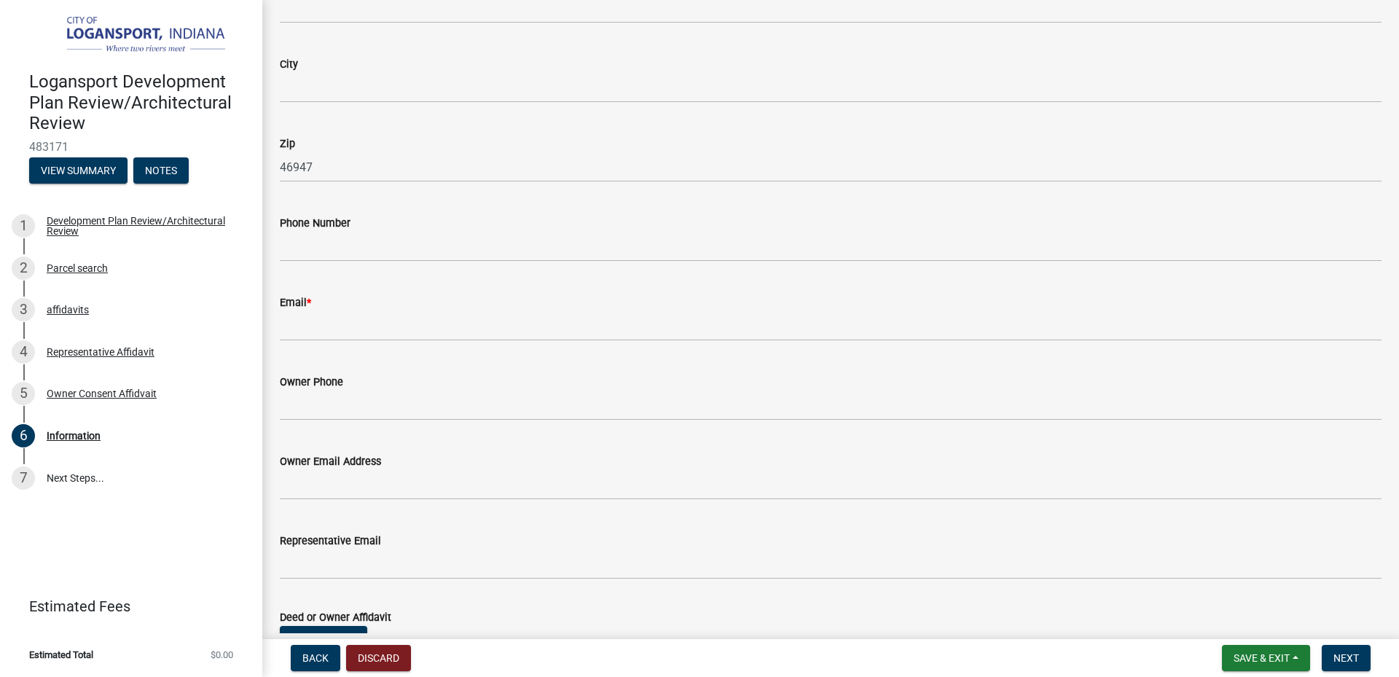
scroll to position [165, 0]
